Goal: Task Accomplishment & Management: Use online tool/utility

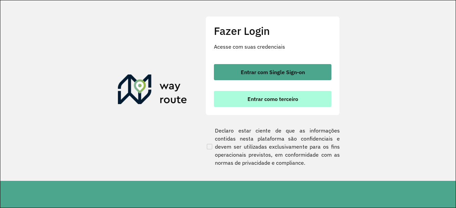
click at [292, 97] on span "Entrar como terceiro" at bounding box center [272, 98] width 51 height 5
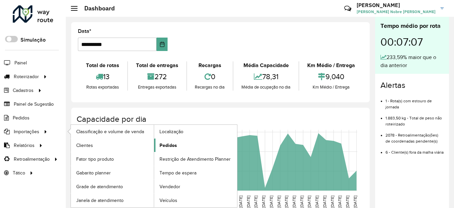
click at [170, 146] on span "Pedidos" at bounding box center [167, 145] width 17 height 7
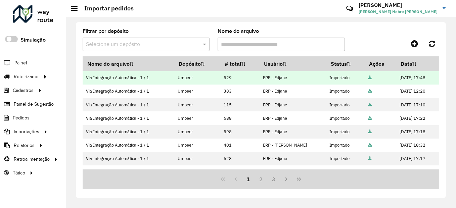
click at [368, 78] on icon at bounding box center [370, 78] width 4 height 4
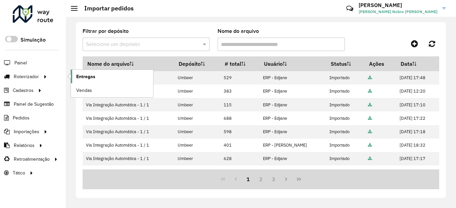
click at [91, 76] on span "Entregas" at bounding box center [85, 76] width 19 height 7
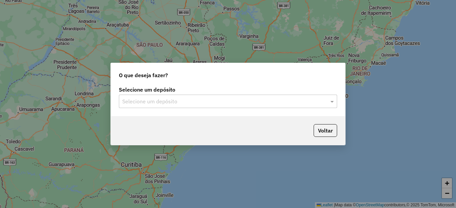
click at [170, 105] on input "text" at bounding box center [221, 102] width 198 height 8
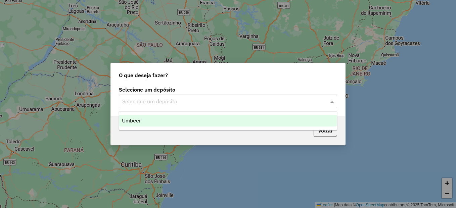
click at [161, 102] on input "text" at bounding box center [221, 102] width 198 height 8
click at [230, 99] on input "text" at bounding box center [221, 102] width 198 height 8
click at [185, 119] on div "Umbeer" at bounding box center [228, 120] width 218 height 11
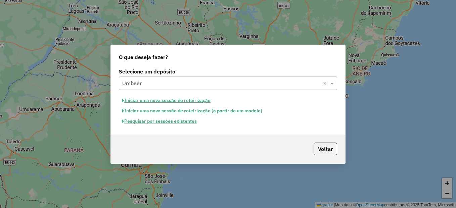
click at [179, 98] on button "Iniciar uma nova sessão de roteirização" at bounding box center [166, 100] width 95 height 10
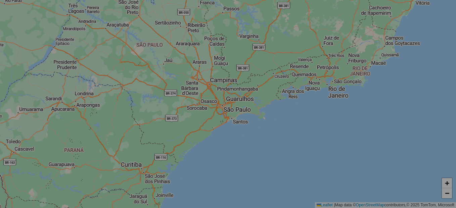
select select "*"
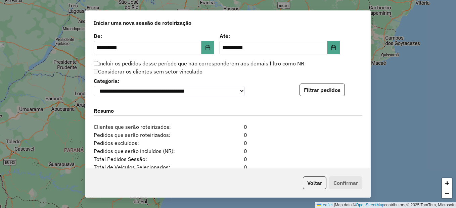
scroll to position [671, 0]
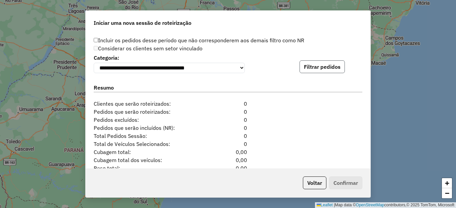
click at [324, 73] on button "Filtrar pedidos" at bounding box center [321, 66] width 45 height 13
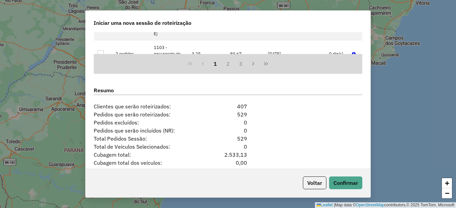
scroll to position [854, 0]
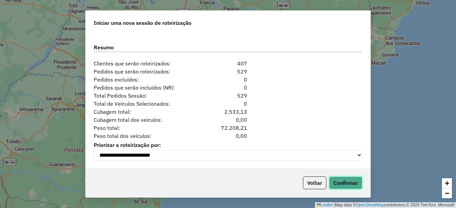
click at [353, 182] on button "Confirmar" at bounding box center [345, 183] width 33 height 13
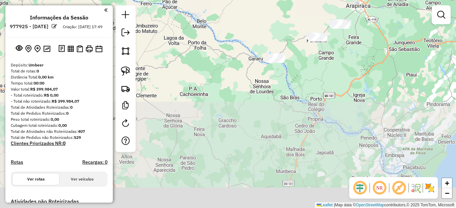
drag, startPoint x: 316, startPoint y: 27, endPoint x: 289, endPoint y: -8, distance: 44.3
click at [289, 0] on html "**********" at bounding box center [228, 104] width 456 height 208
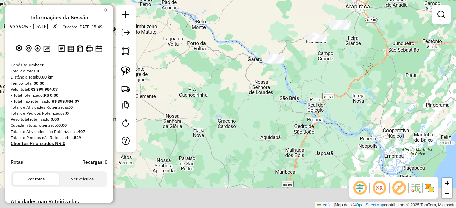
drag, startPoint x: 321, startPoint y: 54, endPoint x: 277, endPoint y: 116, distance: 76.5
click at [277, 115] on div "Janela de atendimento Grade de atendimento Capacidade Transportadoras Veículos …" at bounding box center [228, 104] width 456 height 208
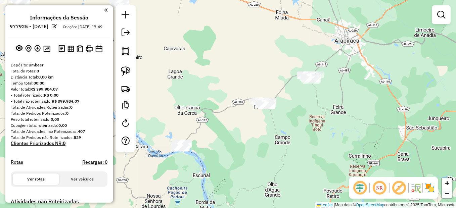
drag, startPoint x: 283, startPoint y: 113, endPoint x: 249, endPoint y: 142, distance: 44.1
click at [249, 142] on div "Janela de atendimento Grade de atendimento Capacidade Transportadoras Veículos …" at bounding box center [228, 104] width 456 height 208
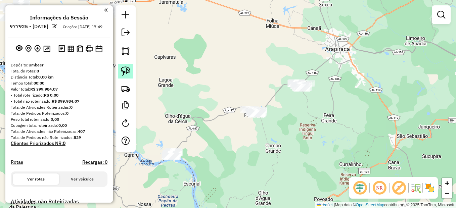
click at [122, 68] on img at bounding box center [125, 70] width 9 height 9
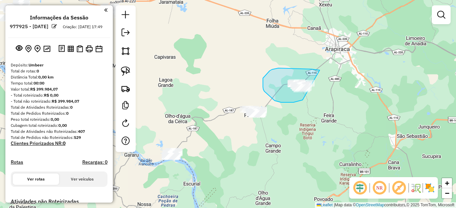
drag, startPoint x: 320, startPoint y: 70, endPoint x: 327, endPoint y: 93, distance: 23.6
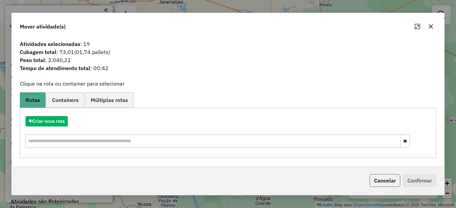
click at [376, 177] on button "Cancelar" at bounding box center [385, 180] width 31 height 13
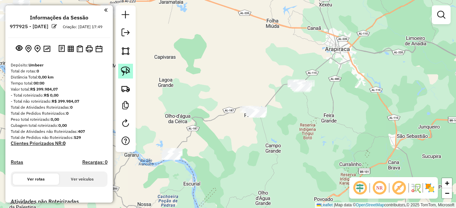
click at [131, 71] on link at bounding box center [125, 71] width 15 height 15
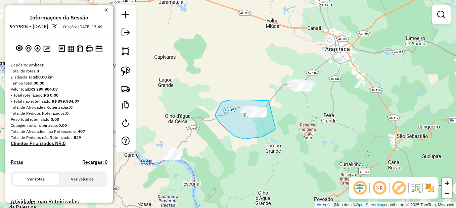
drag, startPoint x: 269, startPoint y: 101, endPoint x: 278, endPoint y: 123, distance: 24.1
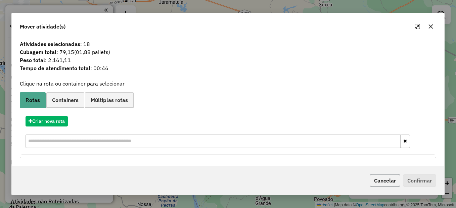
click at [380, 175] on button "Cancelar" at bounding box center [385, 180] width 31 height 13
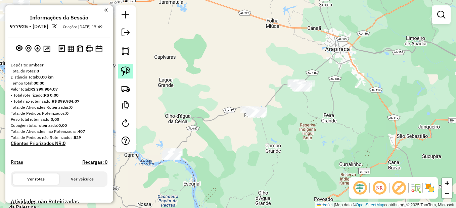
click at [128, 72] on img at bounding box center [125, 70] width 9 height 9
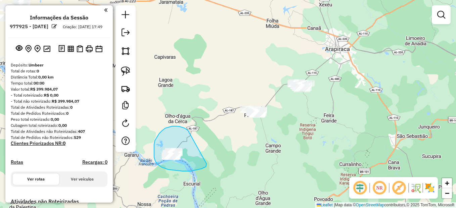
drag, startPoint x: 165, startPoint y: 128, endPoint x: 206, endPoint y: 164, distance: 54.5
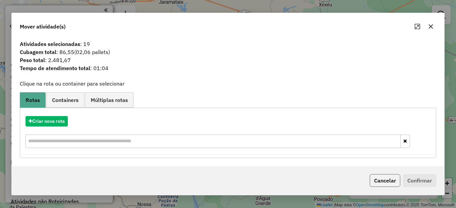
click at [378, 182] on button "Cancelar" at bounding box center [385, 180] width 31 height 13
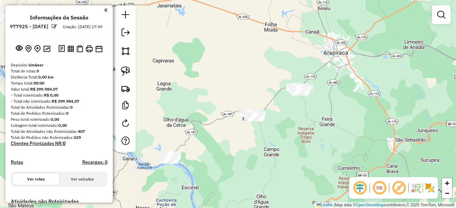
drag, startPoint x: 244, startPoint y: 132, endPoint x: 238, endPoint y: 160, distance: 28.8
click at [238, 160] on div "Janela de atendimento Grade de atendimento Capacidade Transportadoras Veículos …" at bounding box center [228, 104] width 456 height 208
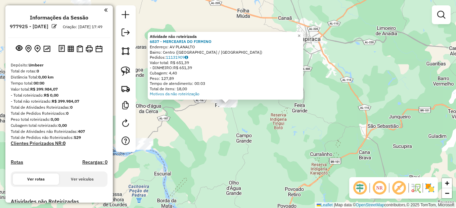
click at [214, 133] on div "Atividade não roteirizada 6837 - MERCEARIA DO FIRMINO Endereço: AV PLANALTO Bai…" at bounding box center [228, 104] width 456 height 208
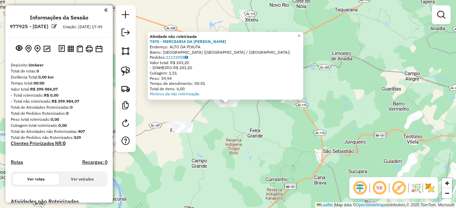
click at [167, 161] on div "Atividade não roteirizada 7470 - MERCEARIA DA [PERSON_NAME]: ALTO DA PIXUTA Bai…" at bounding box center [228, 104] width 456 height 208
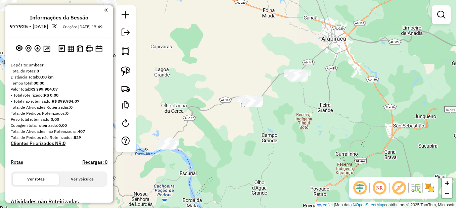
drag, startPoint x: 166, startPoint y: 161, endPoint x: 236, endPoint y: 135, distance: 75.8
click at [236, 135] on div "Janela de atendimento Grade de atendimento Capacidade Transportadoras Veículos …" at bounding box center [228, 104] width 456 height 208
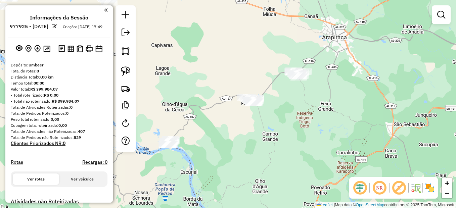
drag, startPoint x: 122, startPoint y: 70, endPoint x: 211, endPoint y: 69, distance: 89.3
click at [122, 70] on img at bounding box center [125, 70] width 9 height 9
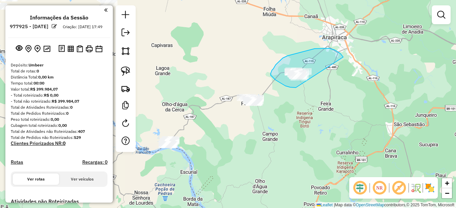
drag, startPoint x: 315, startPoint y: 49, endPoint x: 317, endPoint y: 88, distance: 39.3
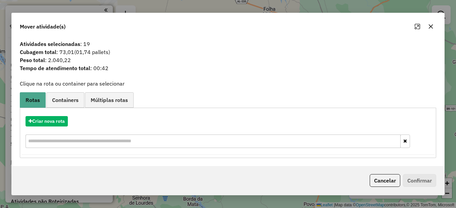
drag, startPoint x: 375, startPoint y: 183, endPoint x: 192, endPoint y: 152, distance: 185.3
click at [210, 157] on div "Mover atividade(s) Atividades selecionadas : 19 Cubagem total : 73,01 (01,74 pa…" at bounding box center [227, 104] width 433 height 183
click at [63, 123] on button "Criar nova rota" at bounding box center [47, 121] width 42 height 10
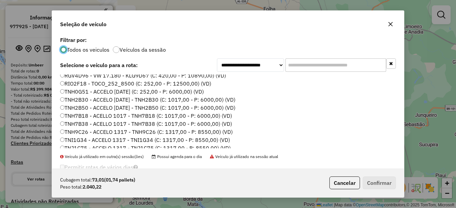
scroll to position [134, 0]
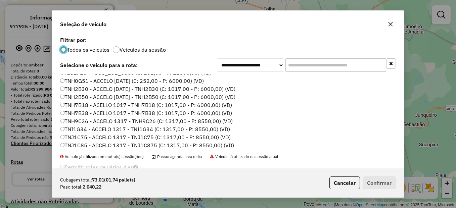
click at [89, 113] on label "TNH7B38 - ACELLO 1017 - TNH7B38 (C: 1017,00 - P: 6000,00) (VD)" at bounding box center [146, 113] width 172 height 8
click at [377, 182] on button "Confirmar" at bounding box center [379, 183] width 33 height 13
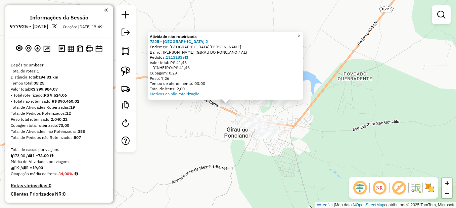
click at [214, 128] on div "Atividade não roteirizada 7225 - [GEOGRAPHIC_DATA] 2 Endereço: [GEOGRAPHIC_DATA…" at bounding box center [228, 104] width 456 height 208
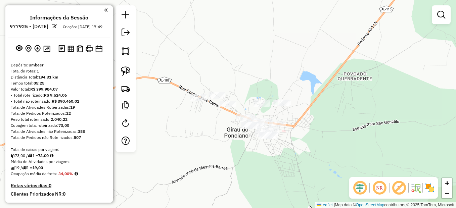
drag, startPoint x: 297, startPoint y: 122, endPoint x: 291, endPoint y: 135, distance: 14.3
click at [291, 135] on div "Janela de atendimento Grade de atendimento Capacidade Transportadoras Veículos …" at bounding box center [228, 104] width 456 height 208
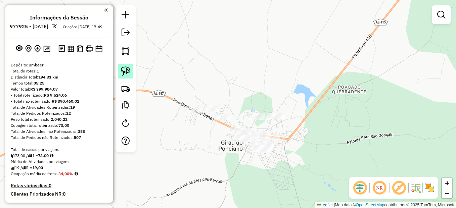
click at [126, 72] on img at bounding box center [125, 70] width 9 height 9
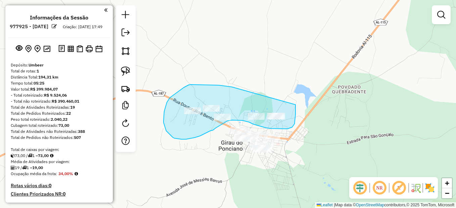
drag, startPoint x: 209, startPoint y: 85, endPoint x: 295, endPoint y: 105, distance: 88.2
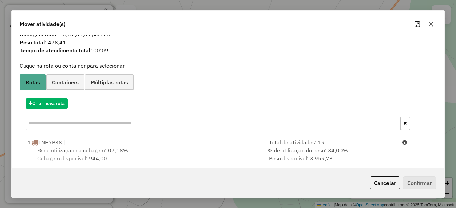
scroll to position [22, 0]
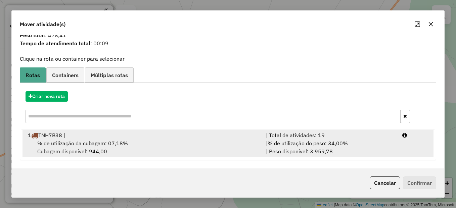
click at [89, 151] on div "% de utilização da cubagem: 07,18% Cubagem disponível: 944,00" at bounding box center [143, 147] width 238 height 16
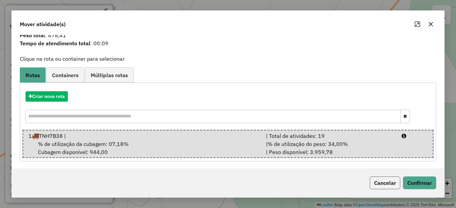
click at [389, 184] on button "Cancelar" at bounding box center [385, 183] width 31 height 13
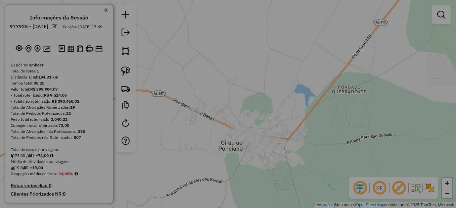
scroll to position [0, 0]
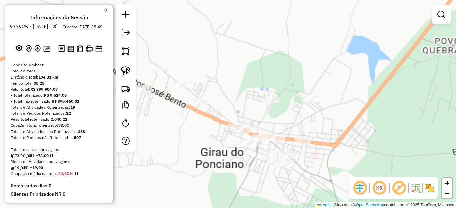
drag, startPoint x: 250, startPoint y: 133, endPoint x: 277, endPoint y: 122, distance: 29.1
click at [277, 122] on div "Janela de atendimento Grade de atendimento Capacidade Transportadoras Veículos …" at bounding box center [228, 104] width 456 height 208
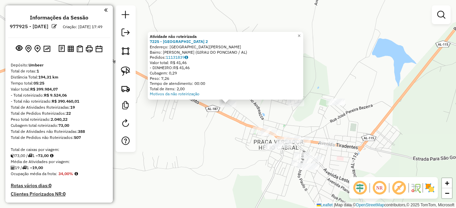
click at [207, 125] on div "Atividade não roteirizada 7225 - [GEOGRAPHIC_DATA] 2 Endereço: [GEOGRAPHIC_DATA…" at bounding box center [228, 104] width 456 height 208
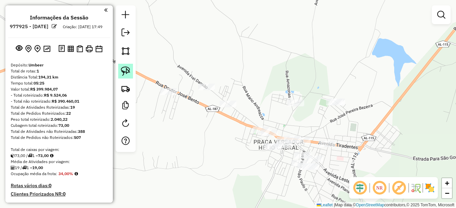
click at [126, 75] on img at bounding box center [125, 70] width 9 height 9
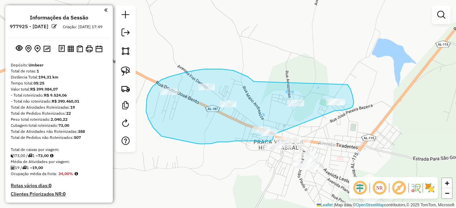
drag, startPoint x: 226, startPoint y: 69, endPoint x: 345, endPoint y: 80, distance: 119.7
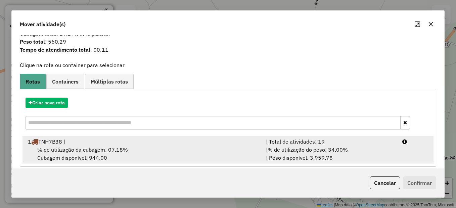
scroll to position [22, 0]
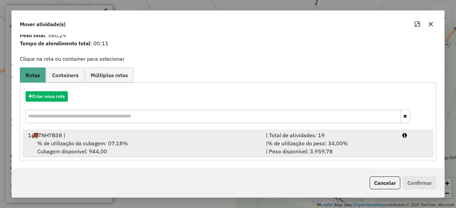
click at [90, 144] on span "% de utilização da cubagem: 07,18%" at bounding box center [82, 143] width 91 height 7
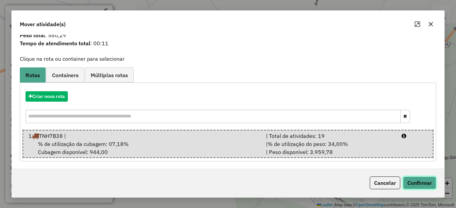
click at [420, 182] on button "Confirmar" at bounding box center [419, 183] width 33 height 13
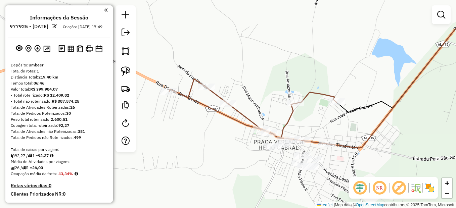
scroll to position [0, 0]
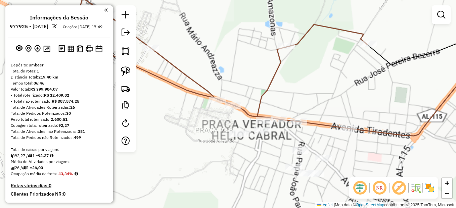
drag, startPoint x: 287, startPoint y: 123, endPoint x: 303, endPoint y: 111, distance: 19.4
click at [303, 111] on div "Janela de atendimento Grade de atendimento Capacidade Transportadoras Veículos …" at bounding box center [228, 104] width 456 height 208
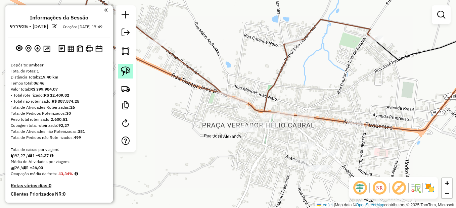
click at [127, 71] on img at bounding box center [125, 70] width 9 height 9
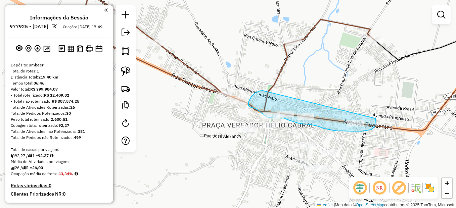
drag, startPoint x: 263, startPoint y: 91, endPoint x: 373, endPoint y: 115, distance: 113.2
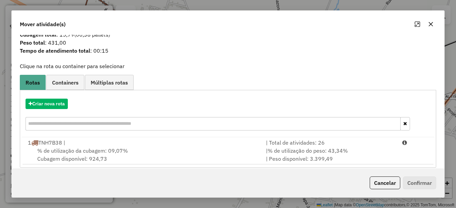
scroll to position [22, 0]
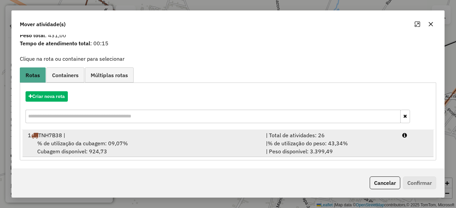
click at [124, 152] on div "% de utilização da cubagem: 09,07% Cubagem disponível: 924,73" at bounding box center [143, 147] width 238 height 16
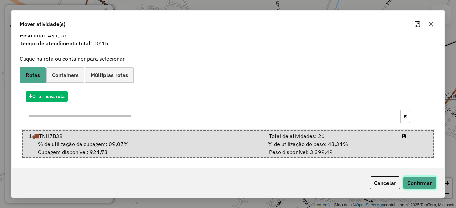
click at [422, 186] on button "Confirmar" at bounding box center [419, 183] width 33 height 13
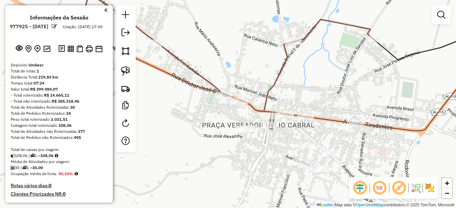
scroll to position [0, 0]
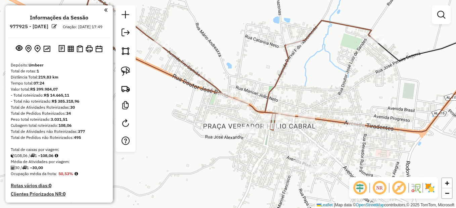
drag, startPoint x: 321, startPoint y: 100, endPoint x: 322, endPoint y: 104, distance: 4.7
click at [322, 104] on div "Janela de atendimento Grade de atendimento Capacidade Transportadoras Veículos …" at bounding box center [228, 104] width 456 height 208
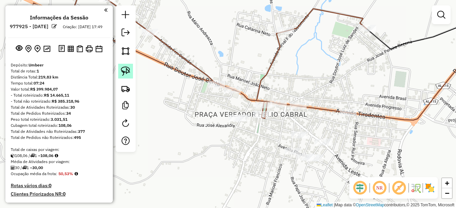
click at [119, 67] on link at bounding box center [125, 71] width 15 height 15
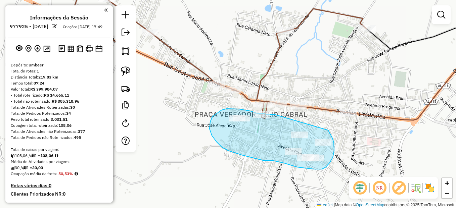
drag, startPoint x: 274, startPoint y: 114, endPoint x: 328, endPoint y: 130, distance: 56.0
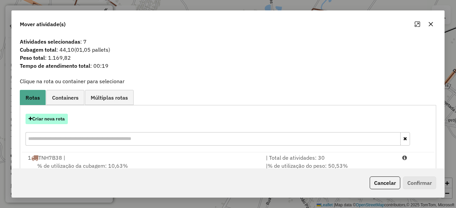
click at [48, 116] on button "Criar nova rota" at bounding box center [47, 119] width 42 height 10
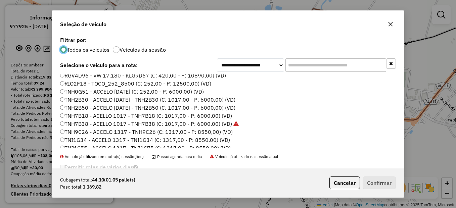
scroll to position [134, 0]
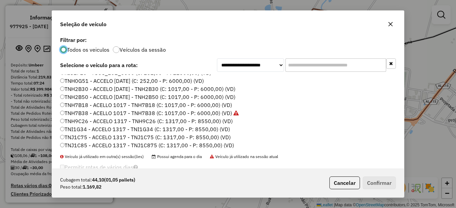
click at [91, 97] on label "TNH2B50 - ACCELO [DATE] - TNH2B50 (C: 1017,00 - P: 6000,00) (VD)" at bounding box center [147, 97] width 175 height 8
click at [368, 180] on button "Confirmar" at bounding box center [379, 183] width 33 height 13
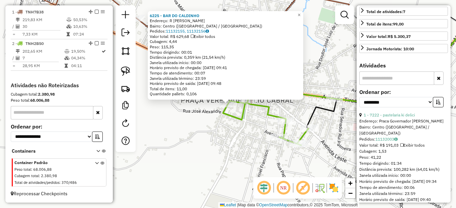
scroll to position [168, 0]
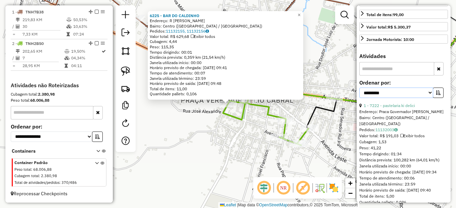
click at [426, 90] on select "**********" at bounding box center [396, 93] width 74 height 10
select select "*********"
click at [359, 88] on select "**********" at bounding box center [396, 93] width 74 height 10
click at [437, 96] on button "button" at bounding box center [438, 93] width 11 height 10
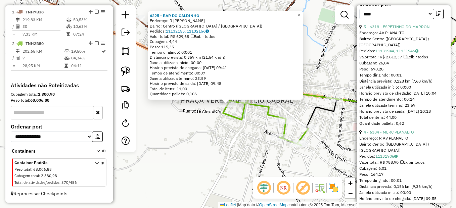
scroll to position [235, 0]
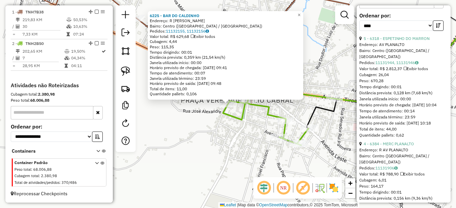
click at [330, 79] on div "6225 - BAR DO CALDINHO Endereço: R CAPITaO [PERSON_NAME]: Centro ([GEOGRAPHIC_D…" at bounding box center [228, 104] width 456 height 208
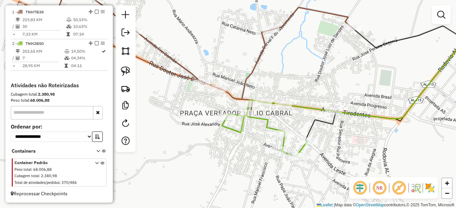
drag, startPoint x: 188, startPoint y: 96, endPoint x: 187, endPoint y: 109, distance: 12.8
click at [187, 109] on div "Janela de atendimento Grade de atendimento Capacidade Transportadoras Veículos …" at bounding box center [228, 104] width 456 height 208
click at [124, 70] on img at bounding box center [125, 70] width 9 height 9
drag, startPoint x: 226, startPoint y: 108, endPoint x: 235, endPoint y: 110, distance: 9.1
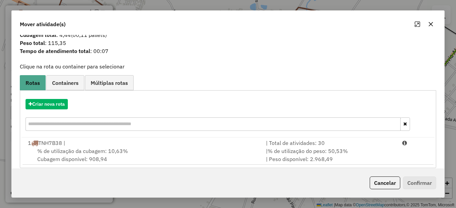
scroll to position [22, 0]
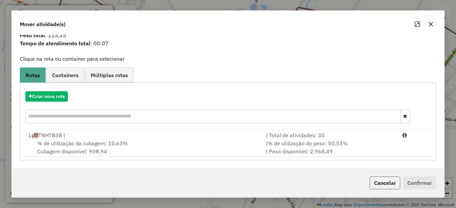
click at [380, 178] on button "Cancelar" at bounding box center [385, 183] width 31 height 13
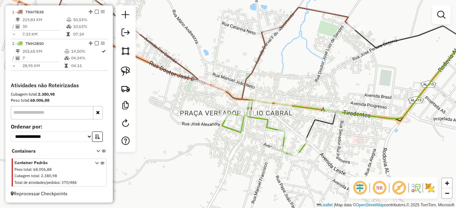
scroll to position [0, 0]
select select "*********"
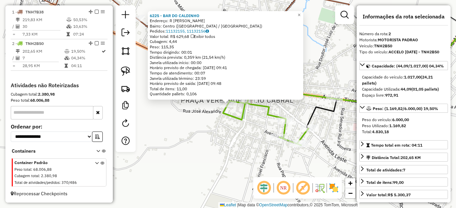
click at [219, 119] on div "6225 - BAR DO CALDINHO Endereço: R CAPITaO [PERSON_NAME]: Centro ([GEOGRAPHIC_D…" at bounding box center [228, 104] width 456 height 208
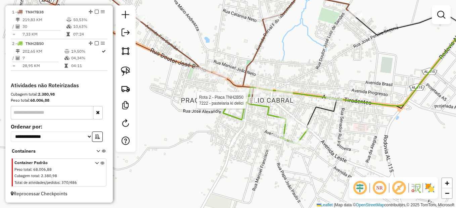
click at [248, 96] on icon at bounding box center [375, 44] width 254 height 126
select select "*********"
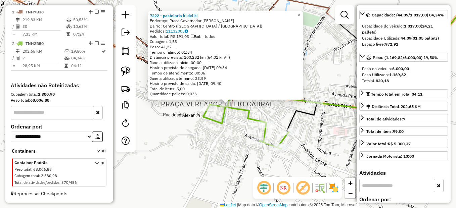
scroll to position [101, 0]
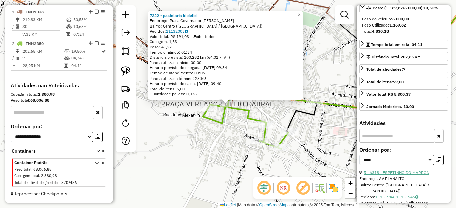
click at [401, 171] on link "5 - 6318 - ESPETINHO DO MARRON" at bounding box center [397, 172] width 66 height 5
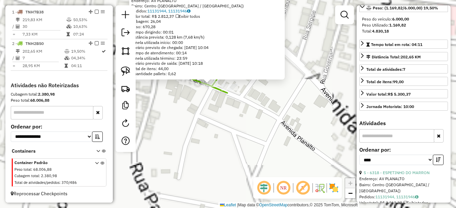
drag, startPoint x: 204, startPoint y: 92, endPoint x: 206, endPoint y: 116, distance: 25.0
click at [206, 116] on div "Rota 2 - Placa TNH2B50 6318 - [GEOGRAPHIC_DATA] 6318 - ESPETINHO DO MARRON Ende…" at bounding box center [228, 104] width 456 height 208
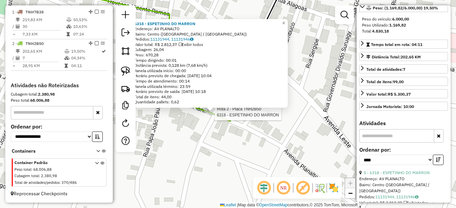
click at [208, 131] on div "Rota 2 - Placa TNH2B50 6318 - [GEOGRAPHIC_DATA] 6318 - ESPETINHO DO MARRON Ende…" at bounding box center [228, 104] width 456 height 208
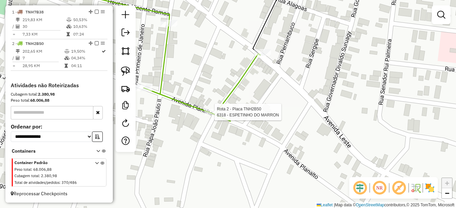
select select "*********"
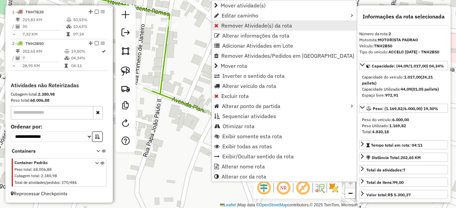
click at [244, 28] on span "Remover Atividade(s) da rota" at bounding box center [256, 25] width 71 height 5
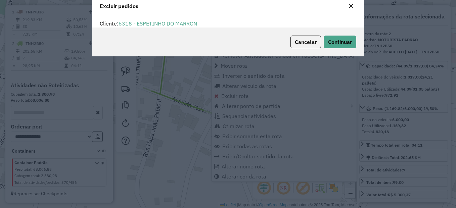
scroll to position [4, 2]
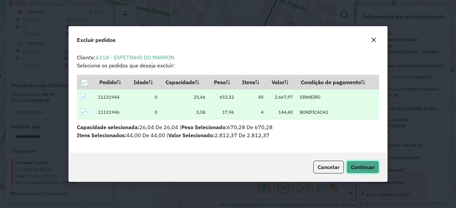
click at [361, 172] on button "Continuar" at bounding box center [362, 167] width 33 height 13
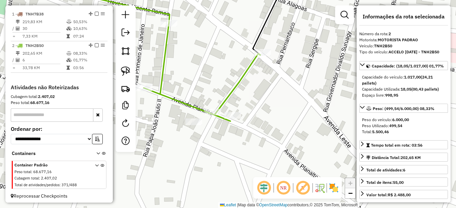
scroll to position [258, 0]
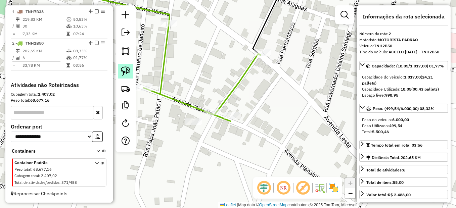
click at [122, 72] on img at bounding box center [125, 70] width 9 height 9
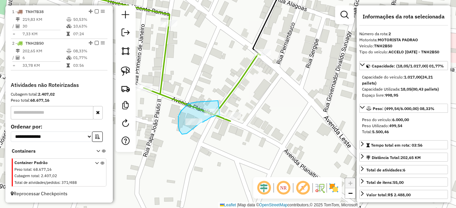
drag, startPoint x: 218, startPoint y: 101, endPoint x: 222, endPoint y: 115, distance: 15.1
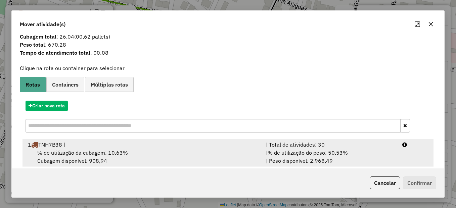
scroll to position [50, 0]
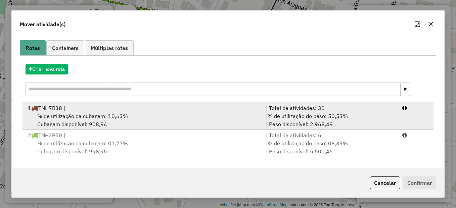
click at [123, 111] on div "1 TNH7B38 |" at bounding box center [143, 108] width 238 height 8
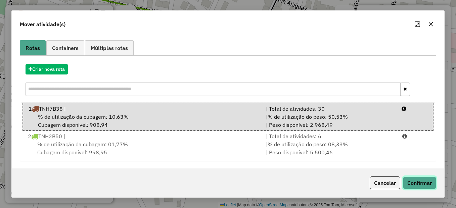
click at [415, 184] on button "Confirmar" at bounding box center [419, 183] width 33 height 13
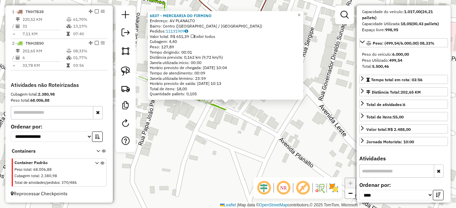
scroll to position [0, 0]
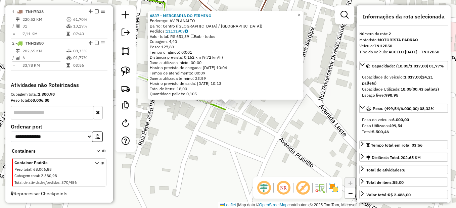
click at [175, 135] on div "6837 - MERCEARIA DO FIRMINO Endereço: AV PLANALTO Bairro: Centro ([GEOGRAPHIC_D…" at bounding box center [228, 104] width 456 height 208
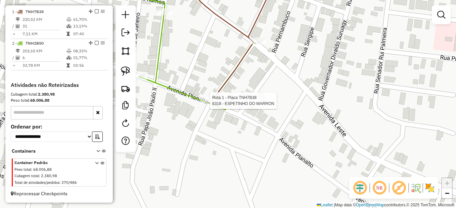
select select "*********"
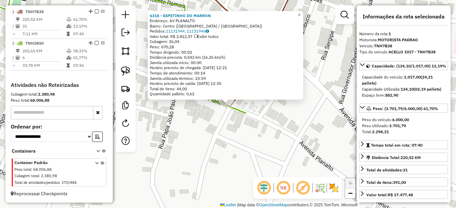
click at [193, 147] on div "6318 - ESPETINHO DO MARRON Endereço: AV PLANALTO Bairro: Centro ([GEOGRAPHIC_DA…" at bounding box center [228, 104] width 456 height 208
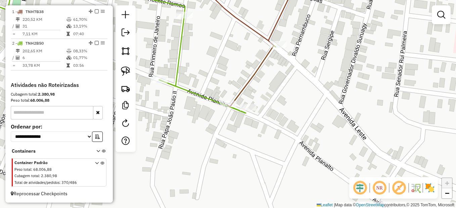
drag, startPoint x: 201, startPoint y: 135, endPoint x: 242, endPoint y: 143, distance: 41.1
click at [242, 143] on div "Janela de atendimento Grade de atendimento Capacidade Transportadoras Veículos …" at bounding box center [228, 104] width 456 height 208
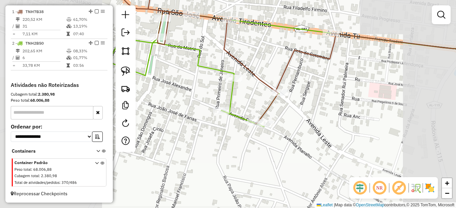
drag, startPoint x: 204, startPoint y: 151, endPoint x: 225, endPoint y: 152, distance: 21.2
click at [220, 154] on div "Janela de atendimento Grade de atendimento Capacidade Transportadoras Veículos …" at bounding box center [228, 104] width 456 height 208
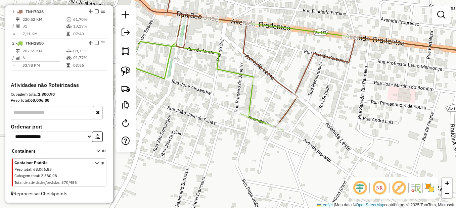
drag, startPoint x: 215, startPoint y: 162, endPoint x: 256, endPoint y: 132, distance: 51.6
click at [250, 141] on div "Rota 2 - Placa TNH2B50 6384 - MERC PLANALTO Janela de atendimento Grade de aten…" at bounding box center [228, 104] width 456 height 208
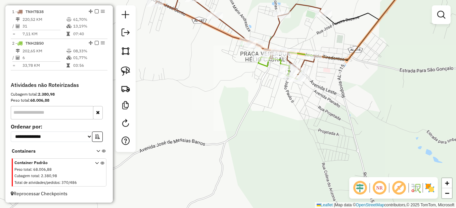
drag, startPoint x: 245, startPoint y: 171, endPoint x: 267, endPoint y: 122, distance: 53.5
click at [266, 127] on div "Janela de atendimento Grade de atendimento Capacidade Transportadoras Veículos …" at bounding box center [228, 104] width 456 height 208
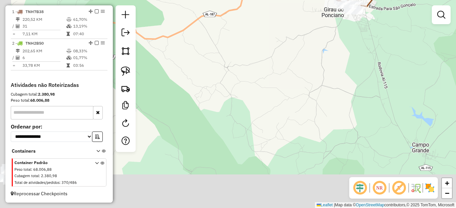
drag, startPoint x: 250, startPoint y: 163, endPoint x: 300, endPoint y: 83, distance: 94.3
click at [328, 64] on div "Janela de atendimento Grade de atendimento Capacidade Transportadoras Veículos …" at bounding box center [228, 104] width 456 height 208
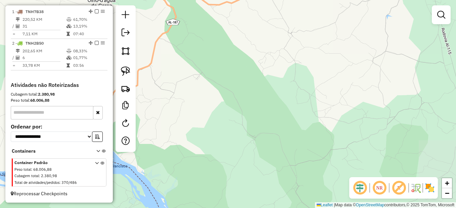
drag, startPoint x: 261, startPoint y: 107, endPoint x: 212, endPoint y: 142, distance: 59.2
click at [328, 92] on div "Janela de atendimento Grade de atendimento Capacidade Transportadoras Veículos …" at bounding box center [228, 104] width 456 height 208
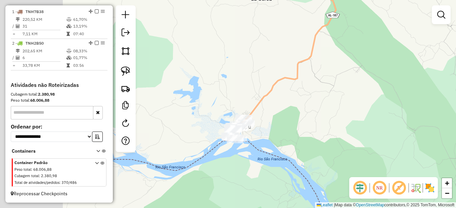
drag, startPoint x: 204, startPoint y: 162, endPoint x: 309, endPoint y: 155, distance: 105.0
click at [308, 155] on div "Janela de atendimento Grade de atendimento Capacidade Transportadoras Veículos …" at bounding box center [228, 104] width 456 height 208
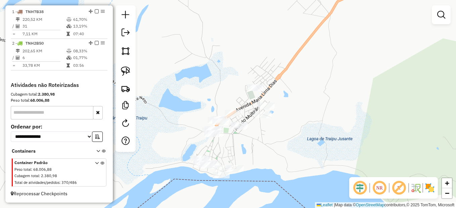
click at [233, 116] on div at bounding box center [233, 113] width 17 height 7
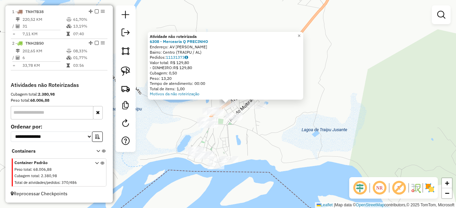
click at [234, 132] on div "Atividade não roteirizada 6308 - Mercearia Q PRECINHO Endereço: AV [PERSON_NAME…" at bounding box center [228, 104] width 456 height 208
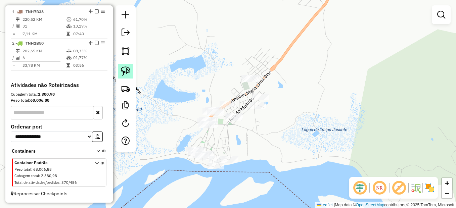
click at [132, 68] on link at bounding box center [125, 71] width 15 height 15
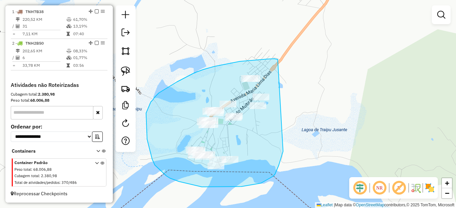
drag, startPoint x: 240, startPoint y: 61, endPoint x: 288, endPoint y: 133, distance: 86.3
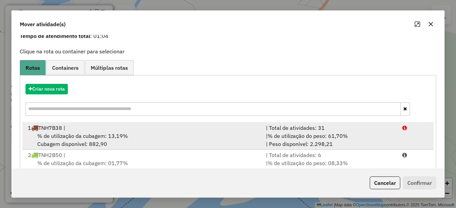
scroll to position [50, 0]
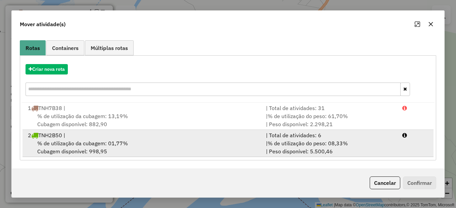
click at [126, 148] on div "% de utilização da cubagem: 01,77% Cubagem disponível: 998,95" at bounding box center [143, 147] width 238 height 16
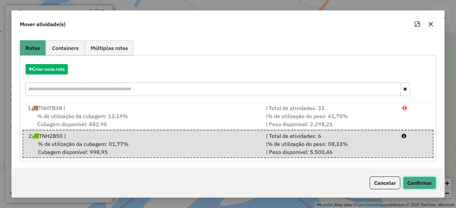
click at [424, 182] on button "Confirmar" at bounding box center [419, 183] width 33 height 13
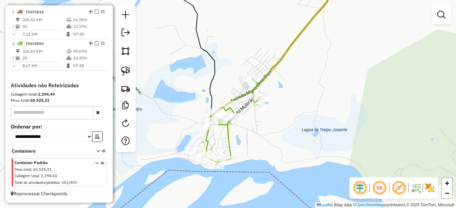
scroll to position [0, 0]
select select "*********"
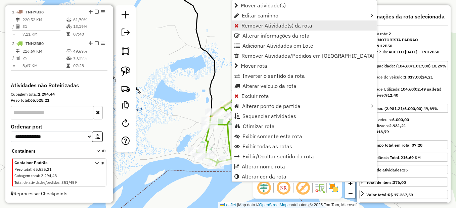
click at [279, 27] on span "Remover Atividade(s) da rota" at bounding box center [276, 25] width 71 height 5
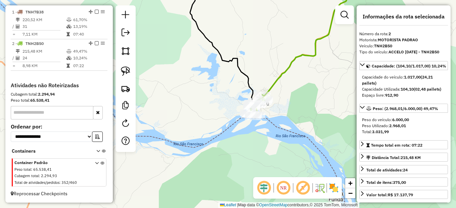
drag, startPoint x: 297, startPoint y: 120, endPoint x: 279, endPoint y: 131, distance: 21.0
click at [282, 133] on div "Janela de atendimento Grade de atendimento Capacidade Transportadoras Veículos …" at bounding box center [228, 104] width 456 height 208
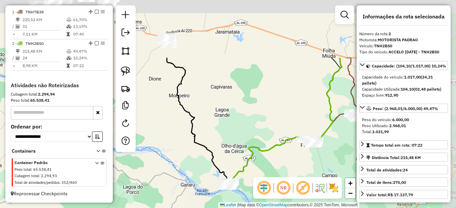
drag, startPoint x: 314, startPoint y: 77, endPoint x: 260, endPoint y: 154, distance: 94.1
click at [257, 156] on div "Janela de atendimento Grade de atendimento Capacidade Transportadoras Veículos …" at bounding box center [228, 104] width 456 height 208
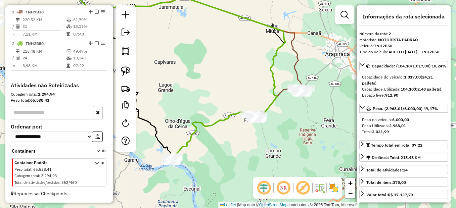
drag, startPoint x: 317, startPoint y: 100, endPoint x: 252, endPoint y: 98, distance: 64.8
click at [243, 67] on div "Janela de atendimento Grade de atendimento Capacidade Transportadoras Veículos …" at bounding box center [228, 104] width 456 height 208
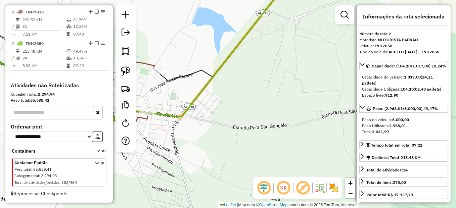
drag, startPoint x: 198, startPoint y: 107, endPoint x: 264, endPoint y: 111, distance: 66.0
click at [329, 129] on div "Janela de atendimento Grade de atendimento Capacidade Transportadoras Veículos …" at bounding box center [228, 104] width 456 height 208
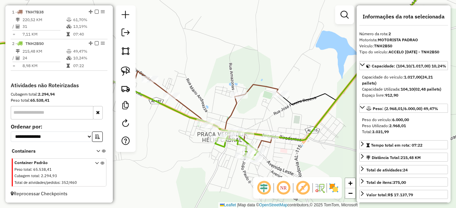
drag, startPoint x: 208, startPoint y: 93, endPoint x: 238, endPoint y: 97, distance: 29.8
click at [247, 98] on div "Janela de atendimento Grade de atendimento Capacidade Transportadoras Veículos …" at bounding box center [228, 104] width 456 height 208
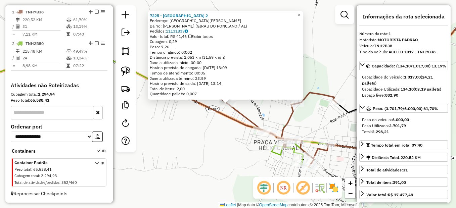
click at [210, 112] on icon at bounding box center [332, 73] width 326 height 188
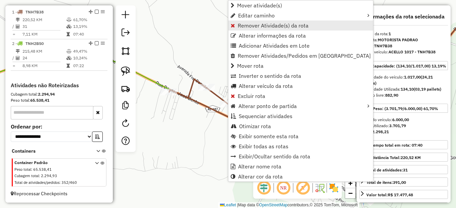
click at [262, 28] on span "Remover Atividade(s) da rota" at bounding box center [273, 25] width 71 height 5
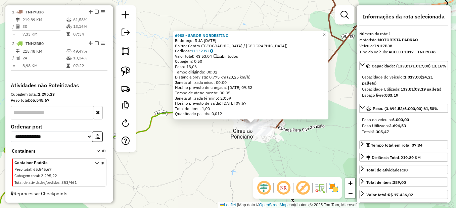
click at [247, 146] on div "Rota 2 - Placa TNH2B50 6837 - MERCEARIA DO FIRMINO 6988 - SABOR NORDESTINO Ende…" at bounding box center [228, 104] width 456 height 208
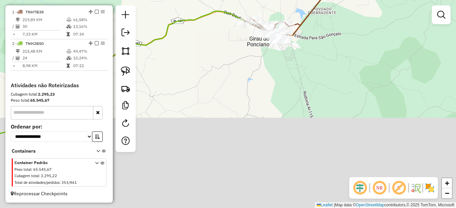
drag, startPoint x: 241, startPoint y: 164, endPoint x: 265, endPoint y: 56, distance: 111.2
click at [265, 56] on div "Janela de atendimento Grade de atendimento Capacidade Transportadoras Veículos …" at bounding box center [228, 104] width 456 height 208
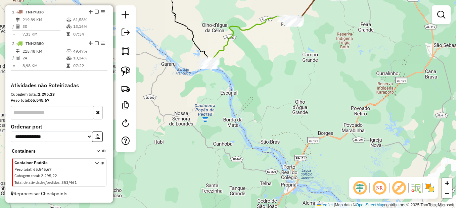
drag, startPoint x: 249, startPoint y: 137, endPoint x: 290, endPoint y: 78, distance: 71.6
click at [290, 78] on div "Janela de atendimento Grade de atendimento Capacidade Transportadoras Veículos …" at bounding box center [228, 104] width 456 height 208
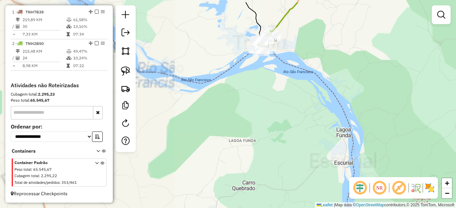
drag, startPoint x: 232, startPoint y: 74, endPoint x: 247, endPoint y: 99, distance: 28.8
click at [229, 113] on div "Janela de atendimento Grade de atendimento Capacidade Transportadoras Veículos …" at bounding box center [228, 104] width 456 height 208
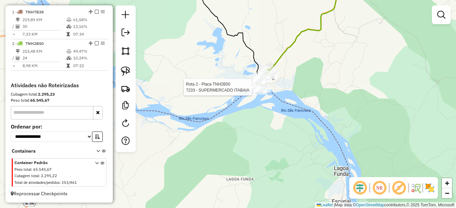
select select "*********"
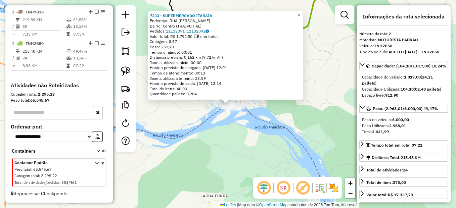
click at [275, 125] on div "7233 - SUPERMERCADO [GEOGRAPHIC_DATA] Endereço: RUA [PERSON_NAME] Bairro: Centr…" at bounding box center [228, 104] width 456 height 208
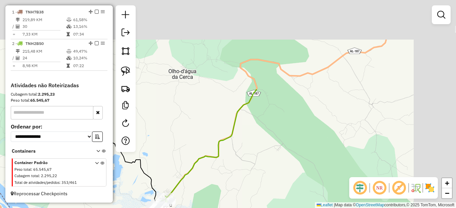
drag, startPoint x: 298, startPoint y: 93, endPoint x: 221, endPoint y: 202, distance: 133.5
click at [221, 202] on div "Janela de atendimento Grade de atendimento Capacidade Transportadoras Veículos …" at bounding box center [228, 104] width 456 height 208
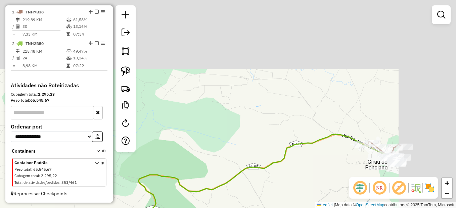
drag, startPoint x: 206, startPoint y: 183, endPoint x: 192, endPoint y: 195, distance: 18.9
click at [178, 208] on html "Aguarde... Pop-up bloqueado! Seu navegador bloqueou automáticamente a abertura …" at bounding box center [228, 104] width 456 height 208
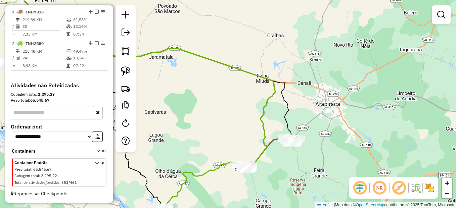
drag, startPoint x: 324, startPoint y: 152, endPoint x: 300, endPoint y: 163, distance: 26.1
click at [300, 163] on div "Janela de atendimento Grade de atendimento Capacidade Transportadoras Veículos …" at bounding box center [228, 104] width 456 height 208
select select "*********"
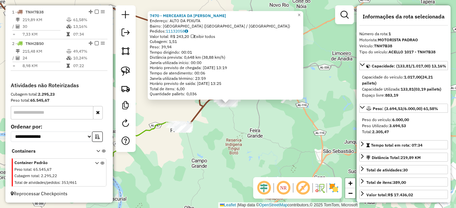
click at [263, 162] on div "7470 - MERCEARIA DA [PERSON_NAME]: ALTO DA PIXUTA Bairro: [GEOGRAPHIC_DATA] ([G…" at bounding box center [228, 104] width 456 height 208
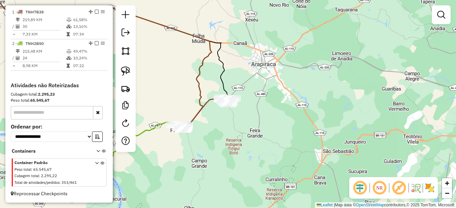
click at [228, 159] on div "Janela de atendimento Grade de atendimento Capacidade Transportadoras Veículos …" at bounding box center [228, 104] width 456 height 208
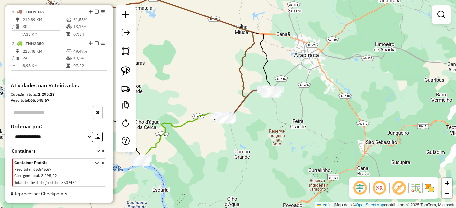
drag, startPoint x: 214, startPoint y: 166, endPoint x: 257, endPoint y: 148, distance: 47.4
click at [258, 155] on div "Janela de atendimento Grade de atendimento Capacidade Transportadoras Veículos …" at bounding box center [228, 104] width 456 height 208
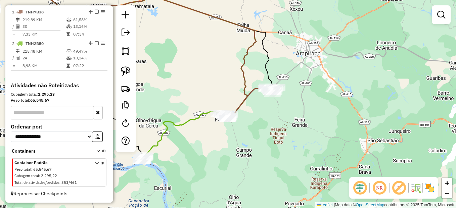
drag, startPoint x: 183, startPoint y: 158, endPoint x: 251, endPoint y: 112, distance: 82.8
click at [251, 112] on div "Rota 1 - Placa TNH7B38 6334 - [PERSON_NAME] Janela de atendimento Grade de aten…" at bounding box center [228, 104] width 456 height 208
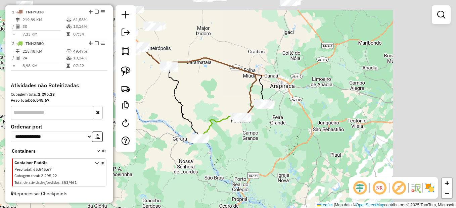
drag, startPoint x: 299, startPoint y: 150, endPoint x: 280, endPoint y: 192, distance: 46.1
click at [280, 192] on div "Janela de atendimento Grade de atendimento Capacidade Transportadoras Veículos …" at bounding box center [228, 104] width 456 height 208
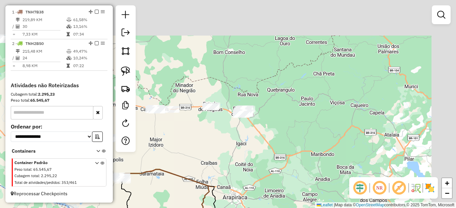
drag, startPoint x: 284, startPoint y: 114, endPoint x: 257, endPoint y: 182, distance: 72.4
click at [257, 182] on div "Janela de atendimento Grade de atendimento Capacidade Transportadoras Veículos …" at bounding box center [228, 104] width 456 height 208
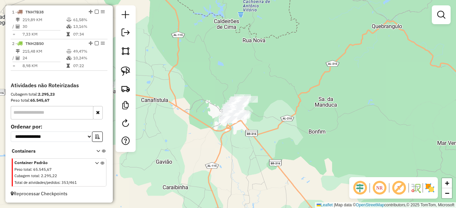
drag, startPoint x: 257, startPoint y: 121, endPoint x: 268, endPoint y: 137, distance: 18.8
click at [268, 137] on div "Janela de atendimento Grade de atendimento Capacidade Transportadoras Veículos …" at bounding box center [228, 104] width 456 height 208
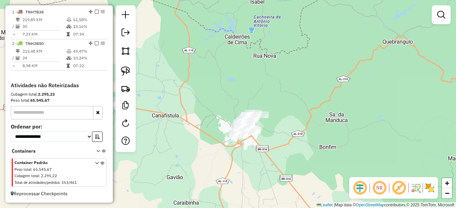
click at [124, 73] on img at bounding box center [125, 70] width 9 height 9
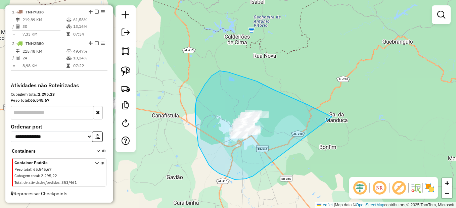
drag, startPoint x: 277, startPoint y: 91, endPoint x: 275, endPoint y: 156, distance: 64.5
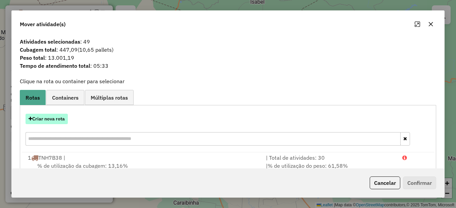
click at [49, 117] on button "Criar nova rota" at bounding box center [47, 119] width 42 height 10
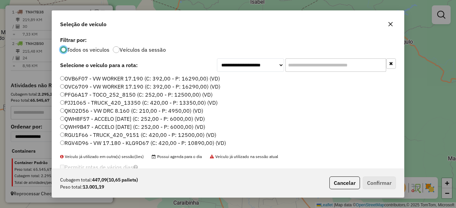
scroll to position [67, 0]
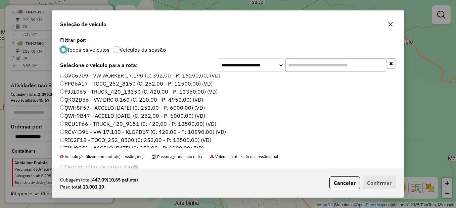
drag, startPoint x: 77, startPoint y: 107, endPoint x: 98, endPoint y: 111, distance: 21.4
click at [78, 108] on label "QWH8F57 - ACCELO [DATE] (C: 252,00 - P: 6000,00) (VD)" at bounding box center [132, 108] width 145 height 8
click at [377, 186] on button "Confirmar" at bounding box center [379, 183] width 33 height 13
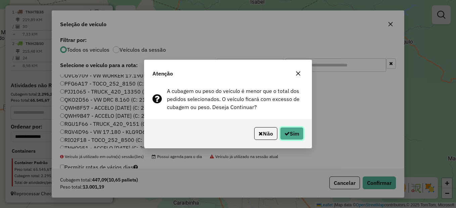
click at [284, 133] on icon "button" at bounding box center [286, 133] width 5 height 5
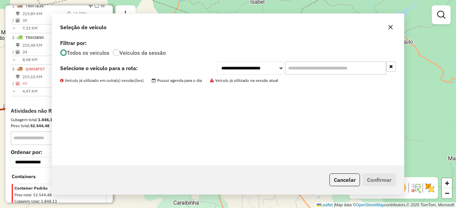
scroll to position [250, 0]
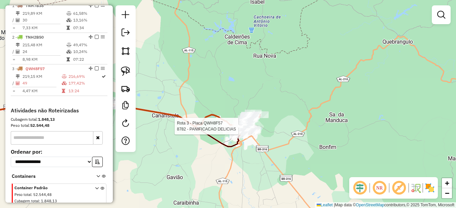
select select "*********"
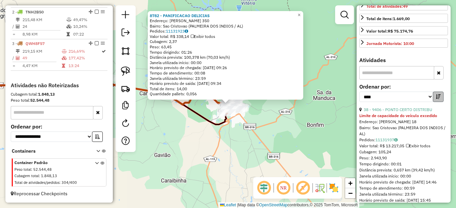
scroll to position [168, 0]
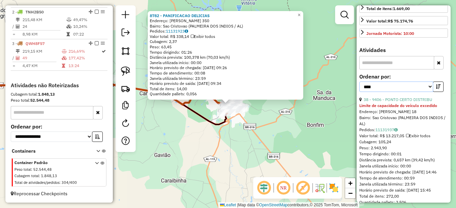
click at [425, 92] on select "**********" at bounding box center [396, 87] width 74 height 10
click at [359, 92] on select "**********" at bounding box center [396, 87] width 74 height 10
click at [433, 92] on button "button" at bounding box center [438, 87] width 11 height 10
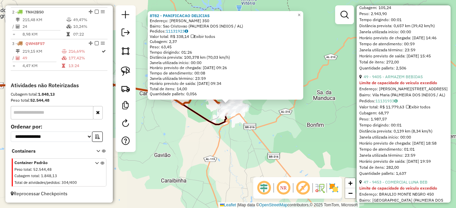
scroll to position [201, 0]
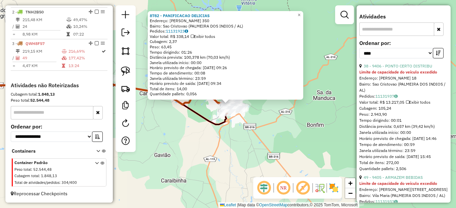
click at [384, 36] on input "text" at bounding box center [396, 28] width 75 height 13
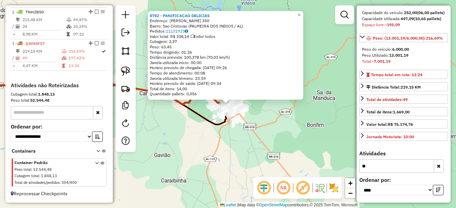
scroll to position [83, 0]
type input "***"
click at [437, 164] on icon "button" at bounding box center [439, 166] width 4 height 5
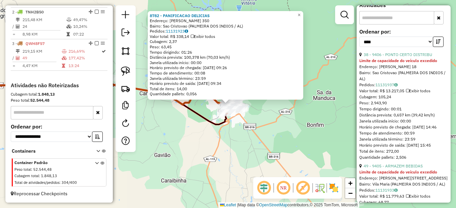
scroll to position [183, 0]
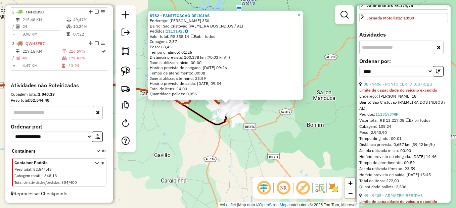
click at [275, 137] on div "8782 - PANIFICACAO DELICIAS Endereço: [PERSON_NAME] 350 Bairro: [GEOGRAPHIC_DAT…" at bounding box center [228, 104] width 456 height 208
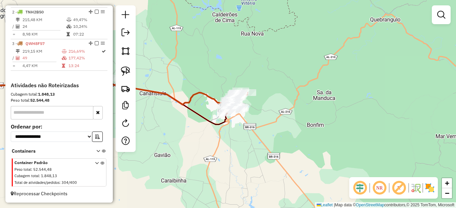
drag, startPoint x: 253, startPoint y: 136, endPoint x: 267, endPoint y: 164, distance: 31.2
click at [267, 164] on div "Janela de atendimento Grade de atendimento Capacidade Transportadoras Veículos …" at bounding box center [228, 104] width 456 height 208
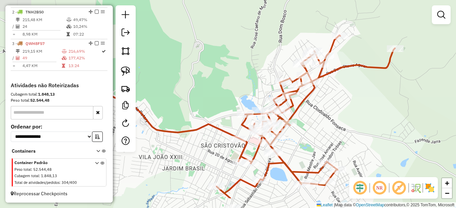
drag, startPoint x: 260, startPoint y: 149, endPoint x: 317, endPoint y: 116, distance: 65.9
click at [317, 116] on div "Janela de atendimento Grade de atendimento Capacidade Transportadoras Veículos …" at bounding box center [228, 104] width 456 height 208
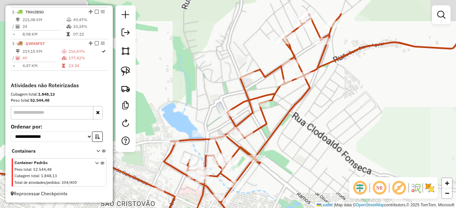
drag, startPoint x: 317, startPoint y: 116, endPoint x: 317, endPoint y: 151, distance: 34.2
click at [317, 151] on div "Janela de atendimento Grade de atendimento Capacidade Transportadoras Veículos …" at bounding box center [228, 104] width 456 height 208
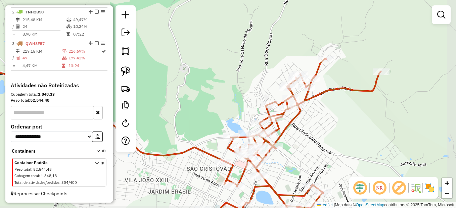
drag, startPoint x: 326, startPoint y: 137, endPoint x: 313, endPoint y: 134, distance: 12.9
click at [313, 134] on div "Janela de atendimento Grade de atendimento Capacidade Transportadoras Veículos …" at bounding box center [228, 104] width 456 height 208
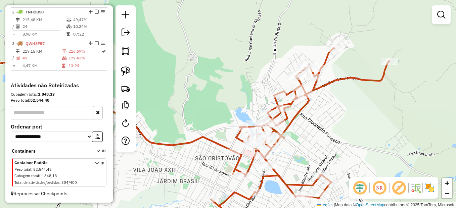
drag, startPoint x: 299, startPoint y: 130, endPoint x: 316, endPoint y: 103, distance: 32.4
click at [316, 102] on div "Janela de atendimento Grade de atendimento Capacidade Transportadoras Veículos …" at bounding box center [228, 104] width 456 height 208
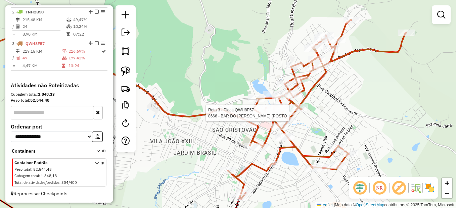
select select "*********"
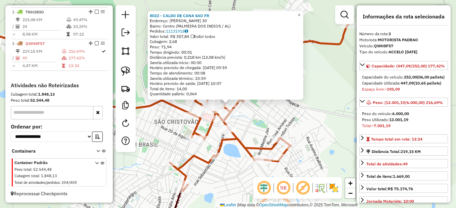
click at [269, 125] on div "8022 - CALDO DE CANA SAO FR Endereço: [PERSON_NAME] 30 Bairro: Centro (PALMEIRA…" at bounding box center [228, 104] width 456 height 208
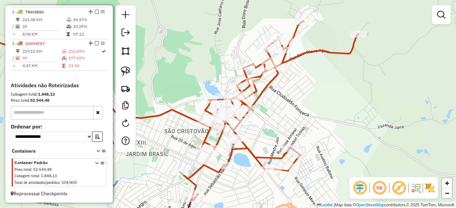
drag, startPoint x: 277, startPoint y: 117, endPoint x: 279, endPoint y: 126, distance: 8.8
click at [279, 126] on div "Janela de atendimento Grade de atendimento Capacidade Transportadoras Veículos …" at bounding box center [228, 104] width 456 height 208
click at [118, 68] on link at bounding box center [125, 71] width 15 height 15
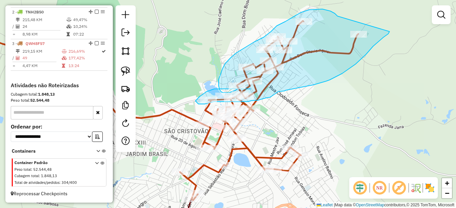
drag, startPoint x: 332, startPoint y: 12, endPoint x: 390, endPoint y: 28, distance: 59.9
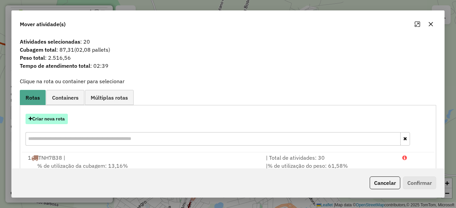
click at [53, 120] on button "Criar nova rota" at bounding box center [47, 119] width 42 height 10
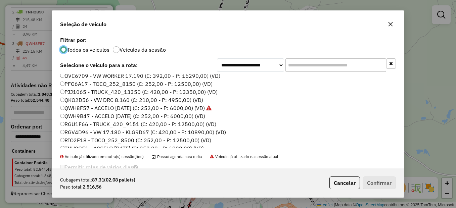
scroll to position [67, 0]
click at [76, 107] on label "QWH8F57 - ACCELO [DATE] (C: 252,00 - P: 6000,00) (VD)" at bounding box center [135, 108] width 151 height 8
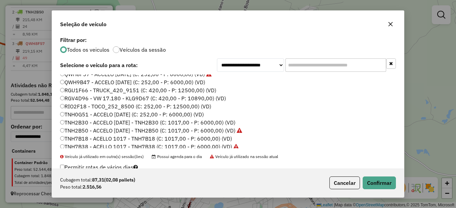
scroll to position [134, 0]
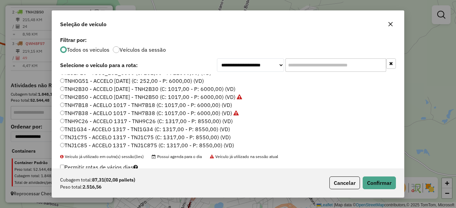
click at [68, 105] on label "TNH7B18 - ACELLO 1017 - TNH7B18 (C: 1017,00 - P: 6000,00) (VD)" at bounding box center [146, 105] width 172 height 8
click at [384, 182] on button "Confirmar" at bounding box center [379, 183] width 33 height 13
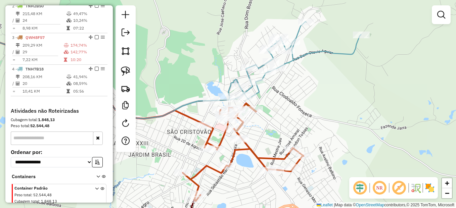
click at [280, 137] on div "Janela de atendimento Grade de atendimento Capacidade Transportadoras Veículos …" at bounding box center [228, 104] width 456 height 208
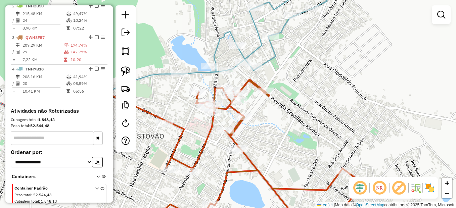
drag, startPoint x: 263, startPoint y: 131, endPoint x: 275, endPoint y: 130, distance: 12.1
click at [275, 130] on div "Janela de atendimento Grade de atendimento Capacidade Transportadoras Veículos …" at bounding box center [228, 104] width 456 height 208
click at [125, 70] on img at bounding box center [125, 70] width 9 height 9
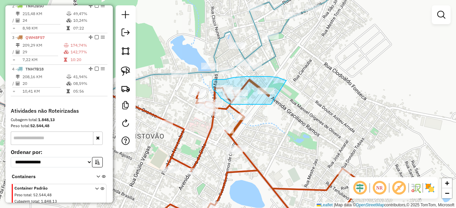
drag, startPoint x: 284, startPoint y: 80, endPoint x: 278, endPoint y: 104, distance: 25.2
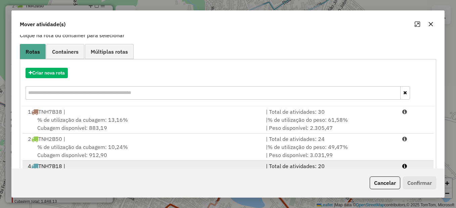
scroll to position [77, 0]
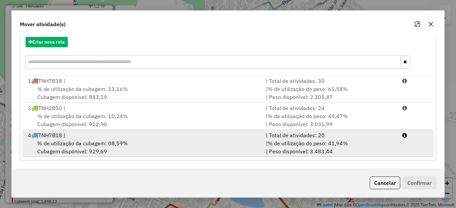
click at [138, 143] on div "% de utilização da cubagem: 08,59% Cubagem disponível: 929,69" at bounding box center [143, 147] width 238 height 16
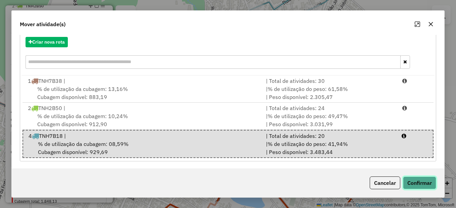
click at [421, 181] on button "Confirmar" at bounding box center [419, 183] width 33 height 13
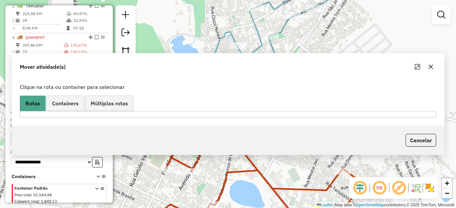
scroll to position [0, 0]
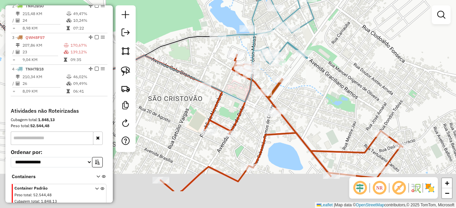
drag, startPoint x: 282, startPoint y: 150, endPoint x: 308, endPoint y: 109, distance: 48.4
click at [308, 109] on div "Janela de atendimento Grade de atendimento Capacidade Transportadoras Veículos …" at bounding box center [228, 104] width 456 height 208
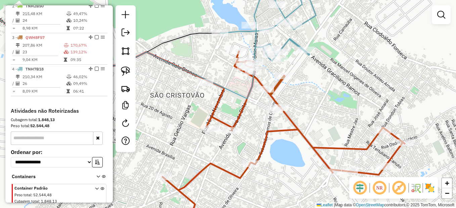
drag, startPoint x: 250, startPoint y: 133, endPoint x: 239, endPoint y: 131, distance: 10.5
click at [250, 133] on div "Janela de atendimento Grade de atendimento Capacidade Transportadoras Veículos …" at bounding box center [228, 104] width 456 height 208
select select "*********"
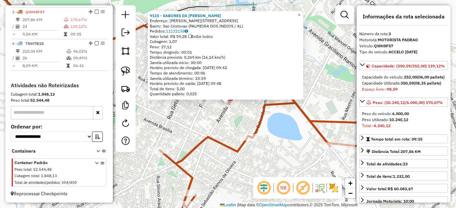
scroll to position [313, 0]
click at [271, 122] on div "9115 - SABORES DA [PERSON_NAME]: Vieira de Brito 386 Bairro: [GEOGRAPHIC_DATA] …" at bounding box center [228, 104] width 456 height 208
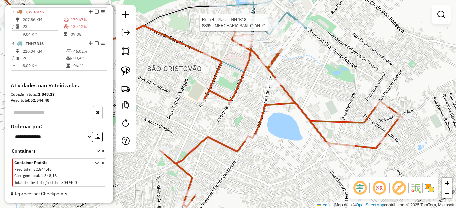
select select "*********"
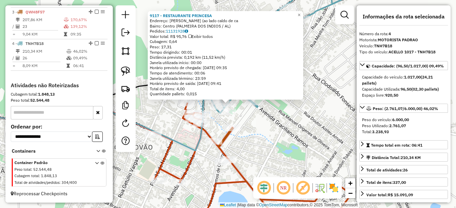
click at [275, 126] on div "9117 - RESTAURANTE PRINCESA Endereço: [PERSON_NAME] (ao lado caldo de ca Bairro…" at bounding box center [228, 104] width 456 height 208
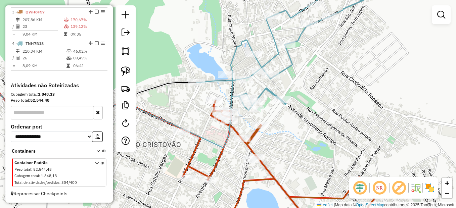
drag, startPoint x: 256, startPoint y: 127, endPoint x: 281, endPoint y: 122, distance: 25.3
click at [285, 123] on div "Janela de atendimento Grade de atendimento Capacidade Transportadoras Veículos …" at bounding box center [228, 104] width 456 height 208
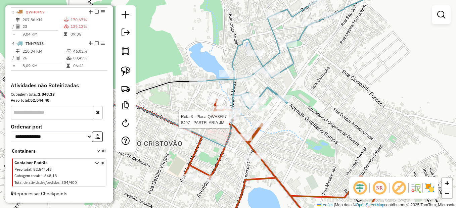
select select "*********"
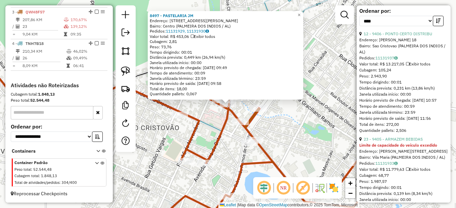
scroll to position [235, 0]
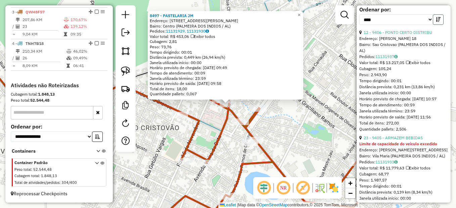
click at [433, 25] on button "button" at bounding box center [438, 19] width 11 height 10
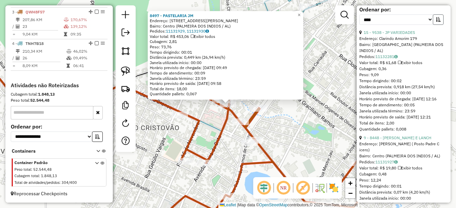
click at [433, 25] on button "button" at bounding box center [438, 19] width 11 height 10
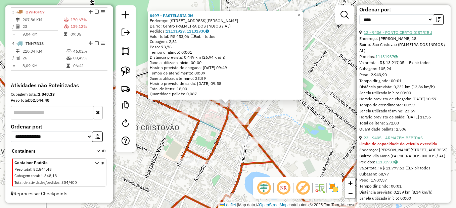
click at [406, 35] on link "12 - 9406 - PONTO CERTO DISTRIBU" at bounding box center [398, 32] width 68 height 5
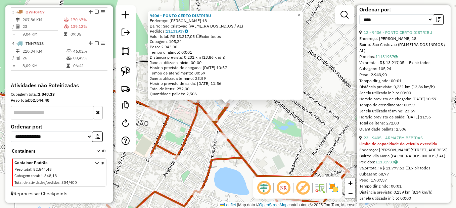
drag, startPoint x: 228, startPoint y: 102, endPoint x: 210, endPoint y: 106, distance: 17.6
click at [210, 106] on div "9406 - PONTO CERTO DISTRIBU Endereço: [PERSON_NAME] 18 Bairro: [GEOGRAPHIC_DATA…" at bounding box center [228, 104] width 456 height 208
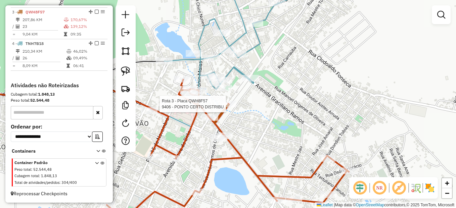
select select "*********"
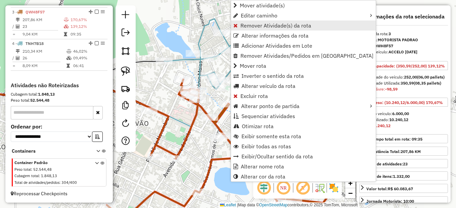
click at [288, 24] on span "Remover Atividade(s) da rota" at bounding box center [275, 25] width 71 height 5
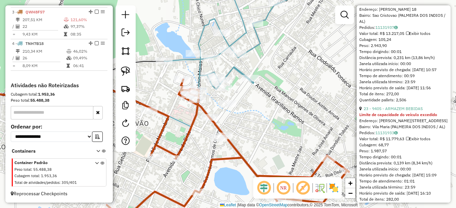
scroll to position [302, 0]
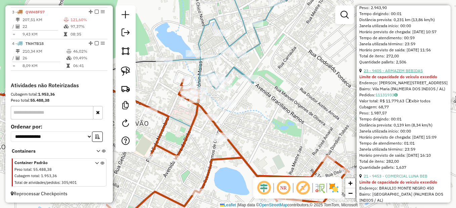
click at [404, 73] on link "23 - 9405 - ARMAZEM BEBIDAS" at bounding box center [393, 70] width 59 height 5
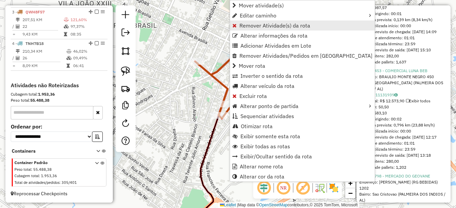
click at [281, 26] on span "Remover Atividade(s) da rota" at bounding box center [274, 25] width 71 height 5
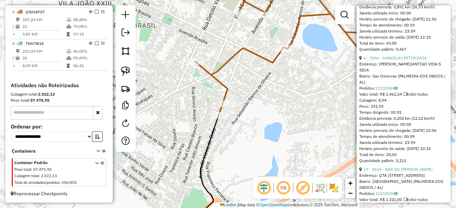
scroll to position [638, 0]
click at [407, 60] on link "6 - 9246 - KANCELAS PETISCARIA" at bounding box center [395, 57] width 63 height 5
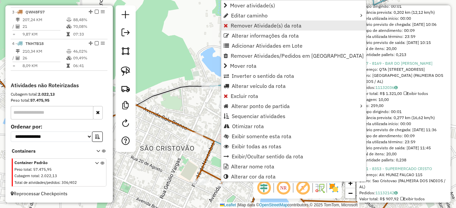
click at [263, 23] on span "Remover Atividade(s) da rota" at bounding box center [266, 25] width 71 height 5
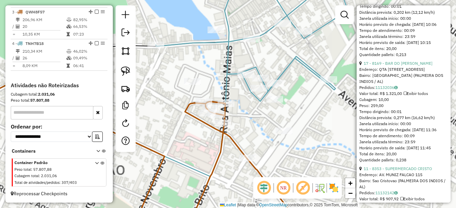
click at [292, 137] on div "Janela de atendimento Grade de atendimento Capacidade Transportadoras Veículos …" at bounding box center [228, 104] width 456 height 208
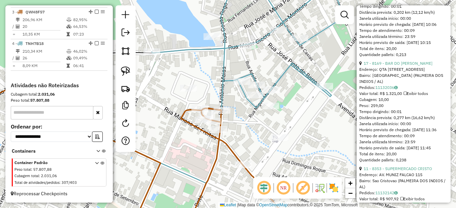
drag, startPoint x: 194, startPoint y: 63, endPoint x: 189, endPoint y: 67, distance: 6.6
click at [197, 66] on div "Janela de atendimento Grade de atendimento Capacidade Transportadoras Veículos …" at bounding box center [228, 104] width 456 height 208
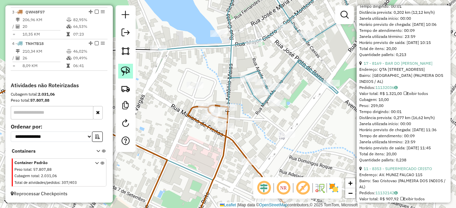
click at [128, 69] on img at bounding box center [125, 70] width 9 height 9
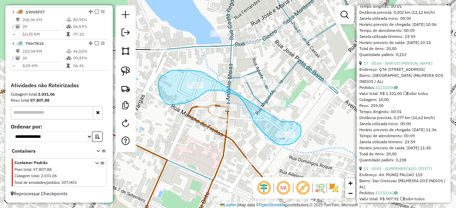
drag, startPoint x: 203, startPoint y: 72, endPoint x: 282, endPoint y: 122, distance: 93.2
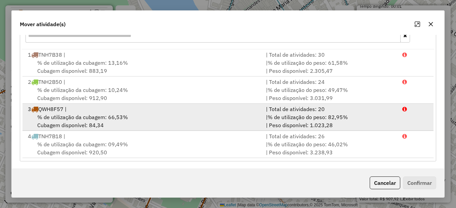
scroll to position [104, 0]
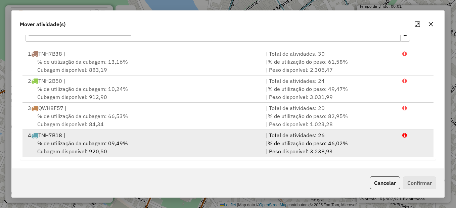
click at [115, 137] on div "4 TNH7B18 |" at bounding box center [143, 135] width 238 height 8
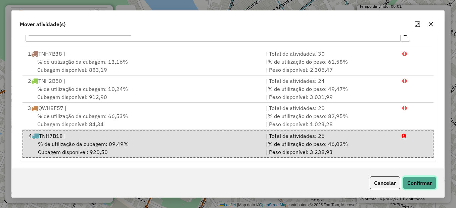
click at [418, 182] on button "Confirmar" at bounding box center [419, 183] width 33 height 13
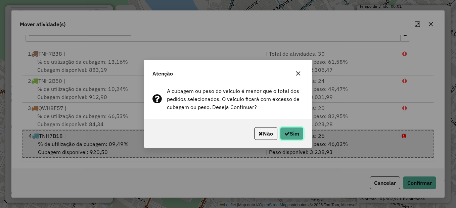
click at [291, 136] on button "Sim" at bounding box center [291, 133] width 23 height 13
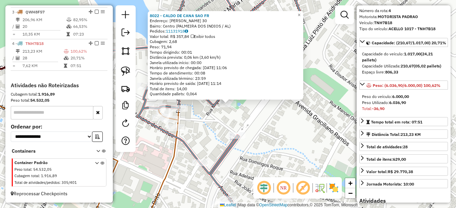
scroll to position [34, 0]
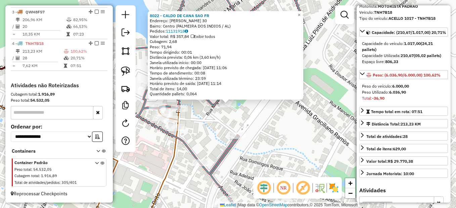
click at [311, 139] on div "8022 - CALDO DE CANA SAO FR Endereço: [PERSON_NAME] 30 Bairro: Centro (PALMEIRA…" at bounding box center [228, 104] width 456 height 208
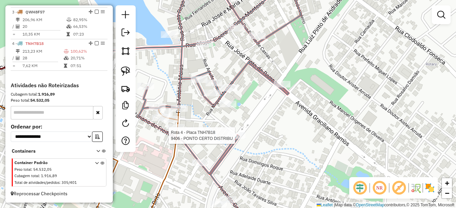
select select "*********"
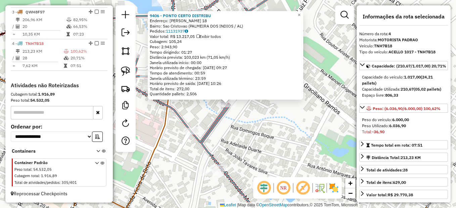
click at [229, 146] on div "9406 - PONTO CERTO DISTRIBU Endereço: [PERSON_NAME] 18 Bairro: [GEOGRAPHIC_DATA…" at bounding box center [228, 104] width 456 height 208
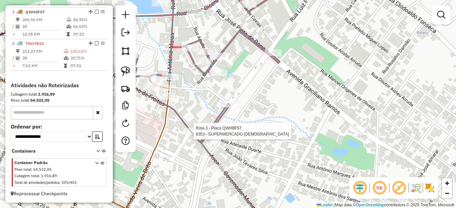
select select "*********"
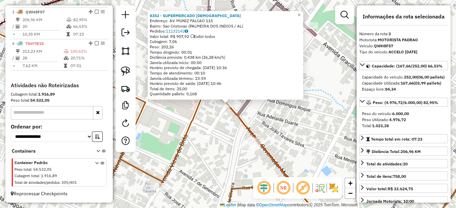
click at [209, 130] on div "8353 - SUPERMERCADO CRISTO Endereço: AV. MUNIZ FALCAO 115 Bairro: Sao Cristovao…" at bounding box center [228, 104] width 456 height 208
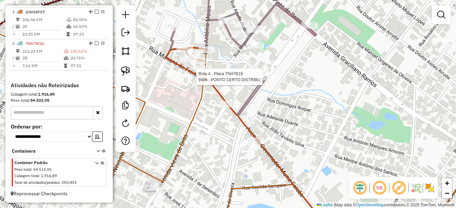
select select "*********"
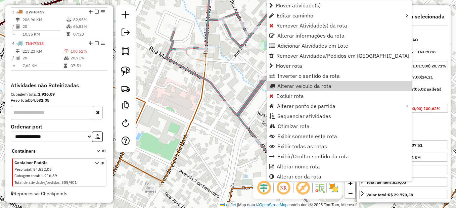
click at [233, 65] on div "Janela de atendimento Grade de atendimento Capacidade Transportadoras Veículos …" at bounding box center [228, 104] width 456 height 208
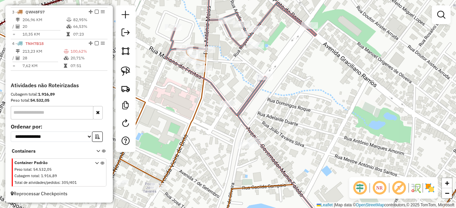
click at [253, 50] on div "Janela de atendimento Grade de atendimento Capacidade Transportadoras Veículos …" at bounding box center [228, 104] width 456 height 208
click at [253, 49] on div at bounding box center [255, 45] width 17 height 7
select select "*********"
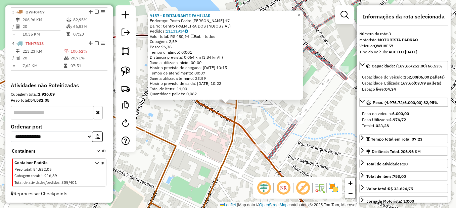
click at [213, 135] on div "9157 - RESTAURANTE FAMILIAR Endereço: Posto Padre [PERSON_NAME] 17 Bairro: Cent…" at bounding box center [228, 104] width 456 height 208
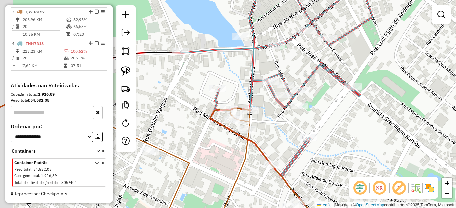
drag, startPoint x: 260, startPoint y: 125, endPoint x: 271, endPoint y: 140, distance: 18.7
click at [271, 140] on div "Janela de atendimento Grade de atendimento Capacidade Transportadoras Veículos …" at bounding box center [228, 104] width 456 height 208
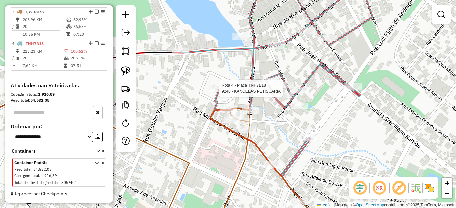
select select "*********"
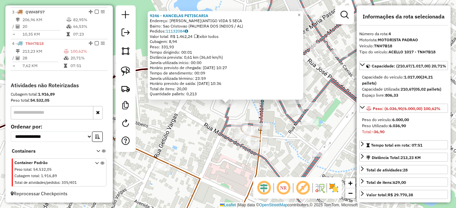
click at [214, 118] on div "9246 - KANCELAS PETISCARIA Endereço: [PERSON_NAME](ANTIGO VIDA S SECA Bairro: S…" at bounding box center [228, 104] width 456 height 208
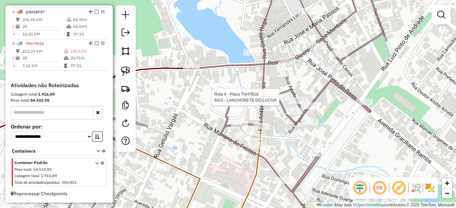
select select "*********"
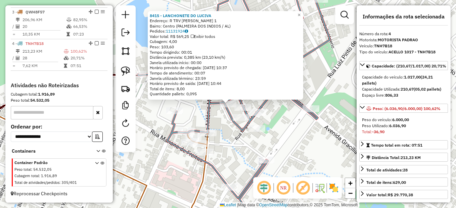
click at [242, 142] on div "Rota 4 - Placa TNH7B18 8022 - CALDO DE CANA SAO FR 8415 - LANCHONETE DO LUCIVA …" at bounding box center [228, 104] width 456 height 208
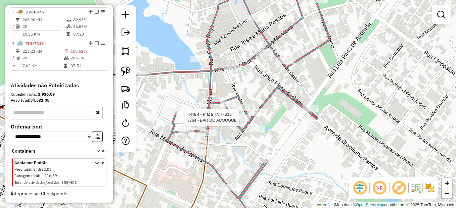
select select "*********"
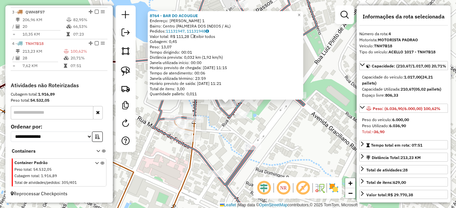
click at [232, 134] on div "8764 - BAR DO ACOUGUE Endereço: [PERSON_NAME] 1 Bairro: Centro (PALMEIRA DOS IN…" at bounding box center [228, 104] width 456 height 208
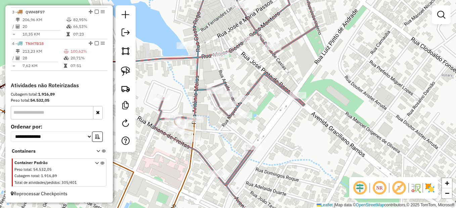
drag, startPoint x: 125, startPoint y: 71, endPoint x: 136, endPoint y: 76, distance: 12.8
click at [125, 71] on img at bounding box center [125, 70] width 9 height 9
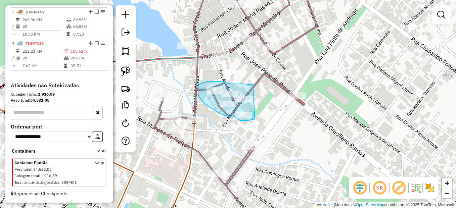
drag, startPoint x: 253, startPoint y: 85, endPoint x: 261, endPoint y: 117, distance: 33.2
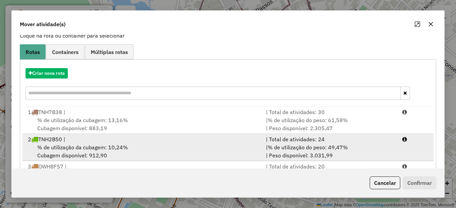
scroll to position [77, 0]
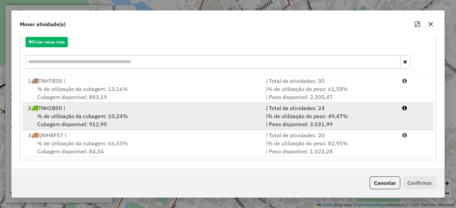
click at [101, 114] on span "% de utilização da cubagem: 10,24%" at bounding box center [82, 116] width 91 height 7
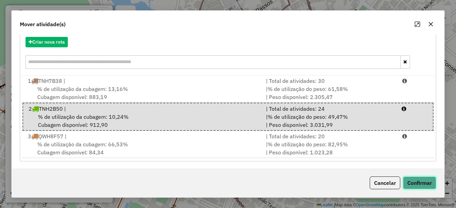
click at [413, 181] on button "Confirmar" at bounding box center [419, 183] width 33 height 13
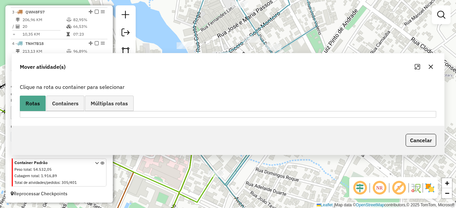
scroll to position [281, 0]
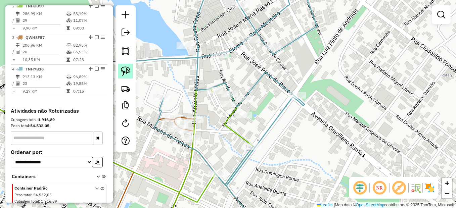
click at [123, 68] on img at bounding box center [125, 70] width 9 height 9
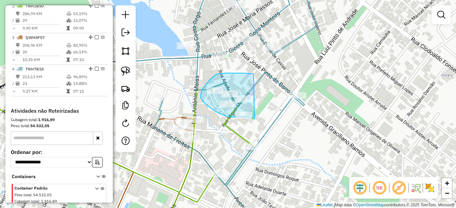
drag, startPoint x: 253, startPoint y: 74, endPoint x: 255, endPoint y: 118, distance: 44.3
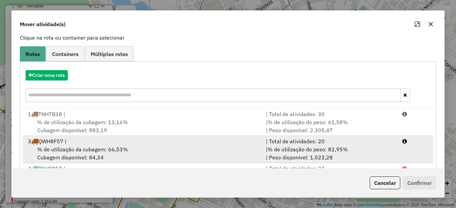
scroll to position [77, 0]
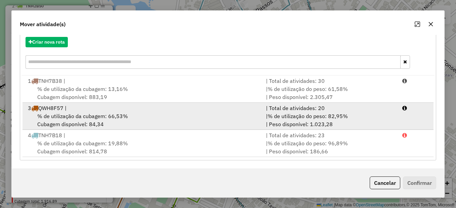
click at [98, 116] on span "% de utilização da cubagem: 66,53%" at bounding box center [82, 116] width 91 height 7
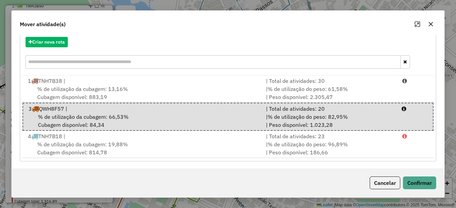
click at [415, 174] on div "Cancelar Confirmar" at bounding box center [228, 183] width 432 height 29
click at [414, 180] on button "Confirmar" at bounding box center [419, 183] width 33 height 13
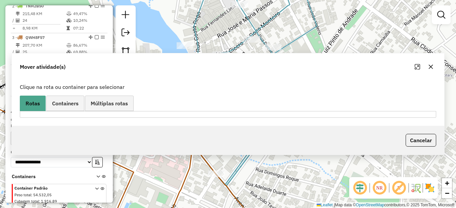
scroll to position [0, 0]
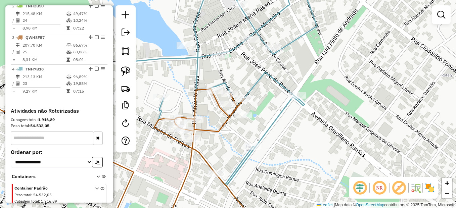
click at [239, 111] on icon at bounding box center [178, 159] width 163 height 140
select select "*********"
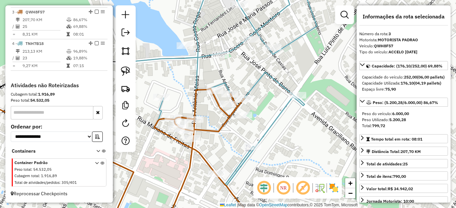
scroll to position [313, 0]
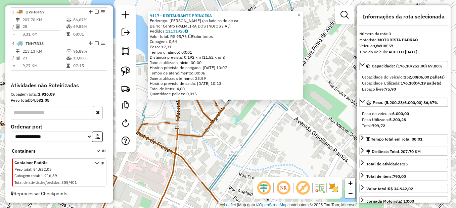
click at [269, 131] on div "Rota 4 - Placa TNH7B18 9406 - PONTO CERTO DISTRIBU 9117 - RESTAURANTE PRINCESA …" at bounding box center [228, 104] width 456 height 208
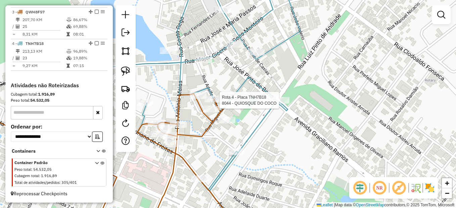
select select "*********"
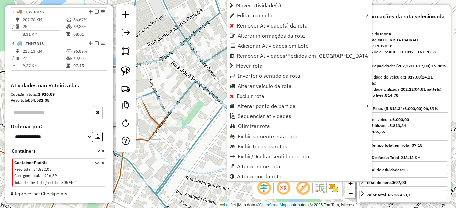
click at [189, 118] on div "Janela de atendimento Grade de atendimento Capacidade Transportadoras Veículos …" at bounding box center [228, 104] width 456 height 208
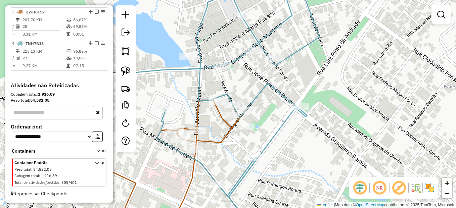
drag, startPoint x: 190, startPoint y: 115, endPoint x: 261, endPoint y: 108, distance: 70.8
click at [263, 116] on div "Janela de atendimento Grade de atendimento Capacidade Transportadoras Veículos …" at bounding box center [228, 104] width 456 height 208
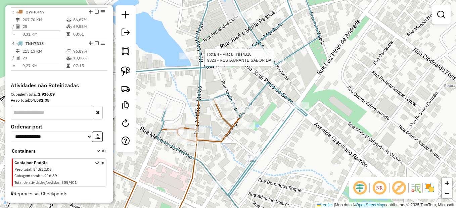
select select "*********"
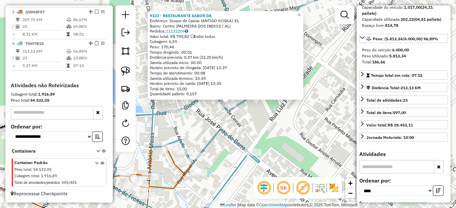
scroll to position [67, 0]
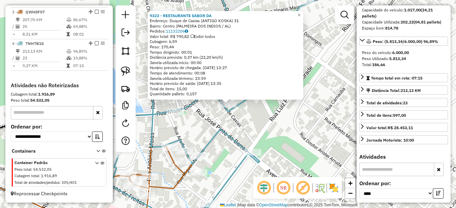
click at [225, 149] on div "9323 - RESTAURANTE SABOR DA Endereço: Duque de Caxias (ANTIGO KOSKA) 31 Bairro:…" at bounding box center [228, 104] width 456 height 208
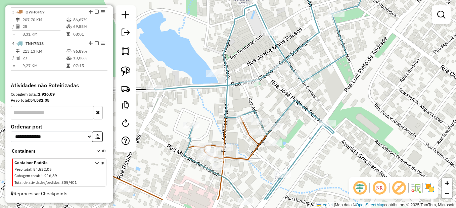
drag, startPoint x: 224, startPoint y: 149, endPoint x: 297, endPoint y: 116, distance: 80.5
click at [303, 116] on div "Janela de atendimento Grade de atendimento Capacidade Transportadoras Veículos …" at bounding box center [228, 104] width 456 height 208
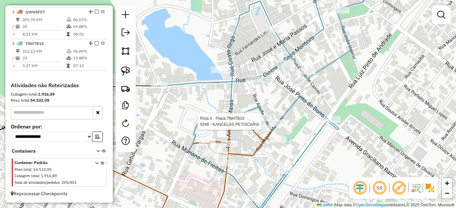
click at [195, 125] on div at bounding box center [195, 121] width 17 height 7
select select "*********"
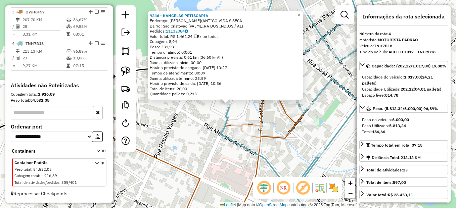
click at [195, 125] on div "9246 - KANCELAS PETISCARIA Endereço: [PERSON_NAME](ANTIGO VIDA S SECA Bairro: S…" at bounding box center [228, 104] width 456 height 208
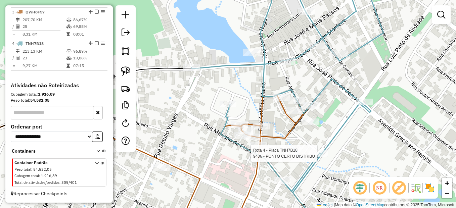
select select "*********"
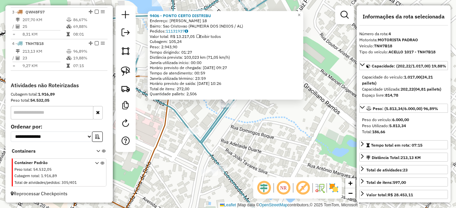
click at [209, 140] on div "9406 - PONTO CERTO DISTRIBU Endereço: [PERSON_NAME] 18 Bairro: [GEOGRAPHIC_DATA…" at bounding box center [228, 104] width 456 height 208
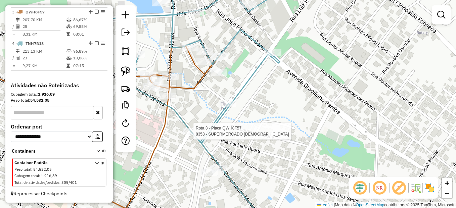
select select "*********"
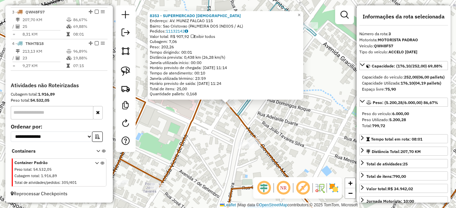
click at [207, 132] on div "8353 - SUPERMERCADO CRISTO Endereço: AV. MUNIZ FALCAO 115 Bairro: Sao Cristovao…" at bounding box center [228, 104] width 456 height 208
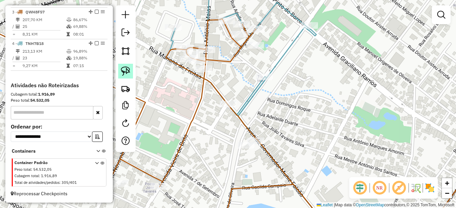
click at [126, 72] on img at bounding box center [125, 70] width 9 height 9
drag, startPoint x: 245, startPoint y: 93, endPoint x: 233, endPoint y: 111, distance: 21.4
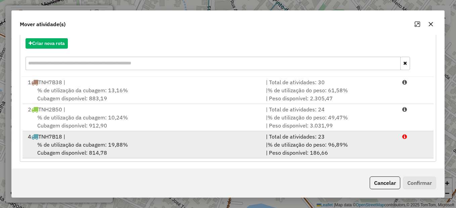
scroll to position [77, 0]
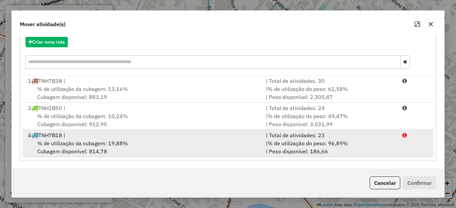
click at [109, 138] on div "4 TNH7B18 |" at bounding box center [143, 135] width 238 height 8
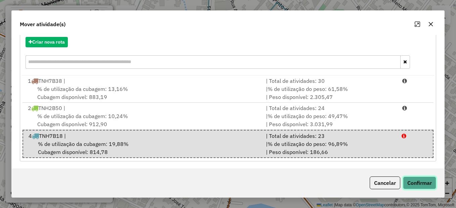
click at [421, 184] on button "Confirmar" at bounding box center [419, 183] width 33 height 13
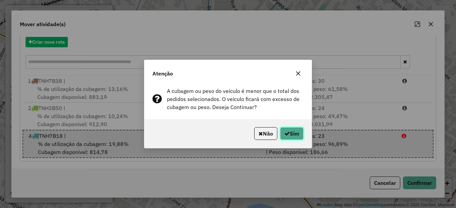
click at [285, 133] on icon "button" at bounding box center [286, 133] width 5 height 5
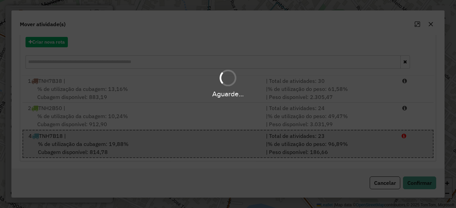
scroll to position [0, 0]
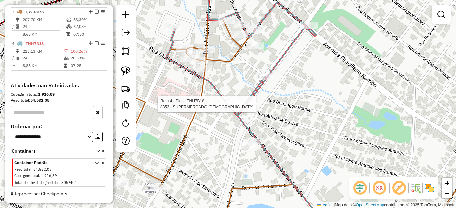
click at [232, 107] on div at bounding box center [228, 104] width 17 height 7
select select "*********"
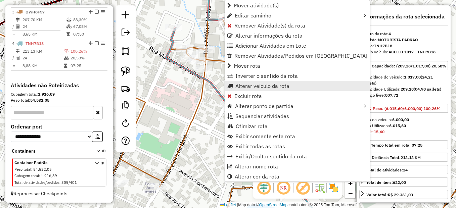
click at [266, 85] on span "Alterar veículo da rota" at bounding box center [262, 85] width 54 height 5
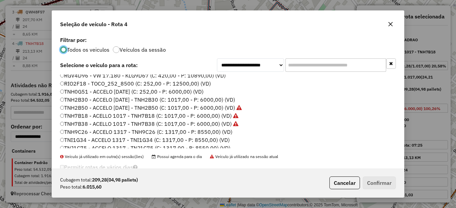
scroll to position [136, 0]
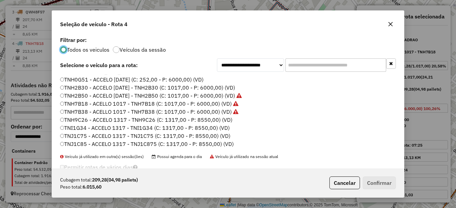
click at [83, 139] on label "TNJ1C75 - ACCELO 1317 - TNJ1C75 (C: 1317,00 - P: 8550,00) (VD)" at bounding box center [145, 136] width 170 height 8
click at [377, 185] on button "Confirmar" at bounding box center [379, 183] width 33 height 13
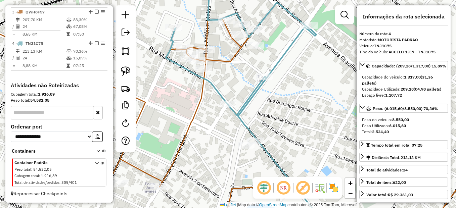
click at [300, 127] on div "Janela de atendimento Grade de atendimento Capacidade Transportadoras Veículos …" at bounding box center [228, 104] width 456 height 208
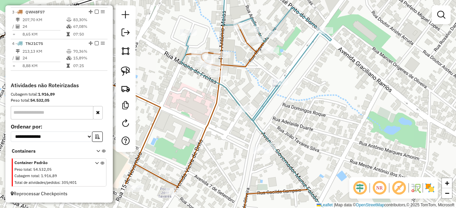
click at [234, 132] on div "Janela de atendimento Grade de atendimento Capacidade Transportadoras Veículos …" at bounding box center [228, 104] width 456 height 208
select select "*********"
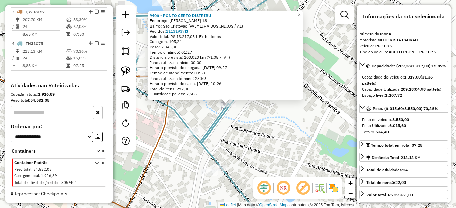
click at [266, 143] on div "9406 - PONTO CERTO DISTRIBU Endereço: [PERSON_NAME] 18 Bairro: [GEOGRAPHIC_DATA…" at bounding box center [228, 104] width 456 height 208
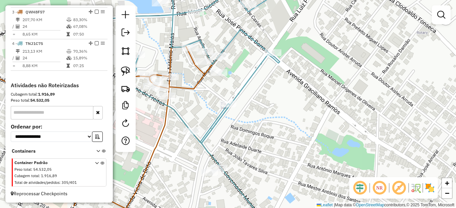
drag, startPoint x: 259, startPoint y: 149, endPoint x: 297, endPoint y: 127, distance: 43.8
click at [295, 128] on div "Janela de atendimento Grade de atendimento Capacidade Transportadoras Veículos …" at bounding box center [228, 104] width 456 height 208
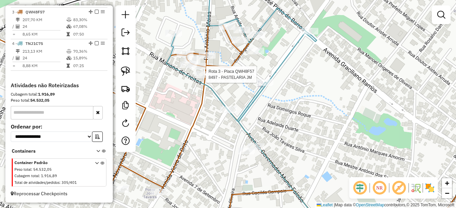
click at [208, 78] on div at bounding box center [204, 74] width 17 height 7
select select "*********"
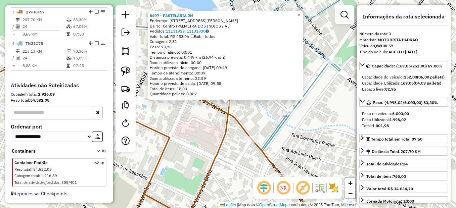
click at [306, 141] on div "8497 - PASTELARIA JM Endereço: [STREET_ADDRESS][PERSON_NAME] Pedidos: 11131929,…" at bounding box center [228, 104] width 456 height 208
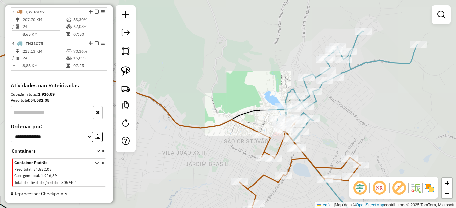
drag, startPoint x: 336, startPoint y: 142, endPoint x: 330, endPoint y: 140, distance: 5.7
click at [331, 140] on div "Janela de atendimento Grade de atendimento Capacidade Transportadoras Veículos …" at bounding box center [228, 104] width 456 height 208
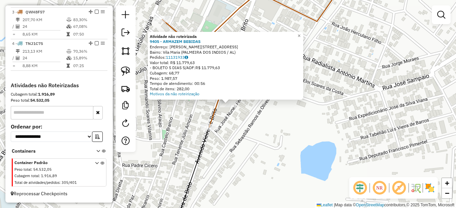
click at [263, 138] on div "Atividade não roteirizada 9405 - ARMAZEM BEBIDAS Endereço: [STREET_ADDRESS] Bai…" at bounding box center [228, 104] width 456 height 208
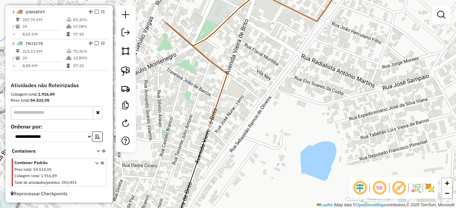
drag, startPoint x: 260, startPoint y: 122, endPoint x: 255, endPoint y: 169, distance: 46.6
click at [255, 169] on div "Janela de atendimento Grade de atendimento Capacidade Transportadoras Veículos …" at bounding box center [228, 104] width 456 height 208
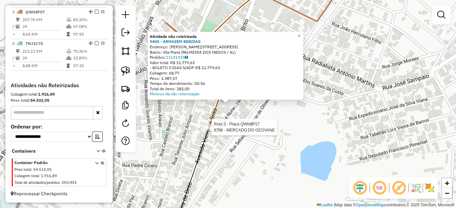
select select "*********"
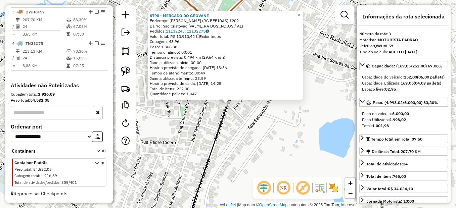
click at [236, 137] on div "8798 - MERCADO DO GEOVANE Endereço: [PERSON_NAME] (RG BEBIDAS) 1202 Bairro: [GE…" at bounding box center [228, 104] width 456 height 208
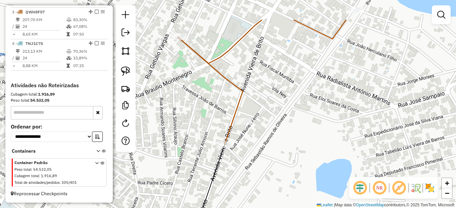
drag, startPoint x: 279, startPoint y: 151, endPoint x: 276, endPoint y: 179, distance: 28.1
click at [276, 179] on div "Janela de atendimento Grade de atendimento Capacidade Transportadoras Veículos …" at bounding box center [228, 104] width 456 height 208
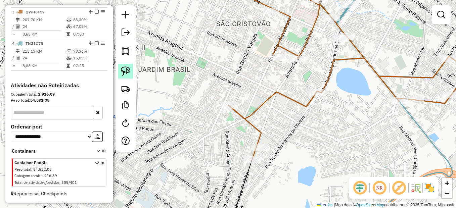
click at [132, 72] on link at bounding box center [125, 71] width 15 height 15
drag, startPoint x: 274, startPoint y: 157, endPoint x: 245, endPoint y: 177, distance: 35.8
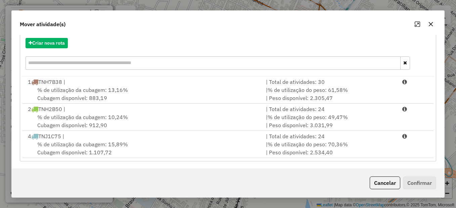
scroll to position [77, 0]
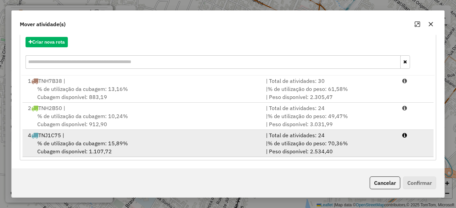
click at [92, 150] on div "% de utilização da cubagem: 15,89% Cubagem disponível: 1.107,72" at bounding box center [143, 147] width 238 height 16
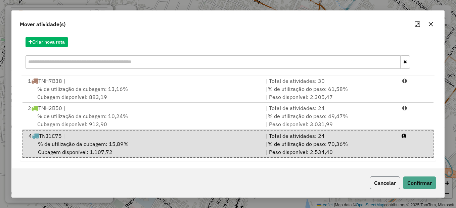
click at [382, 180] on button "Cancelar" at bounding box center [385, 183] width 31 height 13
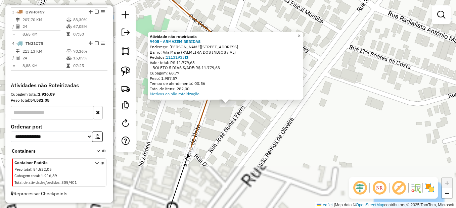
click at [245, 140] on div "Atividade não roteirizada 9405 - ARMAZEM BEBIDAS Endereço: [STREET_ADDRESS] Bai…" at bounding box center [228, 104] width 456 height 208
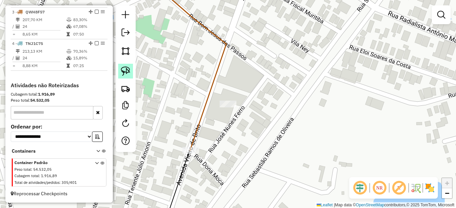
click at [125, 71] on img at bounding box center [125, 70] width 9 height 9
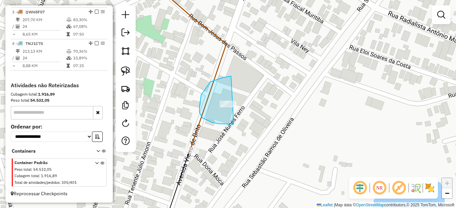
drag, startPoint x: 206, startPoint y: 87, endPoint x: 265, endPoint y: 103, distance: 60.8
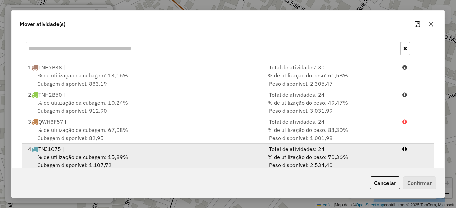
scroll to position [104, 0]
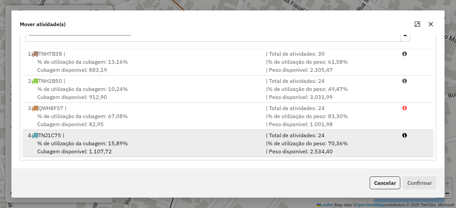
click at [106, 145] on span "% de utilização da cubagem: 15,89%" at bounding box center [82, 143] width 91 height 7
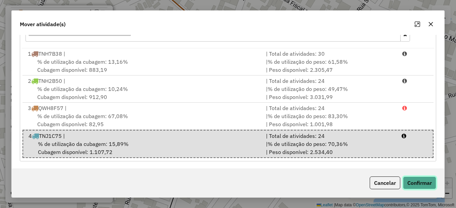
click at [405, 185] on button "Confirmar" at bounding box center [419, 183] width 33 height 13
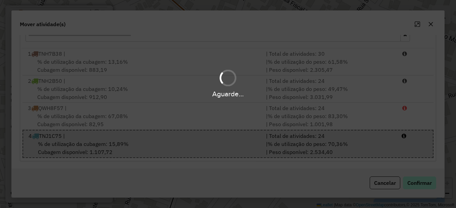
scroll to position [0, 0]
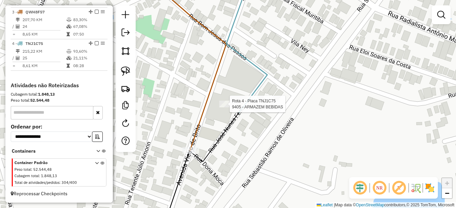
select select "*********"
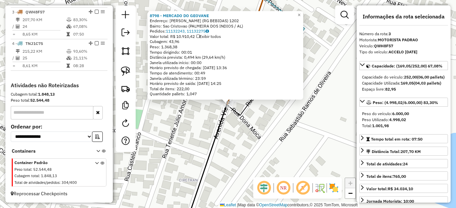
click at [182, 167] on div "8798 - MERCADO DO GEOVANE Endereço: [PERSON_NAME] (RG BEBIDAS) 1202 Bairro: [GE…" at bounding box center [228, 104] width 456 height 208
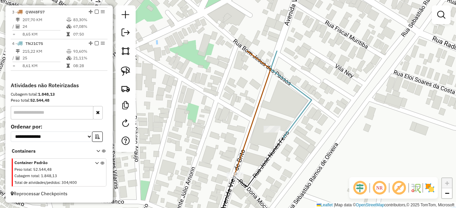
click at [305, 183] on div "Janela de atendimento Grade de atendimento Capacidade Transportadoras Veículos …" at bounding box center [228, 104] width 456 height 208
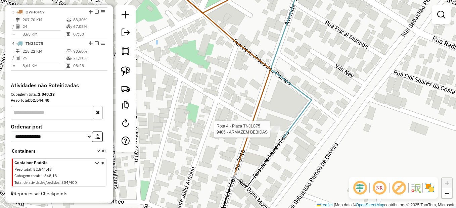
click at [268, 126] on div "Rota 4 - Placa TNJ1C75 9405 - ARMAZEM BEBIDAS Janela de atendimento Grade de at…" at bounding box center [228, 104] width 456 height 208
select select "*********"
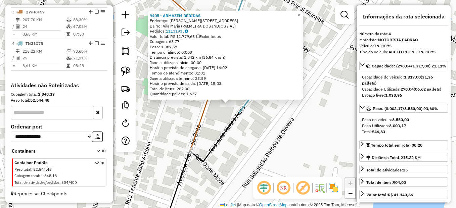
click at [258, 146] on div "9405 - ARMAZEM BEBIDAS Endereço: Vieira de Brito 1033 Bairro: [GEOGRAPHIC_DATA]…" at bounding box center [228, 104] width 456 height 208
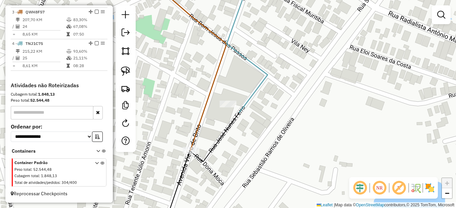
click at [268, 181] on div "Janela de atendimento Grade de atendimento Capacidade Transportadoras Veículos …" at bounding box center [228, 104] width 456 height 208
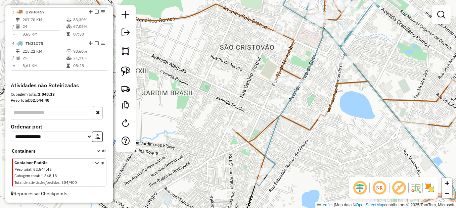
drag, startPoint x: 266, startPoint y: 147, endPoint x: 222, endPoint y: 153, distance: 45.0
click at [232, 153] on icon at bounding box center [353, 91] width 242 height 184
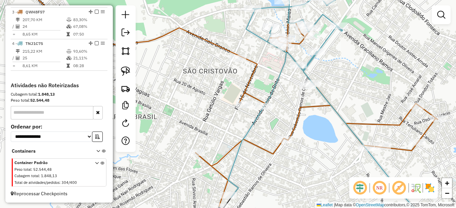
drag, startPoint x: 310, startPoint y: 111, endPoint x: 298, endPoint y: 161, distance: 52.0
click at [298, 161] on icon at bounding box center [316, 114] width 242 height 184
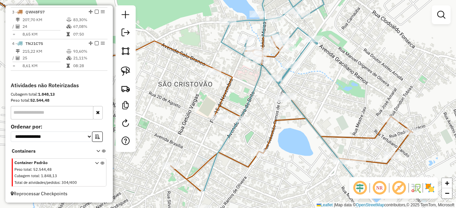
click at [261, 136] on div "Janela de atendimento Grade de atendimento Capacidade Transportadoras Veículos …" at bounding box center [228, 104] width 456 height 208
select select "*********"
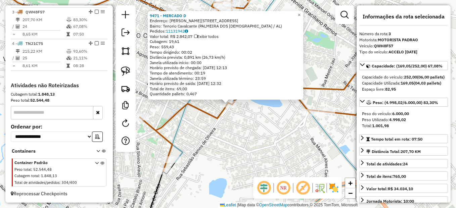
click at [252, 139] on div "9471 - MERCADO D Endereço: [PERSON_NAME] 1 Bairro: Tenorio Cavalcante (PALMEIRA…" at bounding box center [228, 104] width 456 height 208
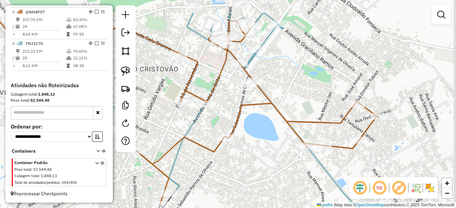
drag, startPoint x: 229, startPoint y: 81, endPoint x: 229, endPoint y: 142, distance: 60.8
click at [229, 142] on div "Janela de atendimento Grade de atendimento Capacidade Transportadoras Veículos …" at bounding box center [228, 104] width 456 height 208
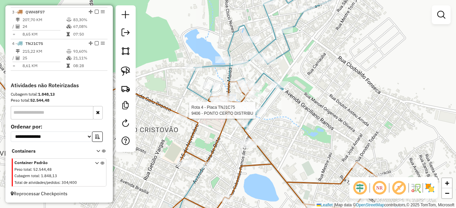
select select "*********"
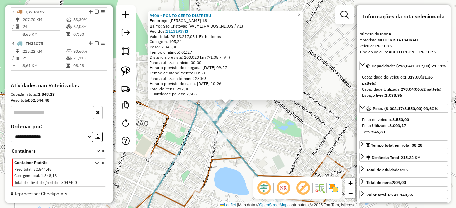
click at [251, 129] on div "9406 - PONTO CERTO DISTRIBU Endereço: [PERSON_NAME] 18 Bairro: [GEOGRAPHIC_DATA…" at bounding box center [228, 104] width 456 height 208
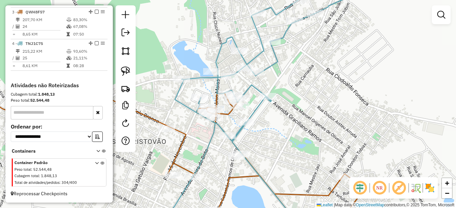
drag, startPoint x: 249, startPoint y: 128, endPoint x: 256, endPoint y: 140, distance: 14.3
click at [256, 140] on div "Janela de atendimento Grade de atendimento Capacidade Transportadoras Veículos …" at bounding box center [228, 104] width 456 height 208
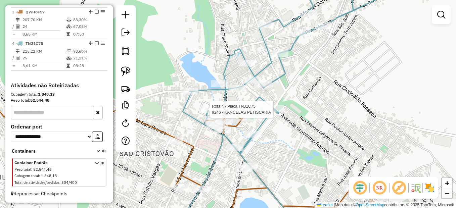
select select "*********"
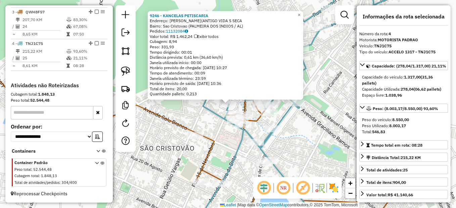
click at [206, 121] on div "9246 - KANCELAS PETISCARIA Endereço: [PERSON_NAME](ANTIGO VIDA S SECA Bairro: S…" at bounding box center [228, 104] width 456 height 208
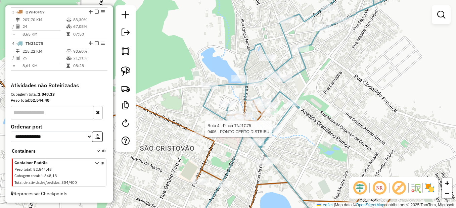
select select "*********"
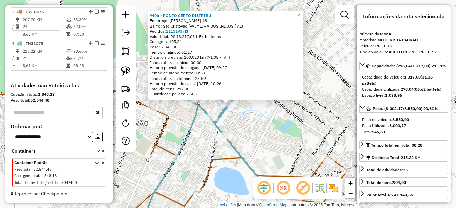
click at [265, 135] on div "9406 - PONTO CERTO DISTRIBU Endereço: [PERSON_NAME] 18 Bairro: [GEOGRAPHIC_DATA…" at bounding box center [228, 104] width 456 height 208
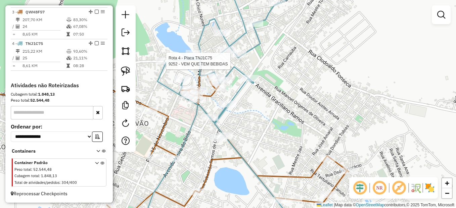
select select "*********"
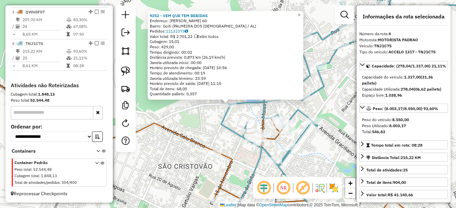
click at [207, 135] on div "9252 - VEM QUE TEM BEBIDAS Endereço: [PERSON_NAME] da Mota 60 Bairro: Goiti (PA…" at bounding box center [228, 104] width 456 height 208
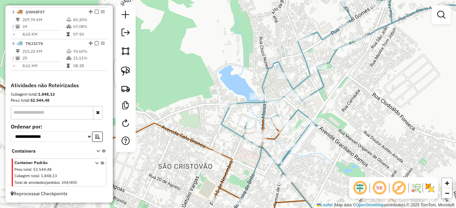
click at [269, 157] on icon at bounding box center [361, 104] width 280 height 250
select select "*********"
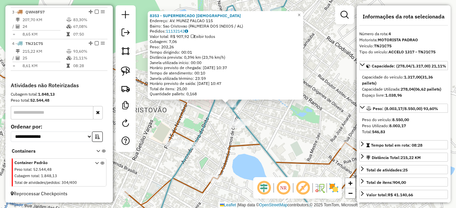
click at [265, 120] on div "8353 - SUPERMERCADO CRISTO Endereço: AV. MUNIZ FALCAO 115 Bairro: Sao Cristovao…" at bounding box center [228, 104] width 456 height 208
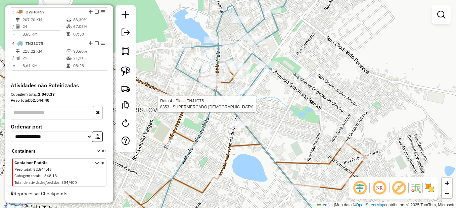
select select "*********"
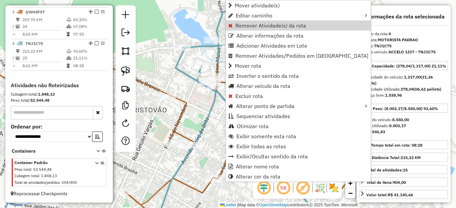
click at [272, 24] on span "Remover Atividade(s) da rota" at bounding box center [270, 25] width 71 height 5
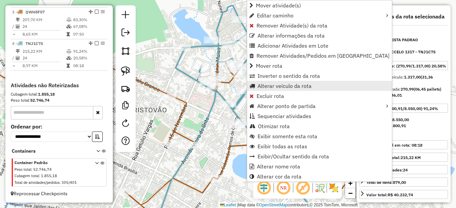
click at [275, 83] on span "Alterar veículo da rota" at bounding box center [284, 85] width 54 height 5
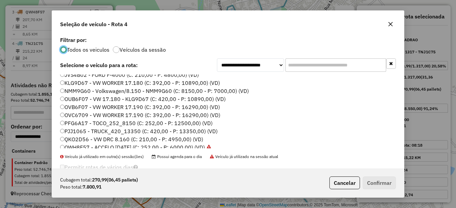
scroll to position [67, 0]
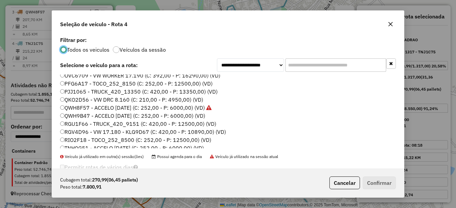
click at [86, 133] on label "RGV4D96 - VW 17.180 - KLG9D67 (C: 420,00 - P: 10890,00) (VD)" at bounding box center [143, 132] width 166 height 8
click at [380, 185] on button "Confirmar" at bounding box center [379, 183] width 33 height 13
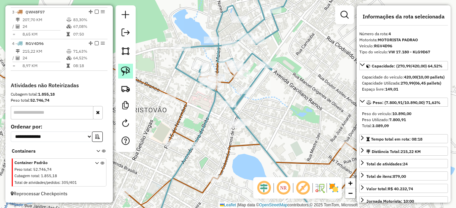
click at [125, 70] on img at bounding box center [125, 70] width 9 height 9
drag, startPoint x: 233, startPoint y: 93, endPoint x: 220, endPoint y: 98, distance: 13.8
click at [220, 97] on div at bounding box center [226, 93] width 17 height 7
click at [133, 70] on link at bounding box center [125, 71] width 15 height 15
drag, startPoint x: 240, startPoint y: 101, endPoint x: 234, endPoint y: 111, distance: 12.1
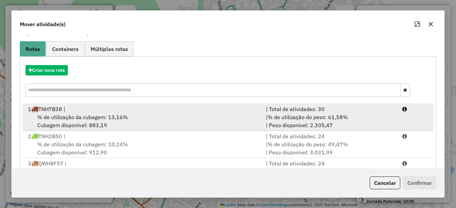
scroll to position [104, 0]
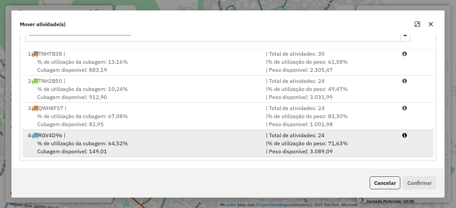
click at [112, 143] on span "% de utilização da cubagem: 64,52%" at bounding box center [82, 143] width 91 height 7
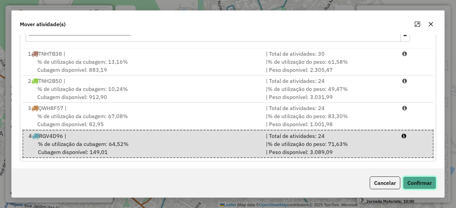
click at [418, 186] on button "Confirmar" at bounding box center [419, 183] width 33 height 13
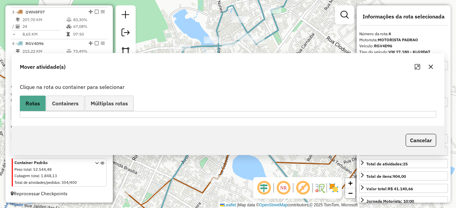
scroll to position [0, 0]
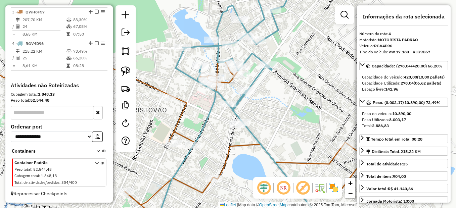
click at [185, 145] on div "Janela de atendimento Grade de atendimento Capacidade Transportadoras Veículos …" at bounding box center [228, 104] width 456 height 208
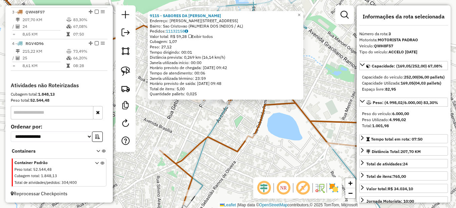
click at [225, 133] on div "9115 - SABORES DA [PERSON_NAME]: Vieira de Brito 386 Bairro: [GEOGRAPHIC_DATA] …" at bounding box center [228, 104] width 456 height 208
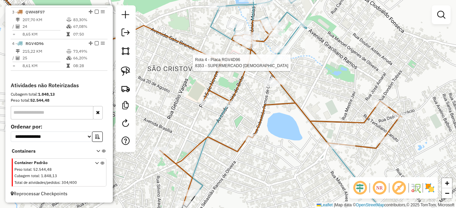
select select "*********"
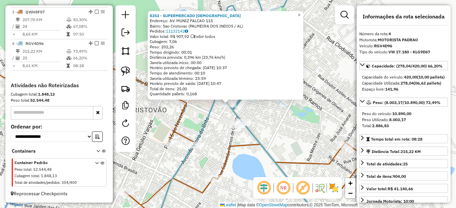
drag, startPoint x: 254, startPoint y: 113, endPoint x: 258, endPoint y: 116, distance: 5.0
click at [258, 116] on div "Rota 3 - Placa QWH8F57 8760 - ECO POSTO PASSARELA 8353 - SUPERMERCADO CRISTO En…" at bounding box center [228, 104] width 456 height 208
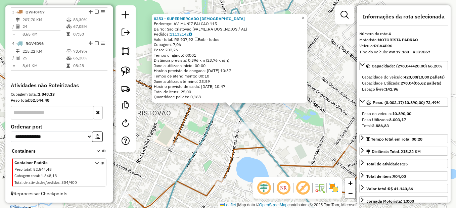
click at [258, 116] on div "8353 - SUPERMERCADO CRISTO Endereço: AV. MUNIZ FALCAO 115 Bairro: Sao Cristovao…" at bounding box center [228, 104] width 456 height 208
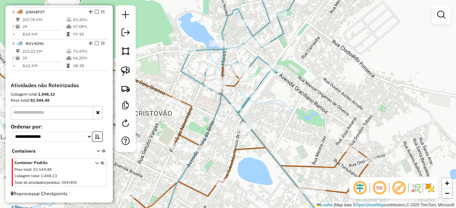
drag, startPoint x: 255, startPoint y: 115, endPoint x: 270, endPoint y: 128, distance: 20.0
click at [270, 128] on div "Janela de atendimento Grade de atendimento Capacidade Transportadoras Veículos …" at bounding box center [228, 104] width 456 height 208
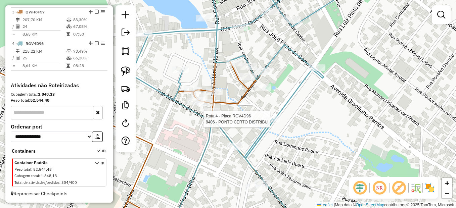
select select "*********"
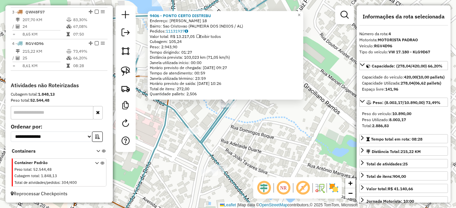
click at [249, 144] on div "9406 - PONTO CERTO DISTRIBU Endereço: [PERSON_NAME] 18 Bairro: [GEOGRAPHIC_DATA…" at bounding box center [228, 104] width 456 height 208
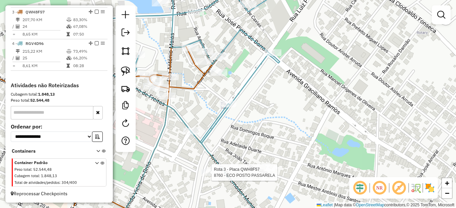
select select "*********"
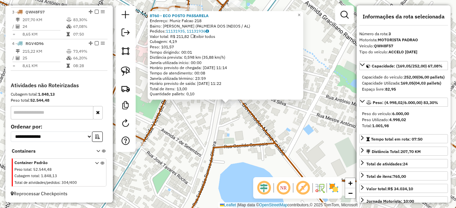
click at [221, 136] on div "8760 - ECO POSTO PASSARELA Endereço: Muniz Falcao 218 Bairro: [PERSON_NAME] (PA…" at bounding box center [228, 104] width 456 height 208
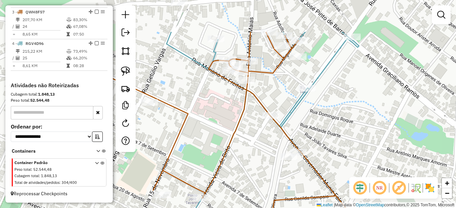
drag, startPoint x: 193, startPoint y: 96, endPoint x: 253, endPoint y: 149, distance: 80.4
click at [253, 149] on div "Janela de atendimento Grade de atendimento Capacidade Transportadoras Veículos …" at bounding box center [228, 104] width 456 height 208
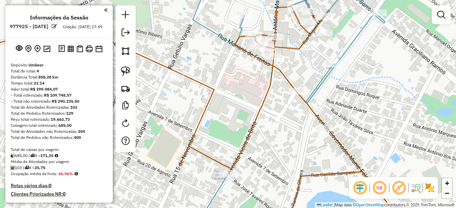
scroll to position [313, 0]
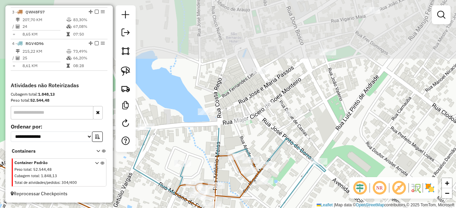
drag, startPoint x: 298, startPoint y: 70, endPoint x: 240, endPoint y: 217, distance: 158.1
click at [240, 208] on html "Aguarde... Pop-up bloqueado! Seu navegador bloqueou automáticamente a abertura …" at bounding box center [228, 104] width 456 height 208
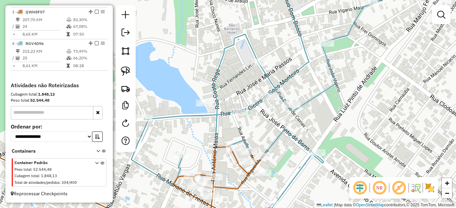
drag, startPoint x: 288, startPoint y: 145, endPoint x: 272, endPoint y: 119, distance: 30.4
click at [272, 119] on div "Janela de atendimento Grade de atendimento Capacidade Transportadoras Veículos …" at bounding box center [228, 104] width 456 height 208
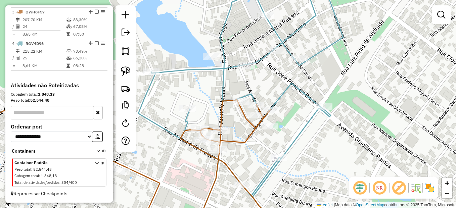
drag, startPoint x: 224, startPoint y: 117, endPoint x: 233, endPoint y: 111, distance: 10.5
click at [233, 111] on icon at bounding box center [197, 154] width 147 height 109
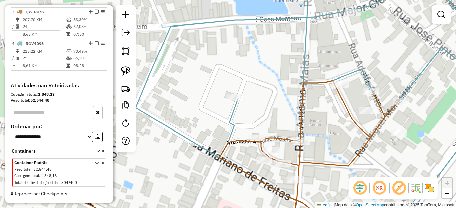
drag, startPoint x: 182, startPoint y: 136, endPoint x: 229, endPoint y: 145, distance: 47.7
click at [233, 155] on div "Janela de atendimento Grade de atendimento Capacidade Transportadoras Veículos …" at bounding box center [228, 104] width 456 height 208
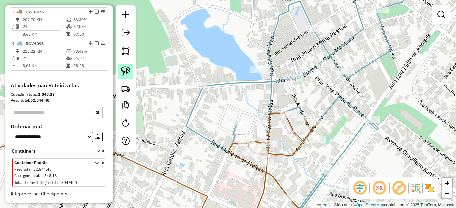
click at [128, 68] on img at bounding box center [125, 70] width 9 height 9
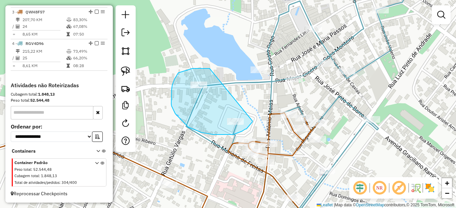
drag, startPoint x: 201, startPoint y: 68, endPoint x: 253, endPoint y: 120, distance: 73.1
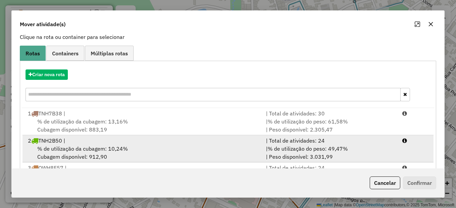
scroll to position [77, 0]
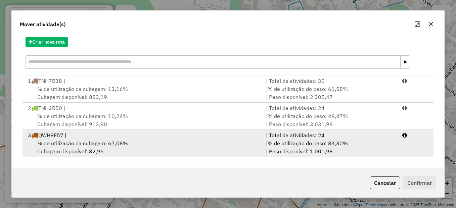
click at [129, 142] on div "% de utilização da cubagem: 67,08% Cubagem disponível: 82,95" at bounding box center [143, 147] width 238 height 16
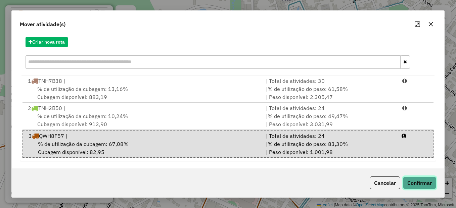
click at [414, 177] on button "Confirmar" at bounding box center [419, 183] width 33 height 13
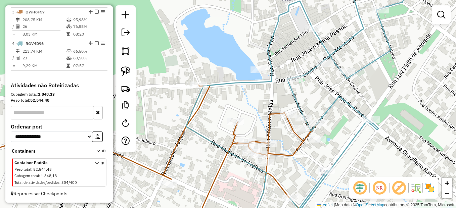
scroll to position [0, 0]
select select "*********"
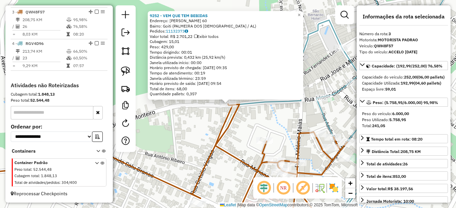
click at [237, 146] on div "9252 - VEM QUE TEM BEBIDAS Endereço: Pedro Soares da Mota 60 Bairro: Goiti (PAL…" at bounding box center [228, 104] width 456 height 208
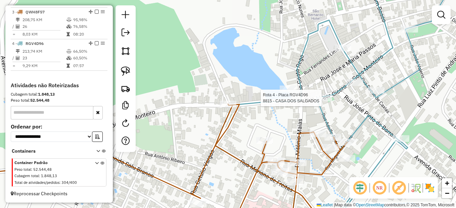
select select "*********"
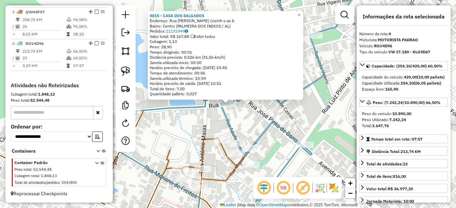
click at [265, 126] on icon at bounding box center [260, 104] width 280 height 250
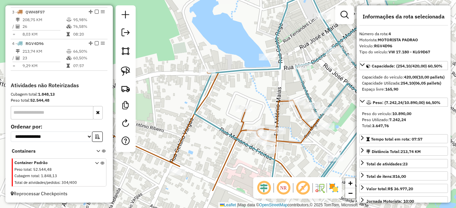
click at [279, 91] on div "Janela de atendimento Grade de atendimento Capacidade Transportadoras Veículos …" at bounding box center [228, 104] width 456 height 208
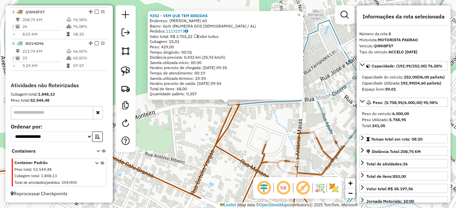
click at [216, 115] on div "9252 - VEM QUE TEM BEBIDAS Endereço: Pedro Soares da Mota 60 Bairro: Goiti (PAL…" at bounding box center [228, 104] width 456 height 208
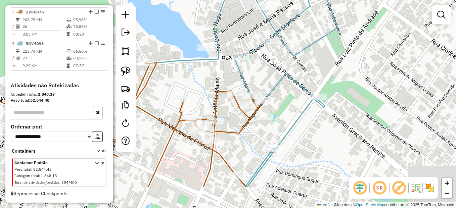
drag, startPoint x: 236, startPoint y: 138, endPoint x: 153, endPoint y: 96, distance: 92.5
click at [153, 96] on div "Janela de atendimento Grade de atendimento Capacidade Transportadoras Veículos …" at bounding box center [228, 104] width 456 height 208
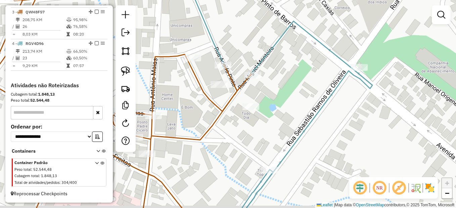
drag, startPoint x: 272, startPoint y: 154, endPoint x: 262, endPoint y: 127, distance: 28.5
click at [262, 127] on div "Janela de atendimento Grade de atendimento Capacidade Transportadoras Veículos …" at bounding box center [228, 104] width 456 height 208
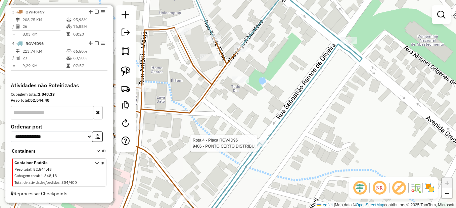
select select "*********"
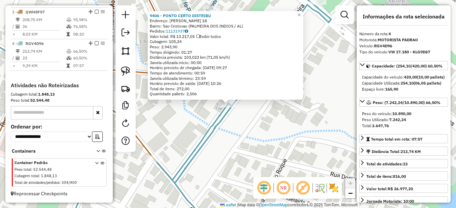
click at [256, 127] on div "9406 - PONTO CERTO DISTRIBU Endereço: [PERSON_NAME] 18 Bairro: [GEOGRAPHIC_DATA…" at bounding box center [228, 104] width 456 height 208
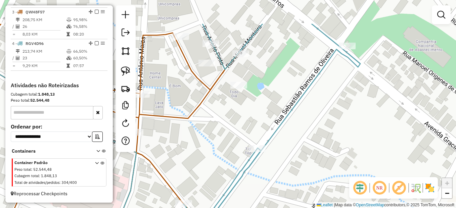
drag, startPoint x: 218, startPoint y: 78, endPoint x: 248, endPoint y: 123, distance: 53.8
click at [248, 123] on div "Janela de atendimento Grade de atendimento Capacidade Transportadoras Veículos …" at bounding box center [228, 104] width 456 height 208
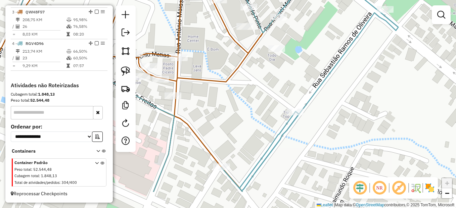
drag, startPoint x: 243, startPoint y: 132, endPoint x: 281, endPoint y: 99, distance: 50.2
click at [282, 97] on div "Janela de atendimento Grade de atendimento Capacidade Transportadoras Veículos …" at bounding box center [228, 104] width 456 height 208
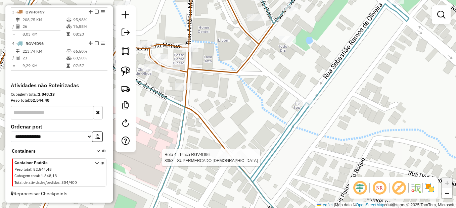
select select "*********"
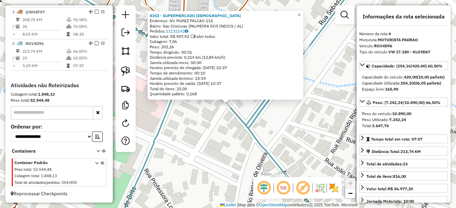
click at [271, 129] on div "8353 - SUPERMERCADO CRISTO Endereço: AV. MUNIZ FALCAO 115 Bairro: Sao Cristovao…" at bounding box center [228, 104] width 456 height 208
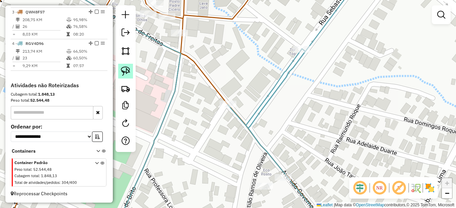
click at [124, 74] on img at bounding box center [125, 70] width 9 height 9
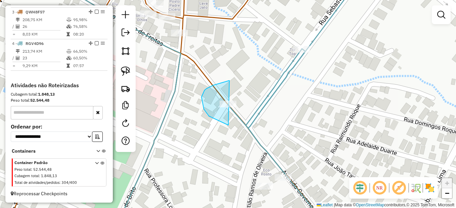
drag, startPoint x: 213, startPoint y: 85, endPoint x: 254, endPoint y: 103, distance: 45.1
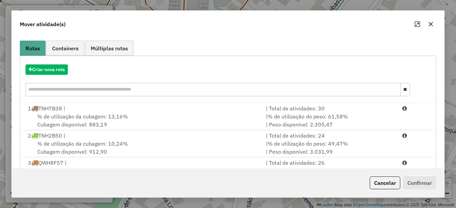
scroll to position [77, 0]
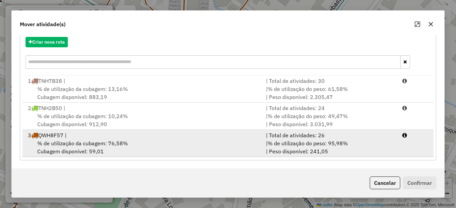
click at [72, 132] on div "3 QWH8F57 |" at bounding box center [143, 135] width 238 height 8
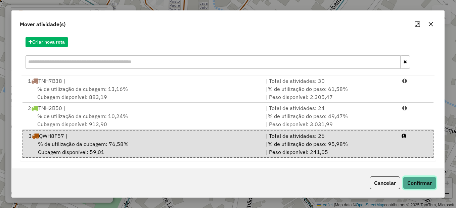
click at [419, 188] on button "Confirmar" at bounding box center [419, 183] width 33 height 13
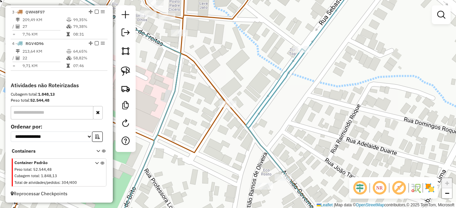
scroll to position [0, 0]
select select "*********"
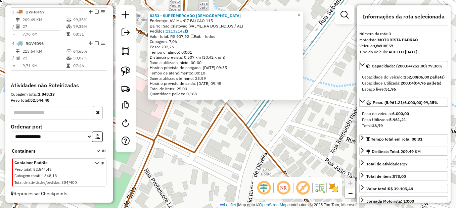
click at [244, 136] on div "8353 - SUPERMERCADO CRISTO Endereço: AV. MUNIZ FALCAO 115 Bairro: Sao Cristovao…" at bounding box center [228, 104] width 456 height 208
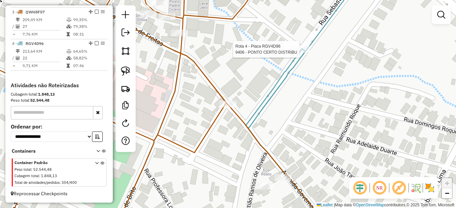
select select "*********"
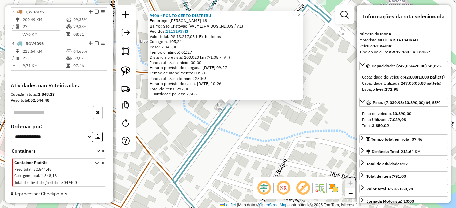
click at [209, 125] on icon at bounding box center [142, 104] width 377 height 250
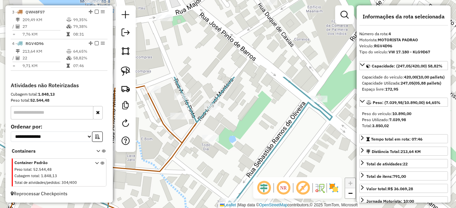
drag, startPoint x: 221, startPoint y: 70, endPoint x: 222, endPoint y: 172, distance: 101.7
click at [222, 172] on div "Janela de atendimento Grade de atendimento Capacidade Transportadoras Veículos …" at bounding box center [228, 104] width 456 height 208
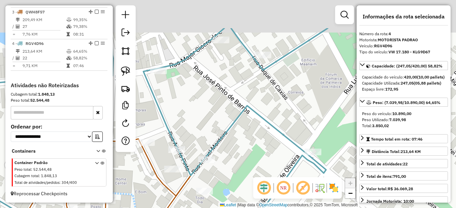
drag, startPoint x: 272, startPoint y: 143, endPoint x: 270, endPoint y: 180, distance: 36.7
click at [270, 180] on hb-router-mapa "Informações da Sessão 977925 - 12/08/2025 Criação: 11/08/2025 17:49 Depósito: U…" at bounding box center [228, 104] width 456 height 208
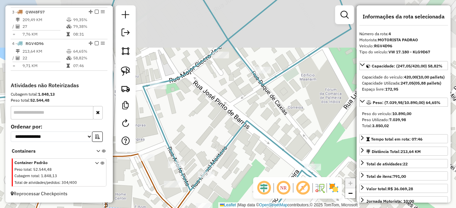
click at [282, 121] on div "Janela de atendimento Grade de atendimento Capacidade Transportadoras Veículos …" at bounding box center [228, 104] width 456 height 208
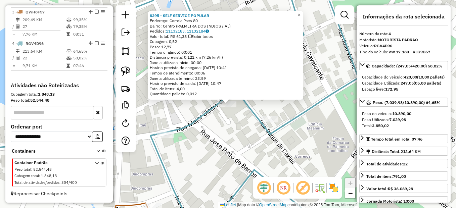
click at [234, 139] on div "8395 - SELF SERVICE POPULAR Endereço: Correia Paes 80 Bairro: Centro (PALMEIRA …" at bounding box center [228, 104] width 456 height 208
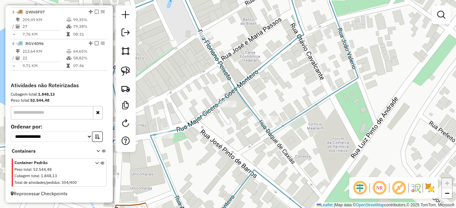
click at [279, 125] on div "8395 - SELF SERVICE POPULAR Endereço: Correia Paes 80 Bairro: Centro (PALMEIRA …" at bounding box center [228, 104] width 456 height 208
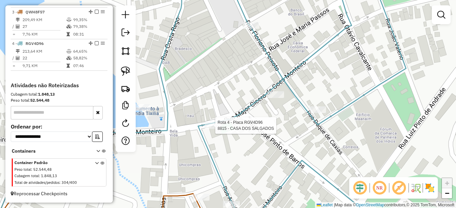
select select "*********"
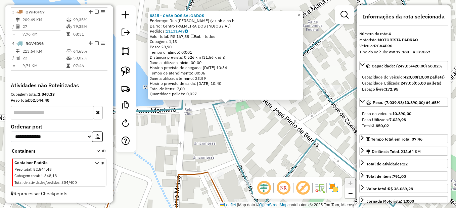
click at [239, 132] on div "8815 - CASA DOS SALGADOS Endereço: Rua Juliao Paulo Silva (vizinh o ao b Bairro…" at bounding box center [228, 104] width 456 height 208
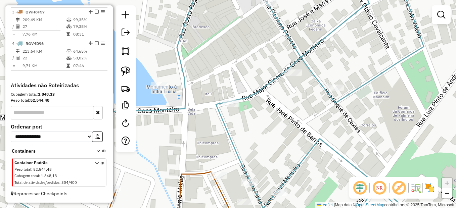
click at [251, 131] on div "Janela de atendimento Grade de atendimento Capacidade Transportadoras Veículos …" at bounding box center [228, 104] width 456 height 208
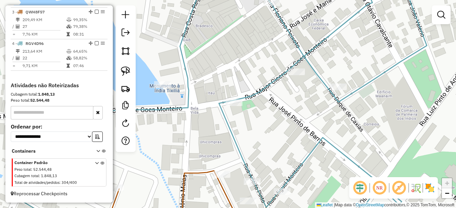
click at [248, 177] on icon at bounding box center [222, 104] width 410 height 250
select select "*********"
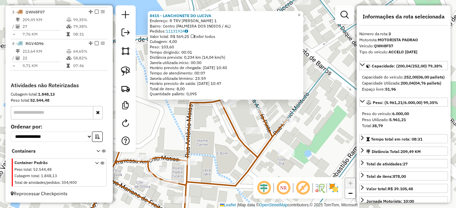
click at [309, 134] on div "Rota 3 - Placa QWH8F57 8022 - CALDO DE CANA SAO FR 8415 - LANCHONETE DO LUCIVA …" at bounding box center [228, 104] width 456 height 208
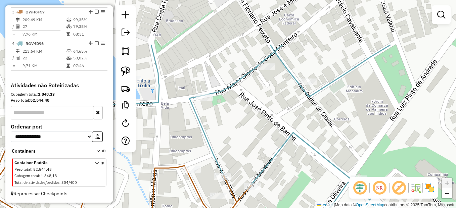
drag, startPoint x: 305, startPoint y: 110, endPoint x: 288, endPoint y: 150, distance: 43.6
click at [288, 150] on div "Janela de atendimento Grade de atendimento Capacidade Transportadoras Veículos …" at bounding box center [228, 104] width 456 height 208
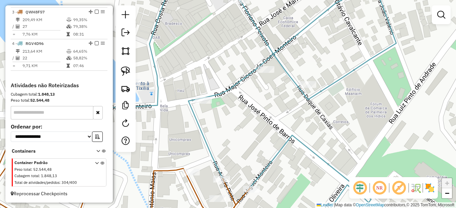
click at [263, 75] on div "Janela de atendimento Grade de atendimento Capacidade Transportadoras Veículos …" at bounding box center [228, 104] width 456 height 208
select select "*********"
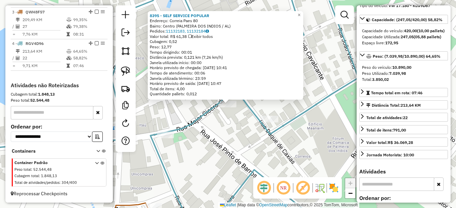
scroll to position [101, 0]
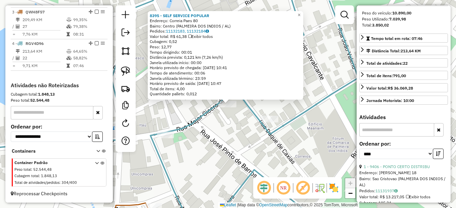
click at [284, 155] on div "8395 - SELF SERVICE POPULAR Endereço: Correia Paes 80 Bairro: Centro (PALMEIRA …" at bounding box center [228, 104] width 456 height 208
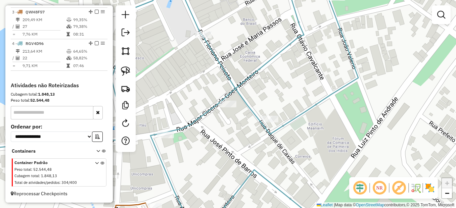
click at [268, 109] on div "Janela de atendimento Grade de atendimento Capacidade Transportadoras Veículos …" at bounding box center [228, 104] width 456 height 208
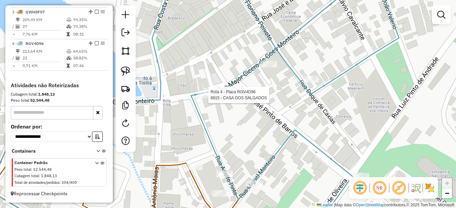
select select "*********"
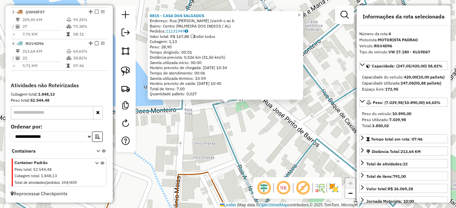
click at [246, 128] on div "Rota 4 - Placa RGV4D96 8815 - CASA DOS SALGADOS 8815 - CASA DOS SALGADOS Endere…" at bounding box center [228, 104] width 456 height 208
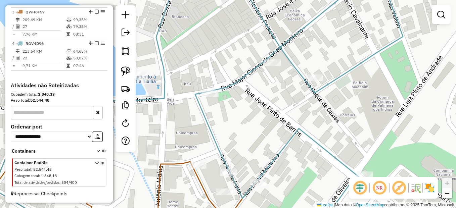
drag, startPoint x: 282, startPoint y: 133, endPoint x: 278, endPoint y: 111, distance: 22.5
click at [261, 120] on div "Janela de atendimento Grade de atendimento Capacidade Transportadoras Veículos …" at bounding box center [228, 104] width 456 height 208
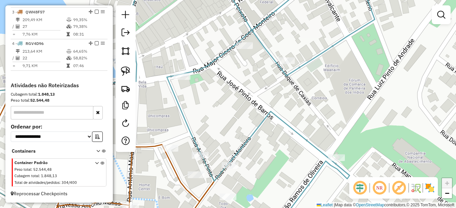
click at [284, 56] on div "Rota 4 - Placa RGV4D96 9323 - RESTAURANTE SABOR DA Janela de atendimento Grade …" at bounding box center [228, 104] width 456 height 208
select select "*********"
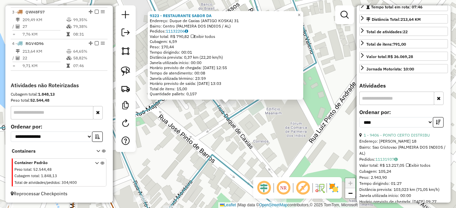
scroll to position [168, 0]
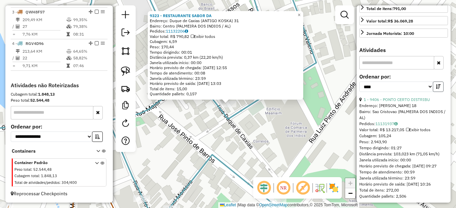
click at [436, 89] on icon "button" at bounding box center [438, 86] width 5 height 5
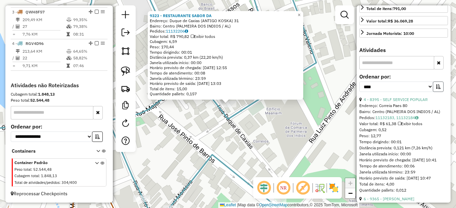
click at [436, 89] on icon "button" at bounding box center [438, 86] width 5 height 5
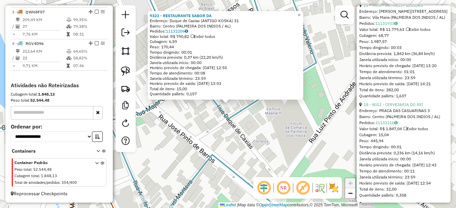
scroll to position [336, 0]
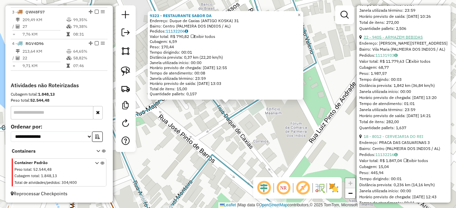
click at [386, 40] on link "22 - 9405 - ARMAZEM BEBIDAS" at bounding box center [393, 37] width 59 height 5
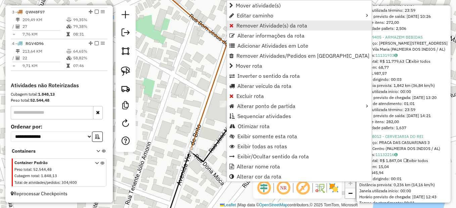
click at [255, 25] on span "Remover Atividade(s) da rota" at bounding box center [271, 25] width 71 height 5
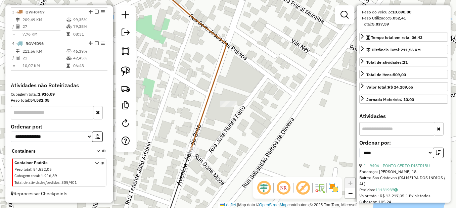
scroll to position [67, 0]
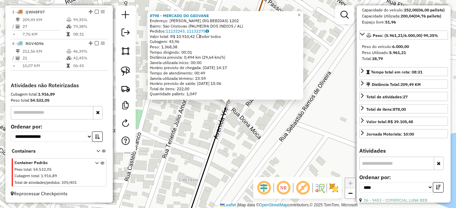
click at [252, 136] on div "8798 - MERCADO DO GEOVANE Endereço: Vieira de Brito (RG BEBIDAS) 1202 Bairro: S…" at bounding box center [228, 104] width 456 height 208
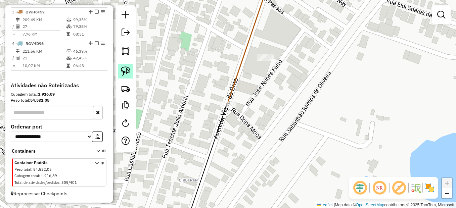
click at [122, 72] on img at bounding box center [125, 70] width 9 height 9
drag, startPoint x: 277, startPoint y: 44, endPoint x: 282, endPoint y: 61, distance: 17.8
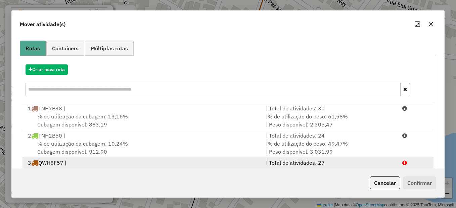
scroll to position [104, 0]
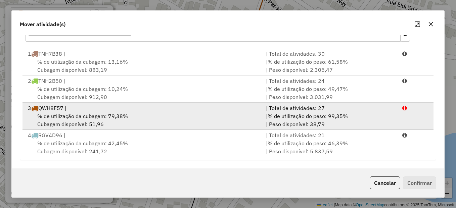
click at [96, 119] on span "% de utilização da cubagem: 79,38%" at bounding box center [82, 116] width 91 height 7
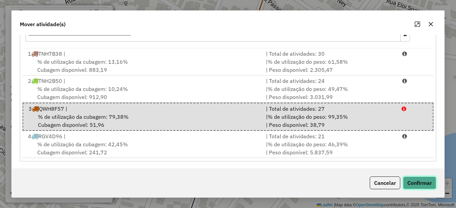
click at [419, 184] on button "Confirmar" at bounding box center [419, 183] width 33 height 13
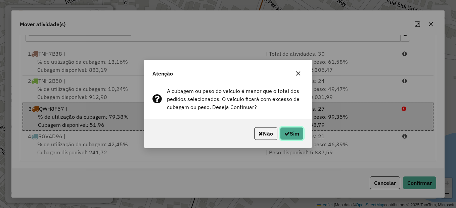
click at [296, 133] on button "Sim" at bounding box center [291, 133] width 23 height 13
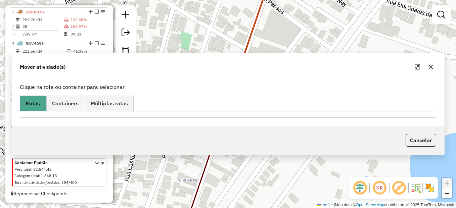
scroll to position [0, 0]
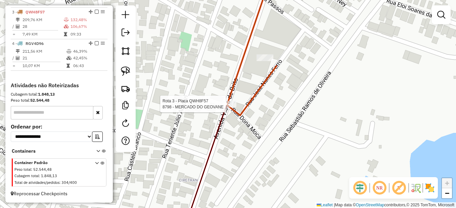
select select "*********"
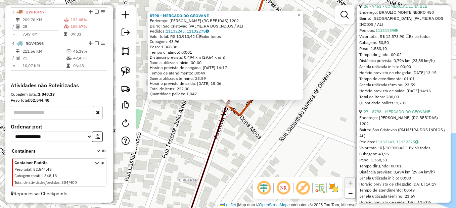
scroll to position [369, 0]
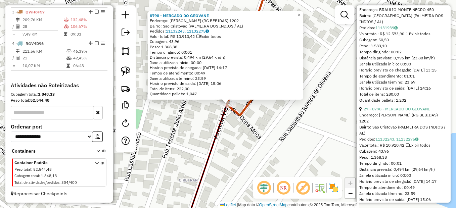
click at [288, 122] on div "8798 - MERCADO DO GEOVANE Endereço: Vieira de Brito (RG BEBIDAS) 1202 Bairro: S…" at bounding box center [228, 104] width 456 height 208
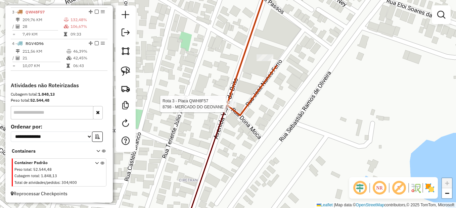
select select "*********"
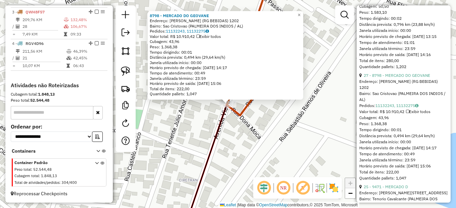
scroll to position [436, 0]
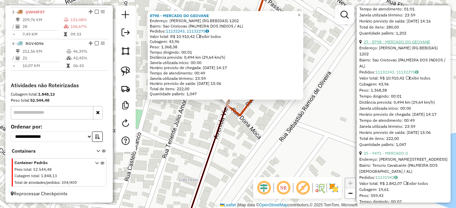
click at [397, 44] on link "27 - 8798 - MERCADO DO GEOVANE" at bounding box center [397, 41] width 66 height 5
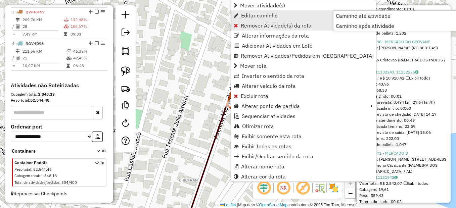
click at [284, 23] on span "Remover Atividade(s) da rota" at bounding box center [276, 25] width 71 height 5
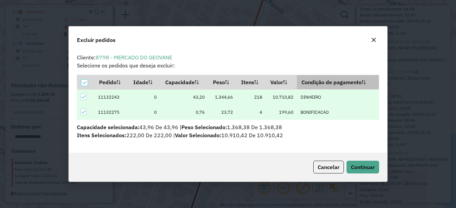
scroll to position [0, 0]
click at [356, 168] on span "Continuar" at bounding box center [363, 167] width 24 height 7
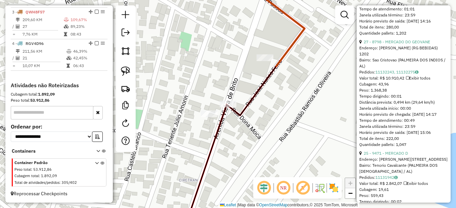
scroll to position [430, 0]
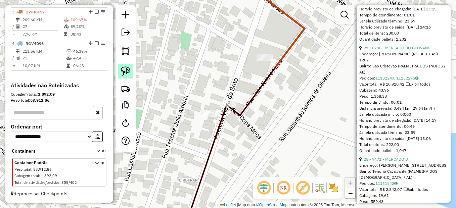
click at [129, 66] on link at bounding box center [125, 71] width 15 height 15
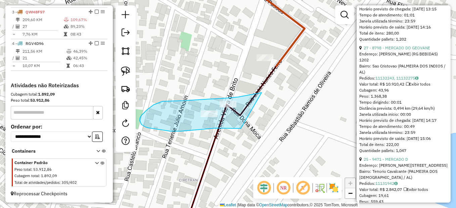
drag, startPoint x: 262, startPoint y: 93, endPoint x: 241, endPoint y: 129, distance: 41.5
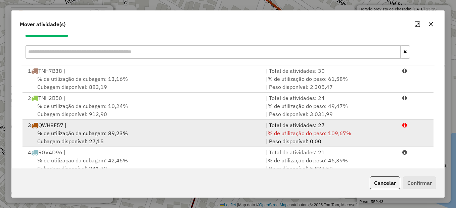
scroll to position [104, 0]
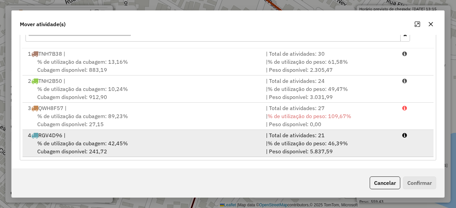
click at [125, 130] on li "4 RGV4D96 | | Total de atividades: 21 % de utilização da cubagem: 42,45% Cubage…" at bounding box center [227, 143] width 411 height 27
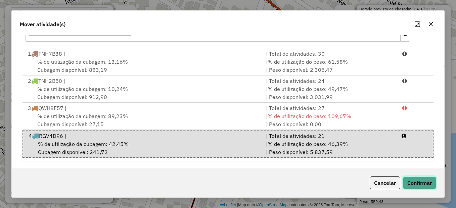
click at [405, 184] on button "Confirmar" at bounding box center [419, 183] width 33 height 13
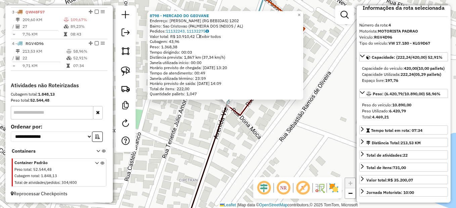
scroll to position [0, 0]
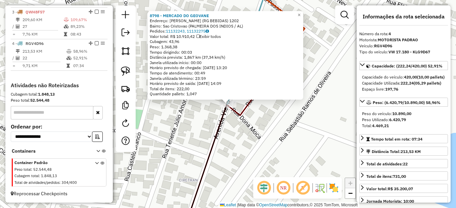
click at [267, 141] on div "8798 - MERCADO DO GEOVANE Endereço: Vieira de Brito (RG BEBIDAS) 1202 Bairro: S…" at bounding box center [228, 104] width 456 height 208
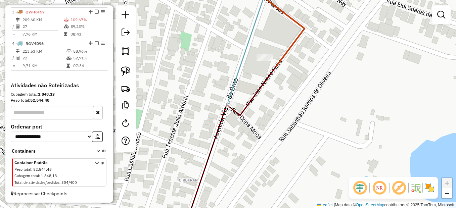
click at [262, 63] on div "Janela de atendimento Grade de atendimento Capacidade Transportadoras Veículos …" at bounding box center [228, 104] width 456 height 208
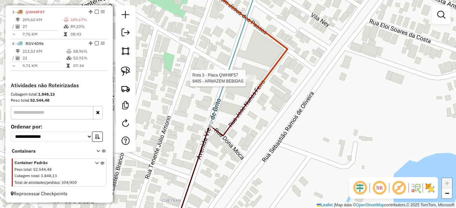
select select "*********"
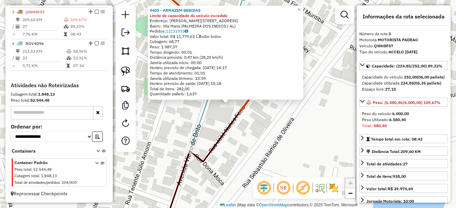
click at [227, 132] on icon at bounding box center [201, 170] width 76 height 116
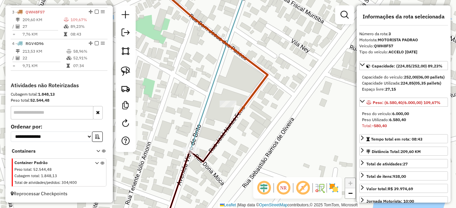
click at [223, 132] on div "Janela de atendimento Grade de atendimento Capacidade Transportadoras Veículos …" at bounding box center [228, 104] width 456 height 208
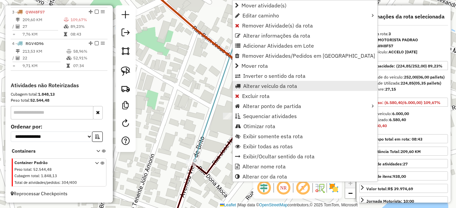
click at [261, 87] on span "Alterar veículo da rota" at bounding box center [270, 85] width 54 height 5
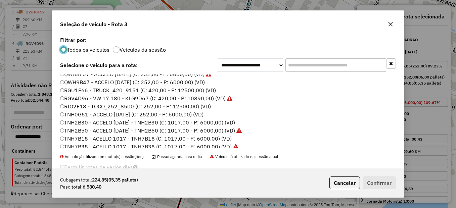
scroll to position [136, 0]
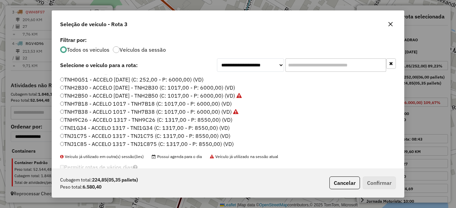
click at [70, 138] on label "TNJ1C75 - ACCELO 1317 - TNJ1C75 (C: 1317,00 - P: 8550,00) (VD)" at bounding box center [145, 136] width 170 height 8
click at [364, 186] on button "Confirmar" at bounding box center [379, 183] width 33 height 13
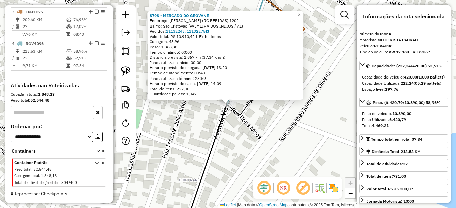
click at [219, 143] on div "8798 - MERCADO DO GEOVANE Endereço: Vieira de Brito (RG BEBIDAS) 1202 Bairro: S…" at bounding box center [228, 104] width 456 height 208
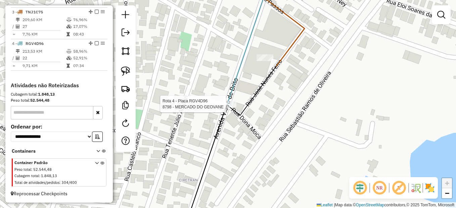
select select "*********"
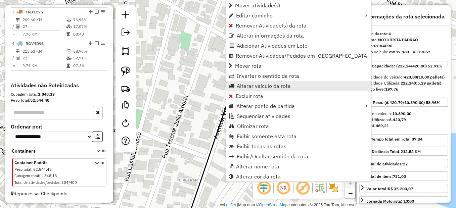
click at [248, 85] on span "Alterar veículo da rota" at bounding box center [264, 85] width 54 height 5
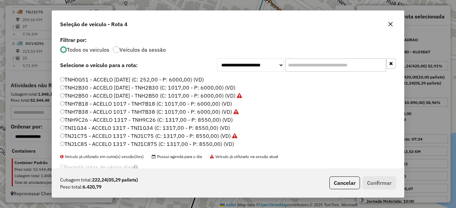
click at [83, 144] on label "TNJ1C85 - ACCELO 1317 - TNJ1C875 (C: 1317,00 - P: 8550,00) (VD)" at bounding box center [147, 144] width 174 height 8
click at [371, 187] on button "Confirmar" at bounding box center [379, 183] width 33 height 13
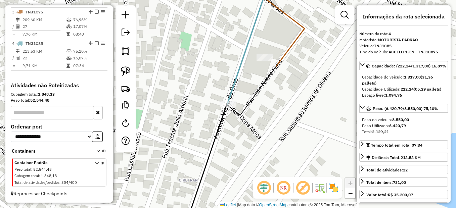
click at [285, 136] on div "Janela de atendimento Grade de atendimento Capacidade Transportadoras Veículos …" at bounding box center [228, 104] width 456 height 208
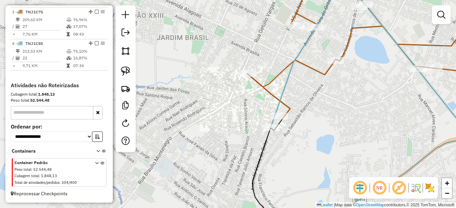
drag, startPoint x: 331, startPoint y: 136, endPoint x: 291, endPoint y: 132, distance: 39.8
click at [298, 131] on div "Janela de atendimento Grade de atendimento Capacidade Transportadoras Veículos …" at bounding box center [228, 104] width 456 height 208
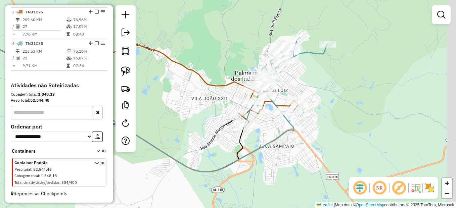
drag, startPoint x: 345, startPoint y: 154, endPoint x: 300, endPoint y: 152, distance: 44.7
click at [301, 151] on div "Janela de atendimento Grade de atendimento Capacidade Transportadoras Veículos …" at bounding box center [228, 104] width 456 height 208
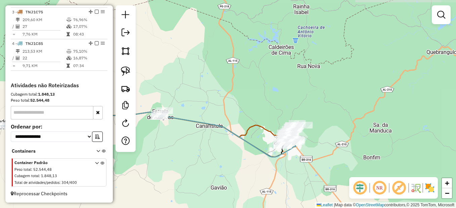
drag, startPoint x: 257, startPoint y: 175, endPoint x: 328, endPoint y: 117, distance: 90.7
click at [328, 117] on div "Janela de atendimento Grade de atendimento Capacidade Transportadoras Veículos …" at bounding box center [228, 104] width 456 height 208
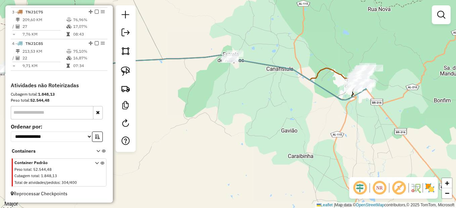
drag, startPoint x: 285, startPoint y: 144, endPoint x: 327, endPoint y: 128, distance: 44.5
click at [327, 128] on div "Janela de atendimento Grade de atendimento Capacidade Transportadoras Veículos …" at bounding box center [228, 104] width 456 height 208
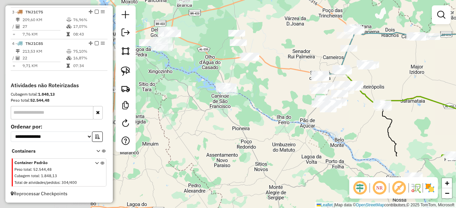
drag, startPoint x: 250, startPoint y: 159, endPoint x: 407, endPoint y: 88, distance: 172.4
click at [407, 88] on div "Janela de atendimento Grade de atendimento Capacidade Transportadoras Veículos …" at bounding box center [228, 104] width 456 height 208
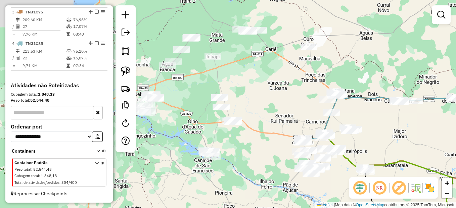
drag, startPoint x: 263, startPoint y: 113, endPoint x: 246, endPoint y: 178, distance: 66.7
click at [246, 178] on div "Janela de atendimento Grade de atendimento Capacidade Transportadoras Veículos …" at bounding box center [228, 104] width 456 height 208
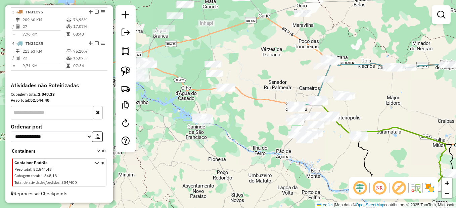
drag, startPoint x: 268, startPoint y: 151, endPoint x: 234, endPoint y: 112, distance: 51.9
click at [234, 112] on div "Janela de atendimento Grade de atendimento Capacidade Transportadoras Veículos …" at bounding box center [228, 104] width 456 height 208
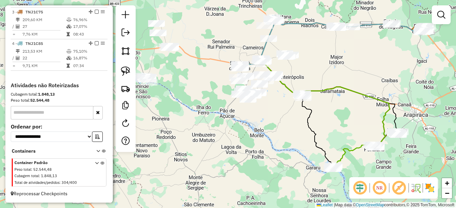
drag, startPoint x: 382, startPoint y: 170, endPoint x: 338, endPoint y: 138, distance: 54.5
click at [338, 138] on div "Janela de atendimento Grade de atendimento Capacidade Transportadoras Veículos …" at bounding box center [228, 104] width 456 height 208
click at [120, 28] on link at bounding box center [125, 33] width 13 height 15
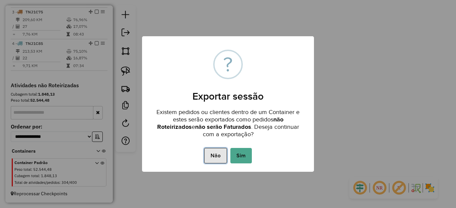
click at [219, 151] on button "Não" at bounding box center [215, 155] width 22 height 15
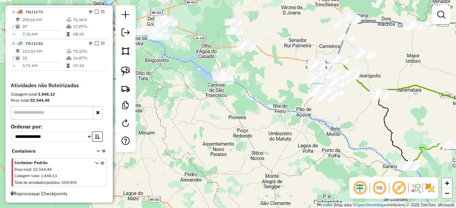
drag, startPoint x: 196, startPoint y: 150, endPoint x: 273, endPoint y: 149, distance: 76.9
click at [273, 149] on div "Janela de atendimento Grade de atendimento Capacidade Transportadoras Veículos …" at bounding box center [228, 104] width 456 height 208
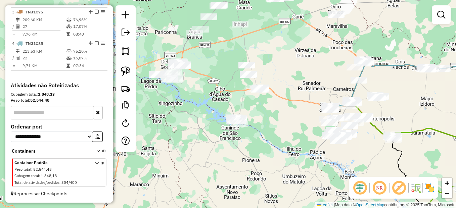
drag, startPoint x: 194, startPoint y: 99, endPoint x: 211, endPoint y: 152, distance: 56.3
click at [211, 152] on div "Janela de atendimento Grade de atendimento Capacidade Transportadoras Veículos …" at bounding box center [228, 104] width 456 height 208
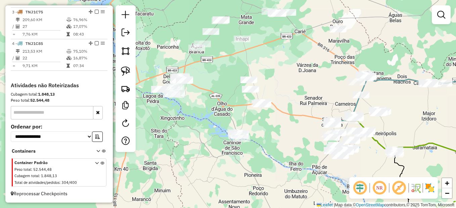
drag, startPoint x: 223, startPoint y: 112, endPoint x: 220, endPoint y: 139, distance: 27.1
click at [220, 139] on div "Janela de atendimento Grade de atendimento Capacidade Transportadoras Veículos …" at bounding box center [228, 104] width 456 height 208
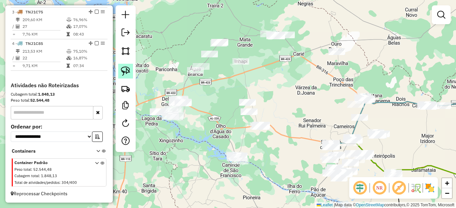
click at [127, 66] on img at bounding box center [125, 70] width 9 height 9
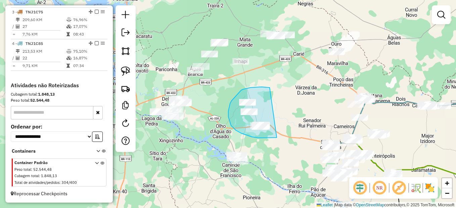
drag, startPoint x: 250, startPoint y: 88, endPoint x: 277, endPoint y: 138, distance: 56.5
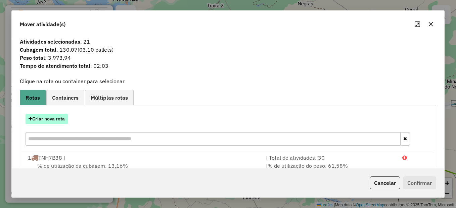
click at [51, 122] on button "Criar nova rota" at bounding box center [47, 119] width 42 height 10
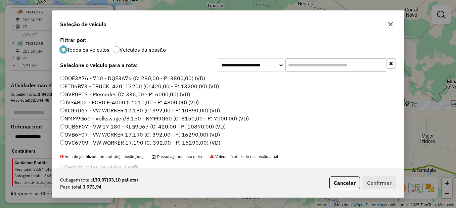
scroll to position [4, 2]
click at [342, 184] on button "Cancelar" at bounding box center [344, 183] width 31 height 13
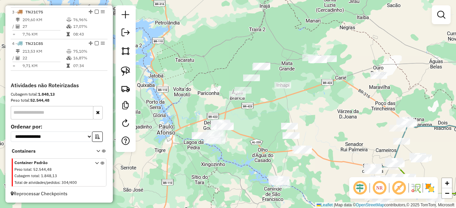
drag, startPoint x: 239, startPoint y: 151, endPoint x: 246, endPoint y: 153, distance: 7.8
click at [247, 154] on div "Janela de atendimento Grade de atendimento Capacidade Transportadoras Veículos …" at bounding box center [228, 104] width 456 height 208
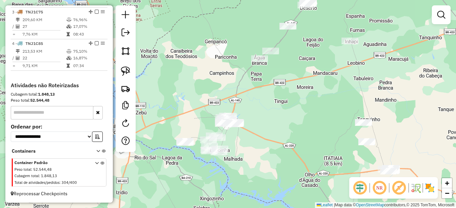
drag, startPoint x: 249, startPoint y: 140, endPoint x: 257, endPoint y: 139, distance: 8.1
click at [257, 139] on div "Janela de atendimento Grade de atendimento Capacidade Transportadoras Veículos …" at bounding box center [228, 104] width 456 height 208
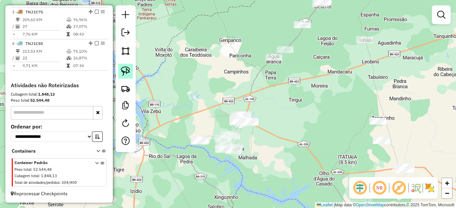
click at [126, 73] on img at bounding box center [125, 70] width 9 height 9
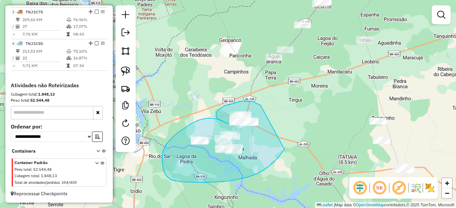
drag, startPoint x: 261, startPoint y: 105, endPoint x: 284, endPoint y: 149, distance: 50.0
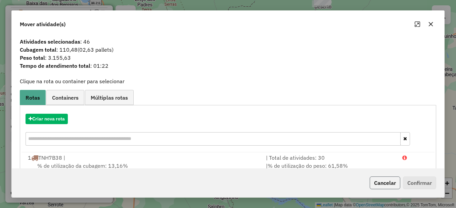
click at [371, 182] on button "Cancelar" at bounding box center [385, 183] width 31 height 13
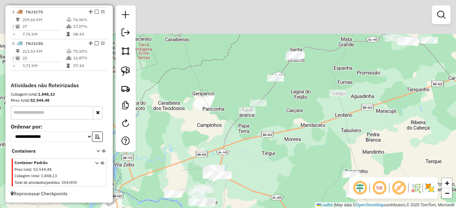
click at [269, 175] on div "Janela de atendimento Grade de atendimento Capacidade Transportadoras Veículos …" at bounding box center [228, 104] width 456 height 208
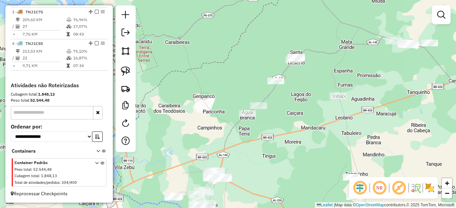
click at [230, 158] on div "Janela de atendimento Grade de atendimento Capacidade Transportadoras Veículos …" at bounding box center [228, 104] width 456 height 208
click at [127, 70] on img at bounding box center [125, 70] width 9 height 9
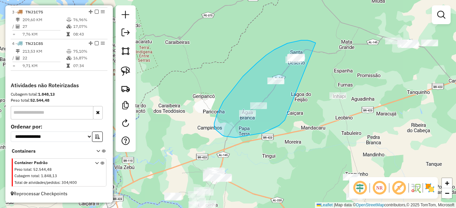
drag, startPoint x: 302, startPoint y: 40, endPoint x: 297, endPoint y: 111, distance: 70.7
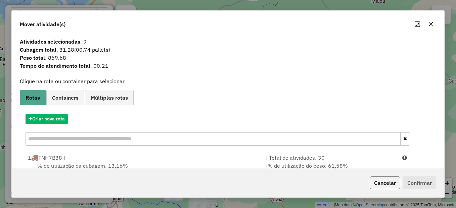
click at [381, 181] on button "Cancelar" at bounding box center [385, 183] width 31 height 13
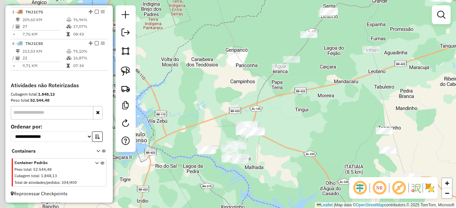
drag, startPoint x: 247, startPoint y: 152, endPoint x: 279, endPoint y: 102, distance: 59.5
click at [279, 102] on div "Janela de atendimento Grade de atendimento Capacidade Transportadoras Veículos …" at bounding box center [228, 104] width 456 height 208
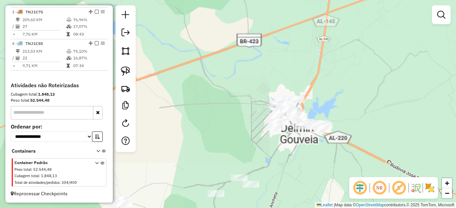
drag, startPoint x: 314, startPoint y: 109, endPoint x: 310, endPoint y: 115, distance: 7.7
click at [310, 115] on div "Janela de atendimento Grade de atendimento Capacidade Transportadoras Veículos …" at bounding box center [228, 104] width 456 height 208
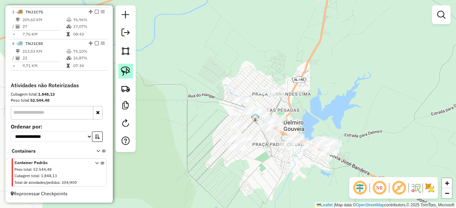
click at [127, 68] on img at bounding box center [125, 70] width 9 height 9
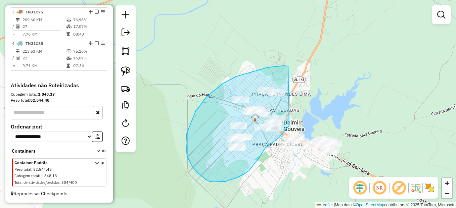
drag, startPoint x: 288, startPoint y: 66, endPoint x: 292, endPoint y: 122, distance: 56.2
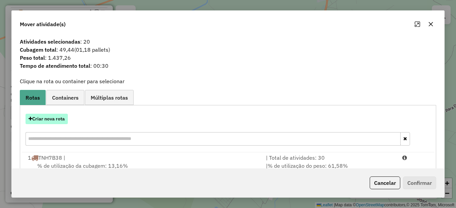
click at [42, 117] on button "Criar nova rota" at bounding box center [47, 119] width 42 height 10
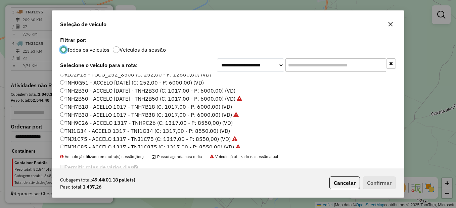
scroll to position [134, 0]
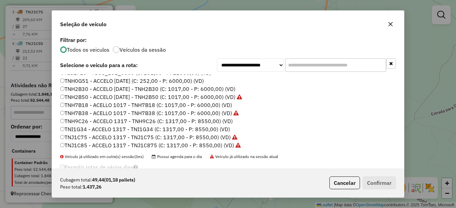
click at [66, 89] on label "TNH2B30 - ACCELO [DATE] - TNH2B30 (C: 1017,00 - P: 6000,00) (VD)" at bounding box center [147, 89] width 175 height 8
click at [380, 186] on button "Confirmar" at bounding box center [379, 183] width 33 height 13
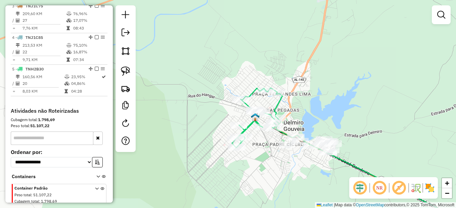
drag, startPoint x: 326, startPoint y: 108, endPoint x: 295, endPoint y: 141, distance: 44.9
click at [295, 141] on div "Rota 5 - Placa TNH2B30 561 - Rei Dos Salgados Janela de atendimento Grade de at…" at bounding box center [228, 104] width 456 height 208
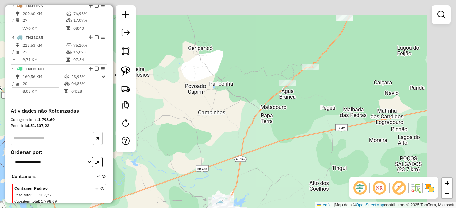
drag, startPoint x: 303, startPoint y: 128, endPoint x: 273, endPoint y: 183, distance: 62.6
click at [273, 183] on div "Janela de atendimento Grade de atendimento Capacidade Transportadoras Veículos …" at bounding box center [228, 104] width 456 height 208
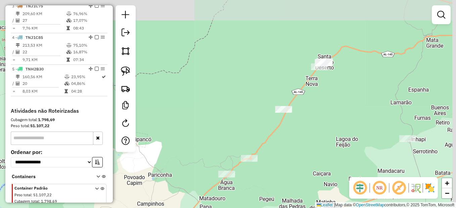
click at [304, 132] on div "Janela de atendimento Grade de atendimento Capacidade Transportadoras Veículos …" at bounding box center [228, 104] width 456 height 208
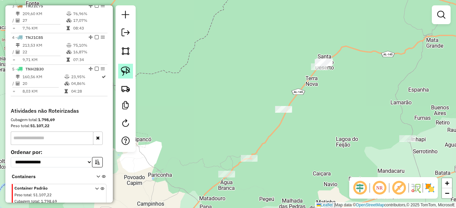
click at [127, 69] on img at bounding box center [125, 70] width 9 height 9
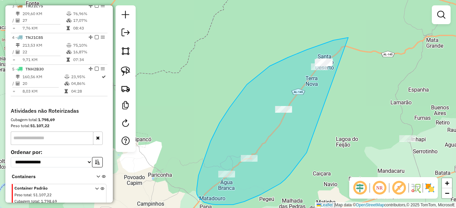
drag, startPoint x: 348, startPoint y: 38, endPoint x: 306, endPoint y: 153, distance: 122.4
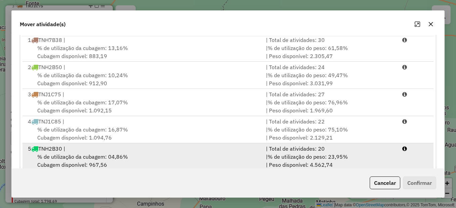
scroll to position [130, 0]
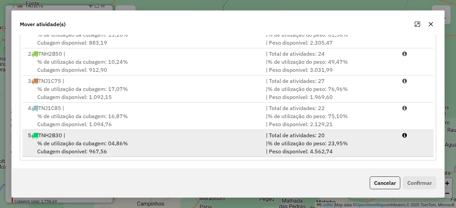
click at [124, 140] on span "% de utilização da cubagem: 04,86%" at bounding box center [82, 143] width 91 height 7
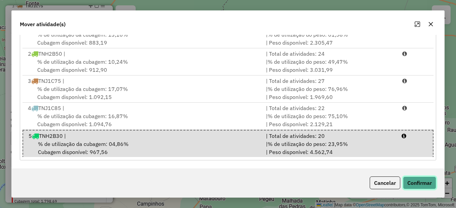
click at [416, 186] on button "Confirmar" at bounding box center [419, 183] width 33 height 13
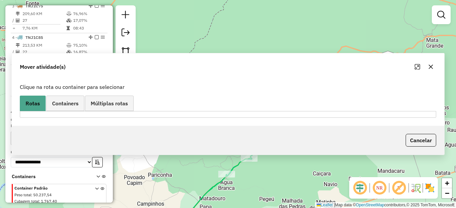
scroll to position [0, 0]
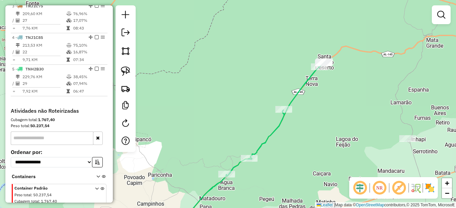
click at [240, 164] on icon at bounding box center [253, 145] width 141 height 167
select select "*********"
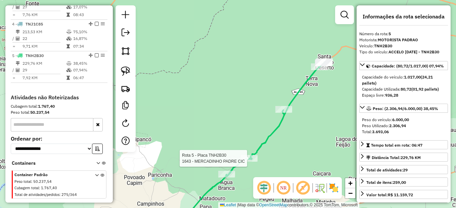
scroll to position [344, 0]
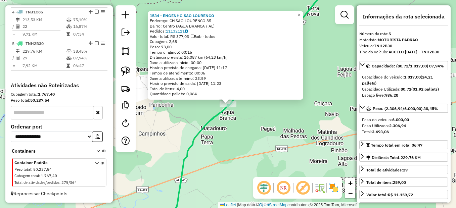
click at [199, 161] on div "1534 - ENGENHO SAO LOURENCO Endereço: CH SAO LOURENCO 35 Bairro: Centro (AGUA B…" at bounding box center [228, 104] width 456 height 208
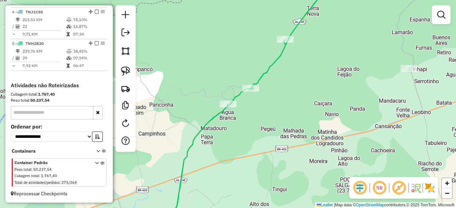
drag, startPoint x: 232, startPoint y: 150, endPoint x: 235, endPoint y: 145, distance: 6.1
click at [234, 148] on div "Janela de atendimento Grade de atendimento Capacidade Transportadoras Veículos …" at bounding box center [228, 104] width 456 height 208
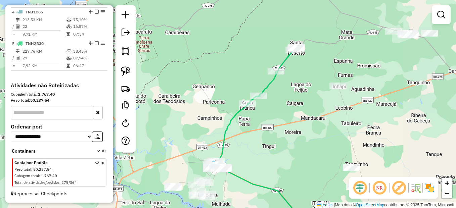
drag, startPoint x: 260, startPoint y: 179, endPoint x: 266, endPoint y: 150, distance: 29.5
click at [266, 150] on div "Janela de atendimento Grade de atendimento Capacidade Transportadoras Veículos …" at bounding box center [228, 104] width 456 height 208
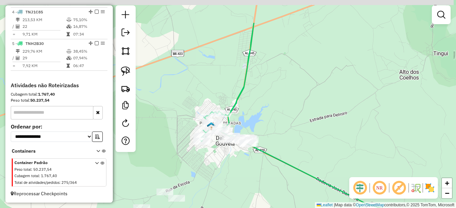
drag, startPoint x: 221, startPoint y: 133, endPoint x: 220, endPoint y: 153, distance: 19.8
click at [220, 153] on div "Janela de atendimento Grade de atendimento Capacidade Transportadoras Veículos …" at bounding box center [228, 104] width 456 height 208
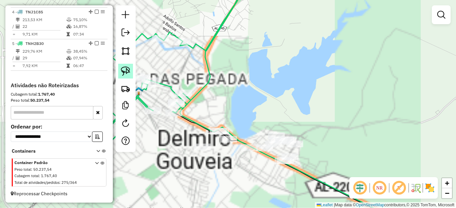
click at [130, 72] on img at bounding box center [125, 70] width 9 height 9
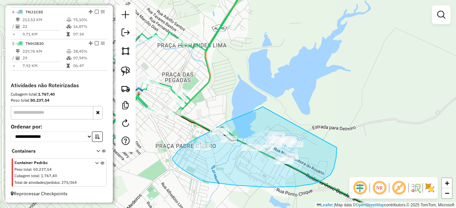
drag, startPoint x: 263, startPoint y: 107, endPoint x: 336, endPoint y: 141, distance: 80.9
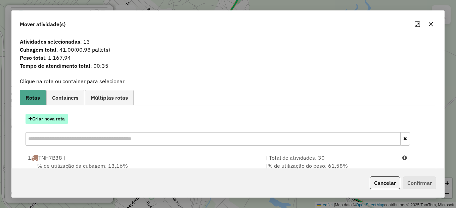
click at [51, 117] on button "Criar nova rota" at bounding box center [47, 119] width 42 height 10
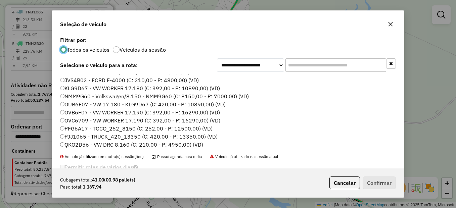
scroll to position [34, 0]
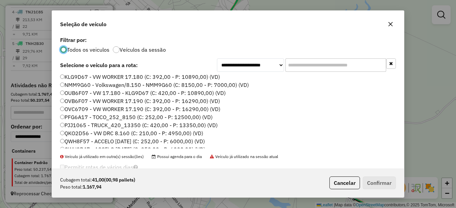
click at [82, 140] on label "QWH8F57 - ACCELO [DATE] (C: 252,00 - P: 6000,00) (VD)" at bounding box center [132, 141] width 145 height 8
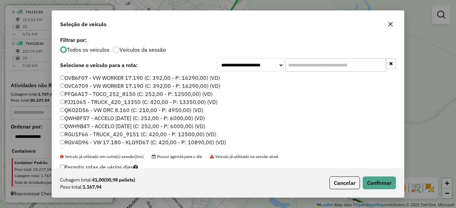
scroll to position [67, 0]
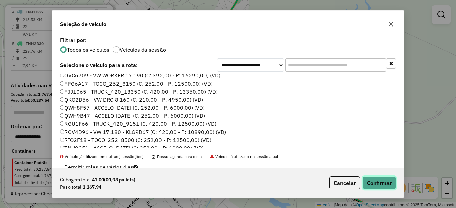
click at [372, 183] on button "Confirmar" at bounding box center [379, 183] width 33 height 13
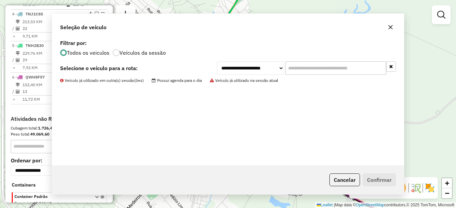
scroll to position [352, 0]
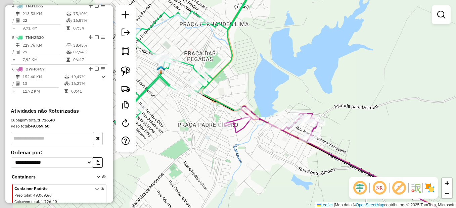
drag, startPoint x: 254, startPoint y: 103, endPoint x: 261, endPoint y: 95, distance: 10.5
click at [257, 98] on div "Rota 6 - Placa QWH8F57 1103 - passaporte do Jonath Janela de atendimento Grade …" at bounding box center [228, 104] width 456 height 208
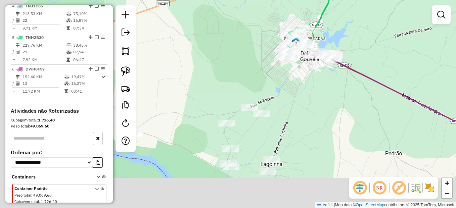
drag, startPoint x: 226, startPoint y: 170, endPoint x: 272, endPoint y: 129, distance: 61.9
click at [281, 130] on div "Janela de atendimento Grade de atendimento Capacidade Transportadoras Veículos …" at bounding box center [228, 104] width 456 height 208
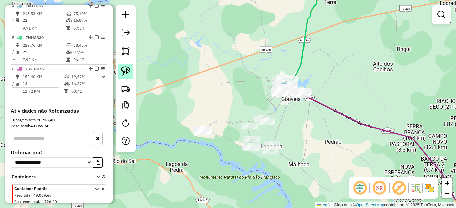
click at [127, 71] on img at bounding box center [125, 70] width 9 height 9
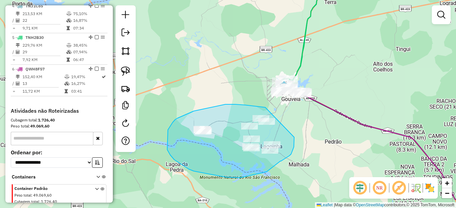
drag, startPoint x: 265, startPoint y: 107, endPoint x: 294, endPoint y: 137, distance: 41.5
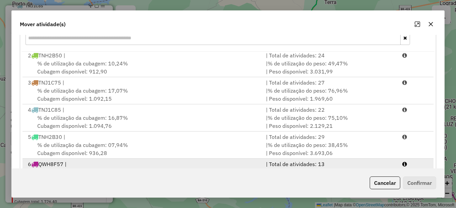
scroll to position [130, 0]
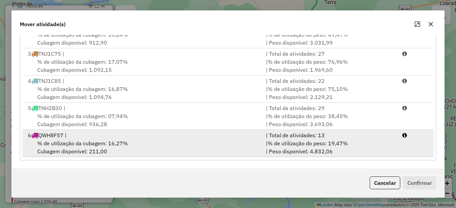
click at [105, 151] on div "% de utilização da cubagem: 16,27% Cubagem disponível: 211,00" at bounding box center [143, 147] width 238 height 16
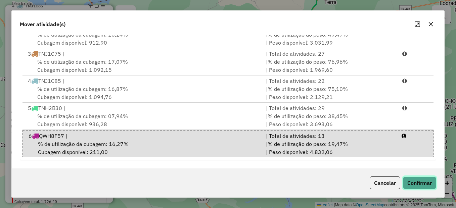
click at [415, 184] on button "Confirmar" at bounding box center [419, 183] width 33 height 13
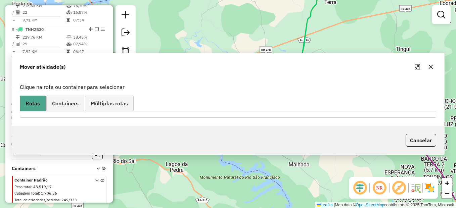
scroll to position [344, 0]
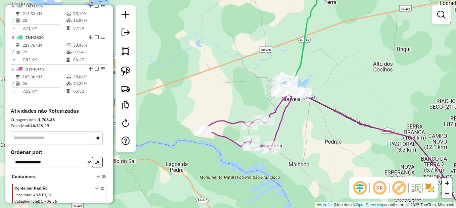
click at [245, 133] on div "Rota 6 - Placa QWH8F57 1141 - petisco cia bar + P Rota 6 - Placa QWH8F57 764 - …" at bounding box center [228, 104] width 456 height 208
select select "*********"
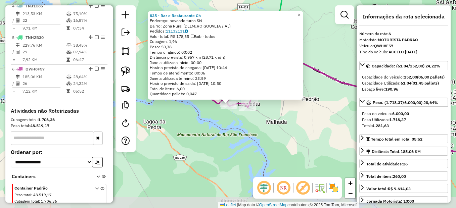
scroll to position [376, 0]
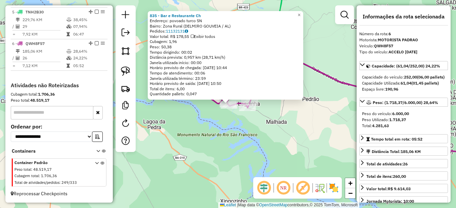
click at [270, 144] on div "835 - Bar e Restaurante Ch Endereço: povoado turco SN Bairro: Zona Rural (DELMI…" at bounding box center [228, 104] width 456 height 208
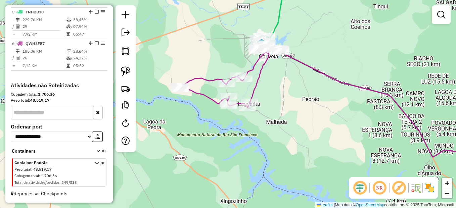
drag, startPoint x: 271, startPoint y: 98, endPoint x: 268, endPoint y: 144, distance: 45.5
click at [268, 144] on div "Janela de atendimento Grade de atendimento Capacidade Transportadoras Veículos …" at bounding box center [228, 104] width 456 height 208
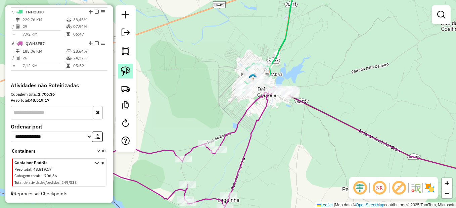
click at [122, 67] on img at bounding box center [125, 70] width 9 height 9
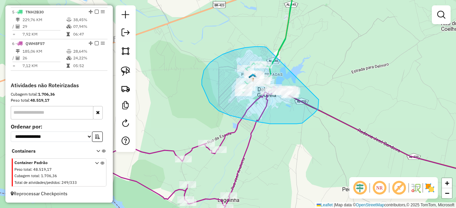
drag, startPoint x: 267, startPoint y: 48, endPoint x: 319, endPoint y: 97, distance: 71.9
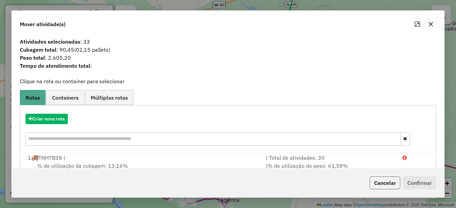
click at [375, 186] on button "Cancelar" at bounding box center [385, 183] width 31 height 13
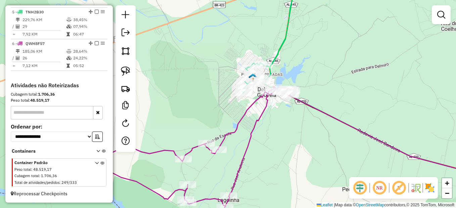
drag, startPoint x: 303, startPoint y: 148, endPoint x: 276, endPoint y: 195, distance: 53.7
click at [275, 197] on div "Janela de atendimento Grade de atendimento Capacidade Transportadoras Veículos …" at bounding box center [228, 104] width 456 height 208
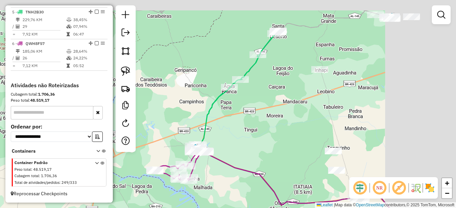
drag, startPoint x: 330, startPoint y: 121, endPoint x: 261, endPoint y: 137, distance: 70.3
click at [261, 137] on div "Janela de atendimento Grade de atendimento Capacidade Transportadoras Veículos …" at bounding box center [228, 104] width 456 height 208
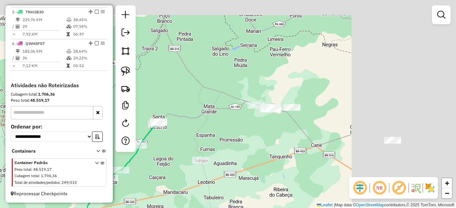
drag, startPoint x: 316, startPoint y: 118, endPoint x: 265, endPoint y: 159, distance: 65.4
click at [265, 159] on div "Janela de atendimento Grade de atendimento Capacidade Transportadoras Veículos …" at bounding box center [228, 104] width 456 height 208
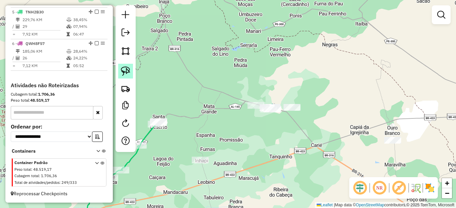
click at [123, 65] on link at bounding box center [125, 71] width 15 height 15
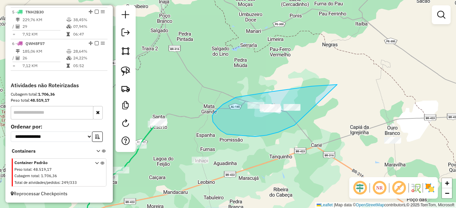
drag, startPoint x: 337, startPoint y: 85, endPoint x: 305, endPoint y: 123, distance: 49.8
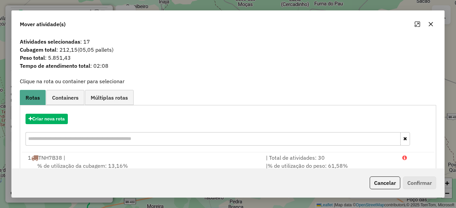
click at [384, 176] on div "Cancelar Confirmar" at bounding box center [228, 183] width 432 height 29
click at [378, 184] on button "Cancelar" at bounding box center [385, 183] width 31 height 13
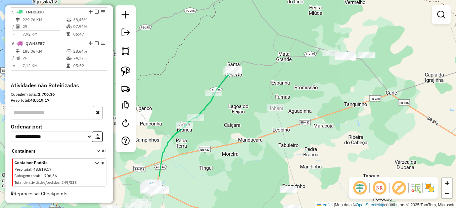
drag, startPoint x: 271, startPoint y: 150, endPoint x: 328, endPoint y: 120, distance: 64.7
click at [328, 120] on div "Janela de atendimento Grade de atendimento Capacidade Transportadoras Veículos …" at bounding box center [228, 104] width 456 height 208
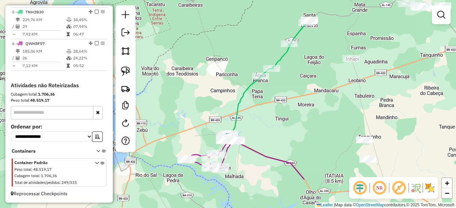
drag, startPoint x: 242, startPoint y: 159, endPoint x: 324, endPoint y: 102, distance: 99.4
click at [323, 103] on div "Janela de atendimento Grade de atendimento Capacidade Transportadoras Veículos …" at bounding box center [228, 104] width 456 height 208
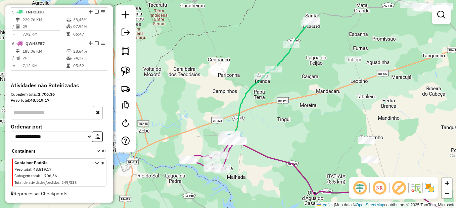
drag, startPoint x: 285, startPoint y: 124, endPoint x: 277, endPoint y: 135, distance: 13.0
click at [277, 135] on div "Janela de atendimento Grade de atendimento Capacidade Transportadoras Veículos …" at bounding box center [228, 104] width 456 height 208
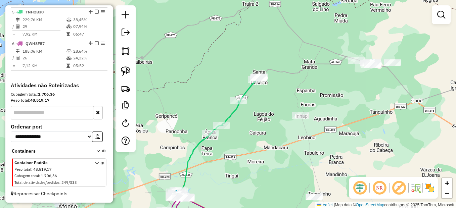
drag, startPoint x: 344, startPoint y: 116, endPoint x: 318, endPoint y: 138, distance: 34.6
click at [320, 138] on div "Janela de atendimento Grade de atendimento Capacidade Transportadoras Veículos …" at bounding box center [228, 104] width 456 height 208
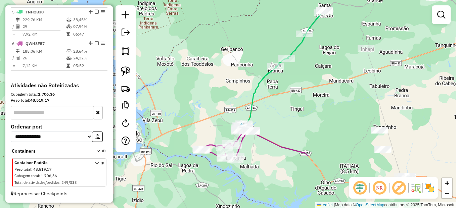
drag, startPoint x: 211, startPoint y: 164, endPoint x: 255, endPoint y: 115, distance: 65.8
click at [255, 115] on div "Janela de atendimento Grade de atendimento Capacidade Transportadoras Veículos …" at bounding box center [228, 104] width 456 height 208
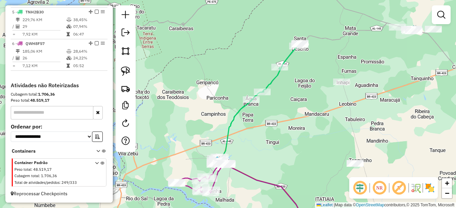
drag, startPoint x: 291, startPoint y: 97, endPoint x: 270, endPoint y: 126, distance: 35.7
click at [270, 126] on div "Janela de atendimento Grade de atendimento Capacidade Transportadoras Veículos …" at bounding box center [228, 104] width 456 height 208
click at [131, 69] on link at bounding box center [125, 71] width 15 height 15
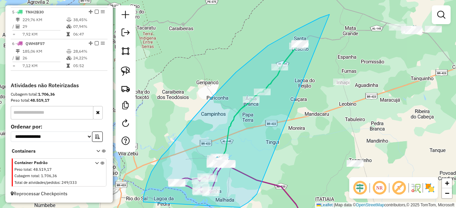
drag, startPoint x: 329, startPoint y: 14, endPoint x: 259, endPoint y: 191, distance: 189.6
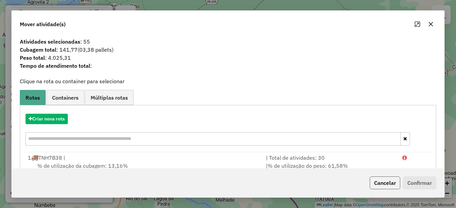
click at [378, 181] on button "Cancelar" at bounding box center [385, 183] width 31 height 13
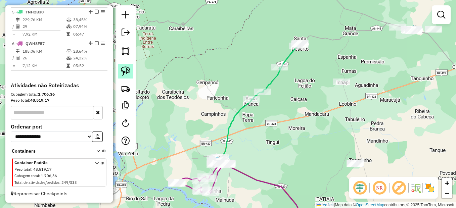
click at [127, 73] on img at bounding box center [125, 70] width 9 height 9
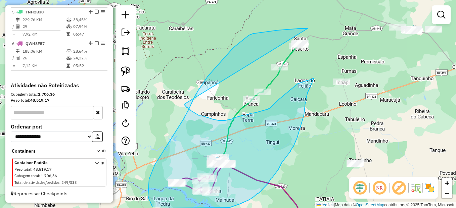
drag, startPoint x: 299, startPoint y: 29, endPoint x: 184, endPoint y: 104, distance: 138.2
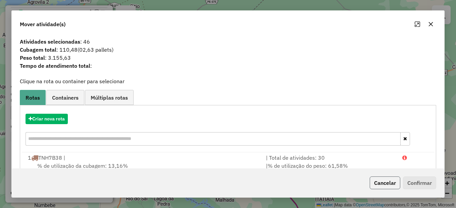
click at [381, 182] on button "Cancelar" at bounding box center [385, 183] width 31 height 13
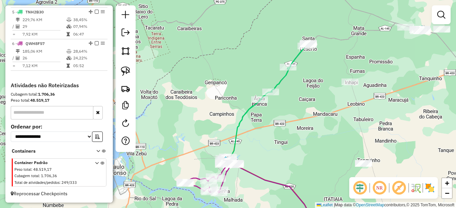
drag, startPoint x: 284, startPoint y: 134, endPoint x: 288, endPoint y: 134, distance: 4.0
click at [288, 134] on div "Janela de atendimento Grade de atendimento Capacidade Transportadoras Veículos …" at bounding box center [228, 104] width 456 height 208
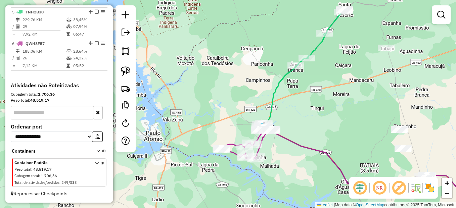
drag, startPoint x: 232, startPoint y: 144, endPoint x: 265, endPoint y: 114, distance: 44.0
click at [265, 114] on div "Janela de atendimento Grade de atendimento Capacidade Transportadoras Veículos …" at bounding box center [228, 104] width 456 height 208
drag, startPoint x: 126, startPoint y: 73, endPoint x: 153, endPoint y: 86, distance: 30.2
click at [126, 73] on img at bounding box center [125, 70] width 9 height 9
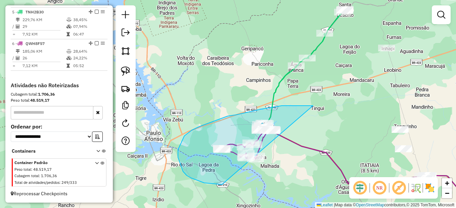
drag, startPoint x: 307, startPoint y: 106, endPoint x: 278, endPoint y: 171, distance: 71.7
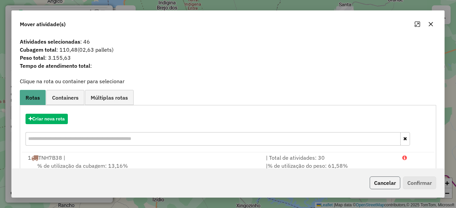
click at [391, 184] on button "Cancelar" at bounding box center [385, 183] width 31 height 13
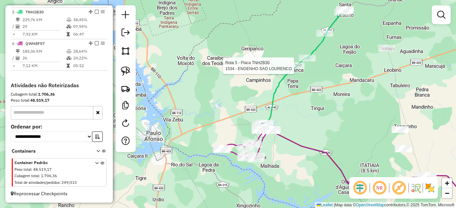
select select "*********"
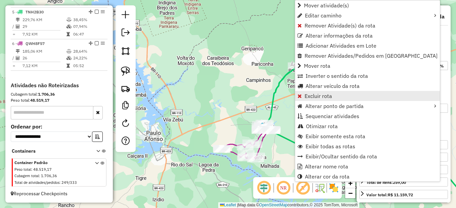
click at [312, 97] on span "Excluir rota" at bounding box center [318, 95] width 28 height 5
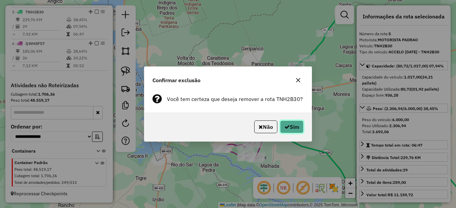
click at [294, 130] on button "Sim" at bounding box center [291, 127] width 23 height 13
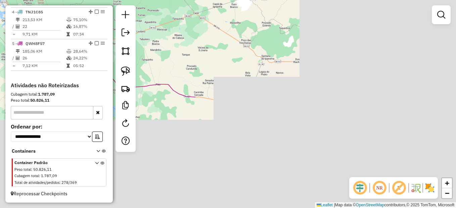
scroll to position [344, 0]
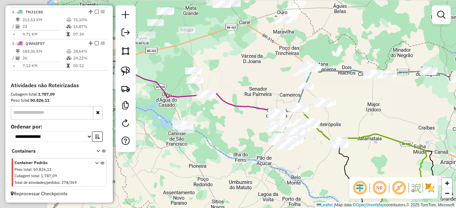
drag, startPoint x: 181, startPoint y: 136, endPoint x: 332, endPoint y: 159, distance: 153.5
click at [332, 159] on div "Janela de atendimento Grade de atendimento Capacidade Transportadoras Veículos …" at bounding box center [228, 104] width 456 height 208
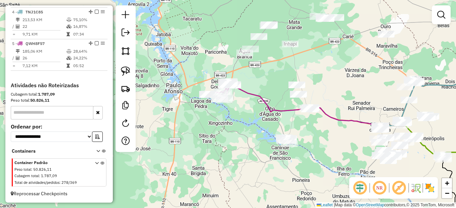
drag, startPoint x: 232, startPoint y: 122, endPoint x: 241, endPoint y: 162, distance: 41.1
click at [241, 162] on div "Janela de atendimento Grade de atendimento Capacidade Transportadoras Veículos …" at bounding box center [228, 104] width 456 height 208
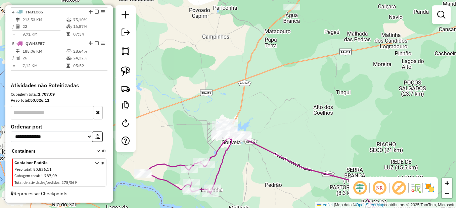
drag, startPoint x: 291, startPoint y: 110, endPoint x: 269, endPoint y: 152, distance: 47.2
click at [270, 152] on div "Janela de atendimento Grade de atendimento Capacidade Transportadoras Veículos …" at bounding box center [228, 104] width 456 height 208
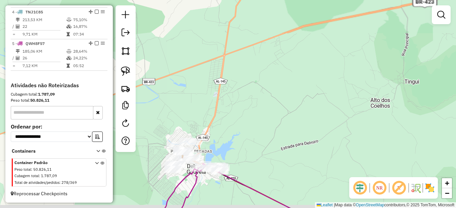
drag, startPoint x: 238, startPoint y: 142, endPoint x: 224, endPoint y: 107, distance: 36.8
click at [267, 115] on div "Janela de atendimento Grade de atendimento Capacidade Transportadoras Veículos …" at bounding box center [228, 104] width 456 height 208
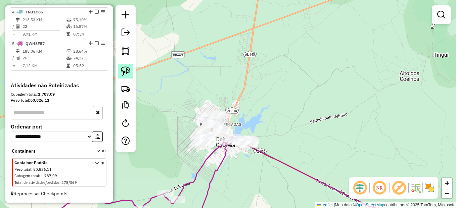
click at [123, 72] on img at bounding box center [125, 70] width 9 height 9
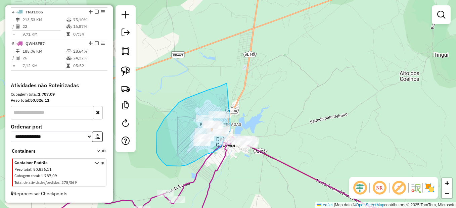
click at [231, 130] on div "Janela de atendimento Grade de atendimento Capacidade Transportadoras Veículos …" at bounding box center [228, 104] width 456 height 208
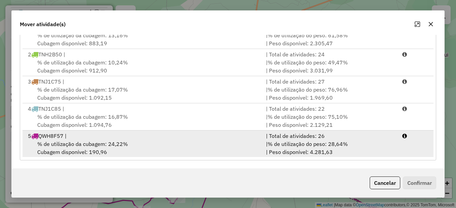
scroll to position [2, 0]
click at [134, 137] on div "5 QWH8F57 |" at bounding box center [143, 135] width 238 height 8
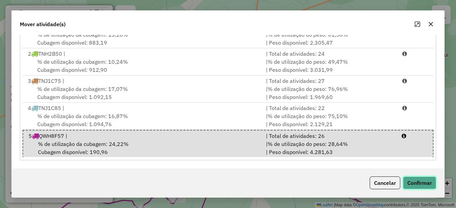
click at [412, 185] on button "Confirmar" at bounding box center [419, 183] width 33 height 13
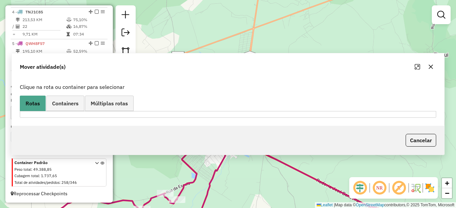
scroll to position [0, 0]
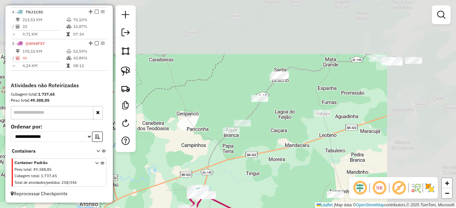
drag, startPoint x: 296, startPoint y: 102, endPoint x: 240, endPoint y: 169, distance: 87.7
click at [240, 169] on div "Janela de atendimento Grade de atendimento Capacidade Transportadoras Veículos …" at bounding box center [228, 104] width 456 height 208
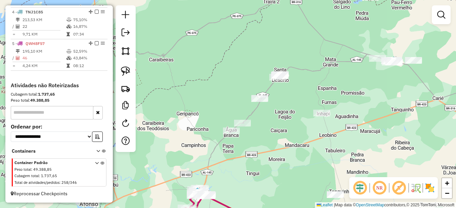
drag, startPoint x: 169, startPoint y: 157, endPoint x: 218, endPoint y: 80, distance: 91.3
click at [218, 80] on div "Janela de atendimento Grade de atendimento Capacidade Transportadoras Veículos …" at bounding box center [228, 104] width 456 height 208
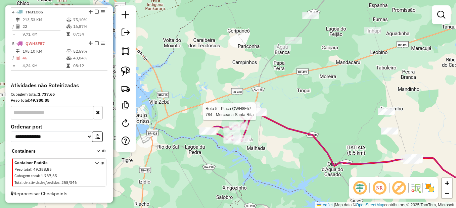
select select "*********"
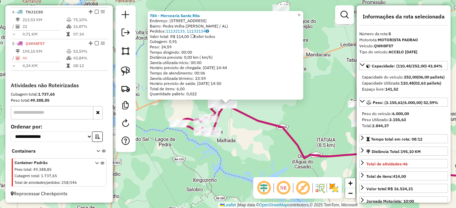
click at [259, 159] on div "784 - Mercearia Santa Rita Endereço: Travessa Sinval Florencio 12 Bairro: Pedra…" at bounding box center [228, 104] width 456 height 208
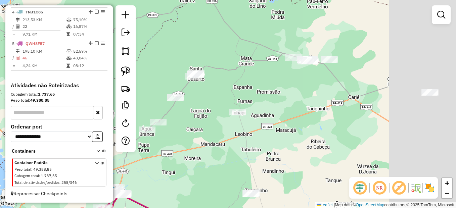
drag, startPoint x: 298, startPoint y: 100, endPoint x: 193, endPoint y: 189, distance: 138.4
click at [193, 189] on div "Janela de atendimento Grade de atendimento Capacidade Transportadoras Veículos …" at bounding box center [228, 104] width 456 height 208
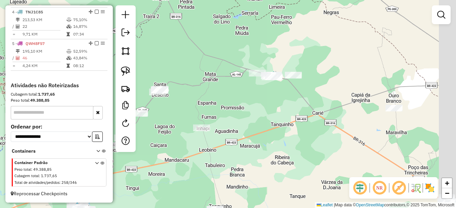
drag, startPoint x: 251, startPoint y: 150, endPoint x: 238, endPoint y: 156, distance: 13.8
click at [238, 156] on div "Janela de atendimento Grade de atendimento Capacidade Transportadoras Veículos …" at bounding box center [228, 104] width 456 height 208
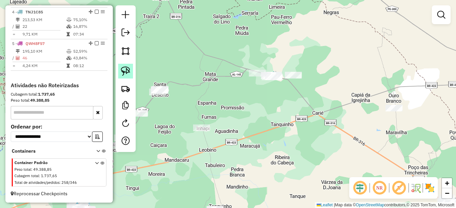
click at [121, 73] on img at bounding box center [125, 70] width 9 height 9
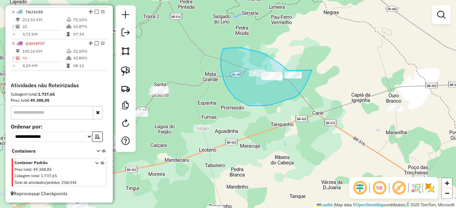
drag, startPoint x: 241, startPoint y: 48, endPoint x: 313, endPoint y: 62, distance: 73.2
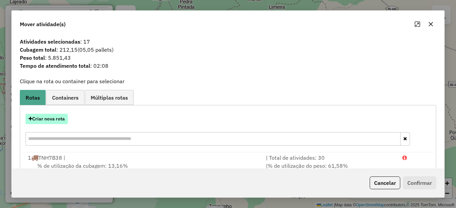
click at [47, 116] on button "Criar nova rota" at bounding box center [47, 119] width 42 height 10
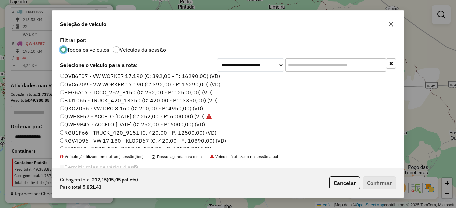
scroll to position [67, 0]
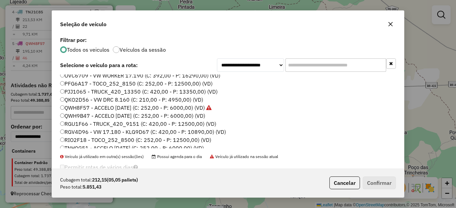
click at [75, 116] on label "QWH9B47 - ACCELO [DATE] (C: 252,00 - P: 6000,00) (VD)" at bounding box center [132, 116] width 145 height 8
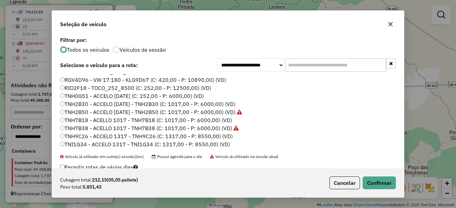
scroll to position [134, 0]
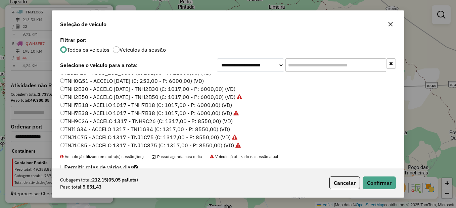
click at [80, 122] on label "TNH9C26 - ACCELO 1317 - TNH9C26 (C: 1317,00 - P: 8550,00) (VD)" at bounding box center [146, 121] width 173 height 8
click at [83, 131] on label "TNI1G34 - ACCELO 1317 - TNI1G34 (C: 1317,00 - P: 8550,00) (VD)" at bounding box center [145, 129] width 170 height 8
click at [386, 186] on button "Confirmar" at bounding box center [379, 183] width 33 height 13
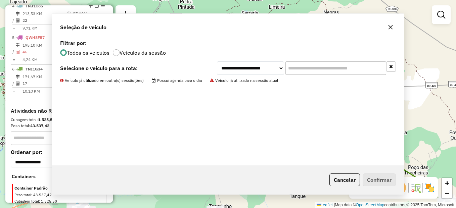
scroll to position [376, 0]
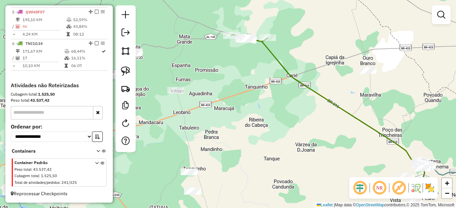
drag, startPoint x: 290, startPoint y: 179, endPoint x: 211, endPoint y: 98, distance: 113.0
click at [211, 98] on div "Janela de atendimento Grade de atendimento Capacidade Transportadoras Veículos …" at bounding box center [228, 104] width 456 height 208
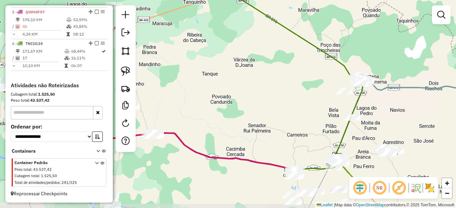
drag, startPoint x: 226, startPoint y: 136, endPoint x: 200, endPoint y: 112, distance: 34.9
click at [200, 112] on div "Janela de atendimento Grade de atendimento Capacidade Transportadoras Veículos …" at bounding box center [228, 104] width 456 height 208
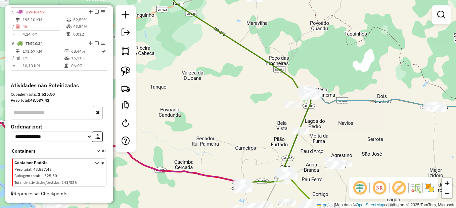
click at [338, 115] on div "Janela de atendimento Grade de atendimento Capacidade Transportadoras Veículos …" at bounding box center [228, 104] width 456 height 208
drag, startPoint x: 126, startPoint y: 69, endPoint x: 170, endPoint y: 74, distance: 43.9
click at [126, 69] on img at bounding box center [125, 70] width 9 height 9
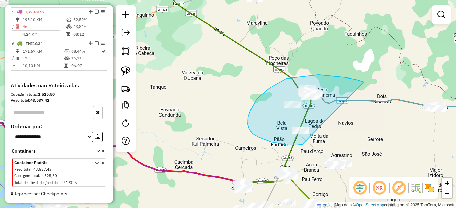
drag, startPoint x: 364, startPoint y: 82, endPoint x: 314, endPoint y: 140, distance: 76.0
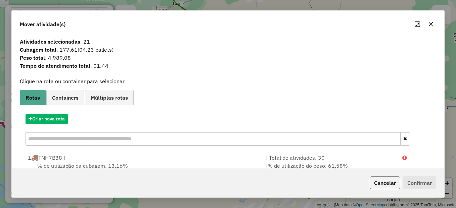
click at [391, 185] on button "Cancelar" at bounding box center [385, 183] width 31 height 13
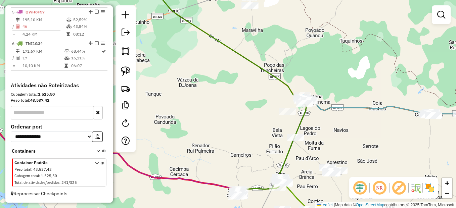
click at [292, 116] on div "Janela de atendimento Grade de atendimento Capacidade Transportadoras Veículos …" at bounding box center [228, 104] width 456 height 208
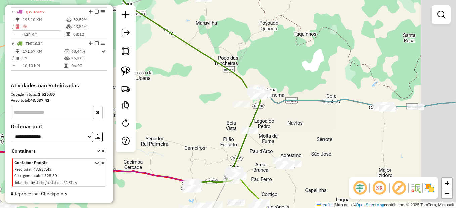
drag, startPoint x: 345, startPoint y: 125, endPoint x: 318, endPoint y: 115, distance: 28.5
click at [318, 115] on div "Janela de atendimento Grade de atendimento Capacidade Transportadoras Veículos …" at bounding box center [228, 104] width 456 height 208
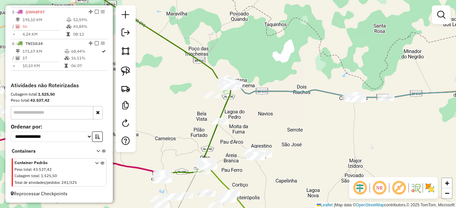
drag, startPoint x: 317, startPoint y: 121, endPoint x: 299, endPoint y: 116, distance: 17.8
click at [299, 116] on div "Janela de atendimento Grade de atendimento Capacidade Transportadoras Veículos …" at bounding box center [228, 104] width 456 height 208
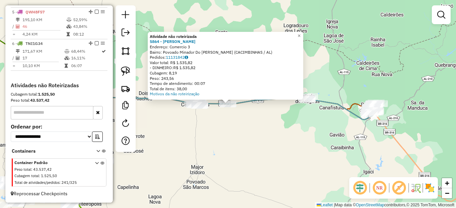
click at [268, 132] on div "Atividade não roteirizada 5864 - COMERCIAL MORAES Endereço: Comercio 3 Bairro: …" at bounding box center [228, 104] width 456 height 208
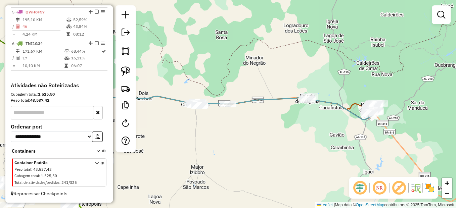
click at [234, 125] on div "Janela de atendimento Grade de atendimento Capacidade Transportadoras Veículos …" at bounding box center [228, 104] width 456 height 208
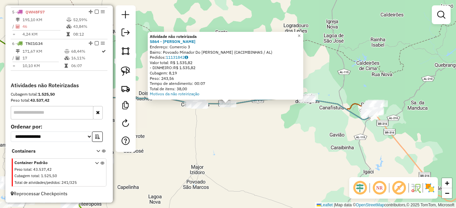
click at [218, 133] on div "Atividade não roteirizada 5864 - COMERCIAL MORAES Endereço: Comercio 3 Bairro: …" at bounding box center [228, 104] width 456 height 208
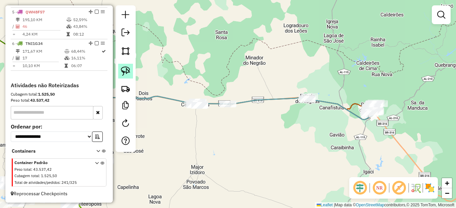
click at [123, 65] on link at bounding box center [125, 71] width 15 height 15
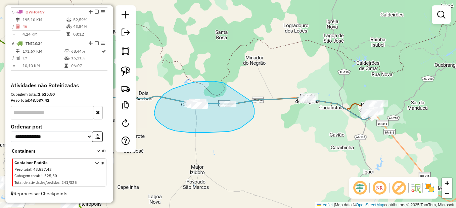
drag, startPoint x: 222, startPoint y: 83, endPoint x: 252, endPoint y: 102, distance: 35.5
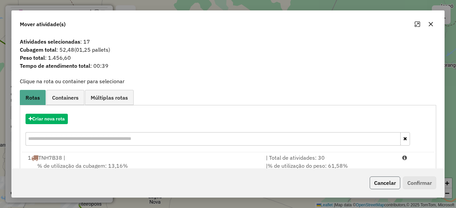
click at [389, 186] on button "Cancelar" at bounding box center [385, 183] width 31 height 13
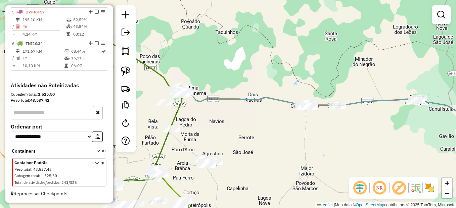
drag, startPoint x: 168, startPoint y: 132, endPoint x: 279, endPoint y: 134, distance: 110.5
click at [279, 134] on div "Janela de atendimento Grade de atendimento Capacidade Transportadoras Veículos …" at bounding box center [228, 104] width 456 height 208
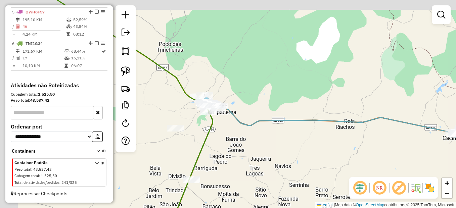
drag, startPoint x: 202, startPoint y: 125, endPoint x: 212, endPoint y: 122, distance: 10.7
click at [207, 127] on div "Janela de atendimento Grade de atendimento Capacidade Transportadoras Veículos …" at bounding box center [228, 104] width 456 height 208
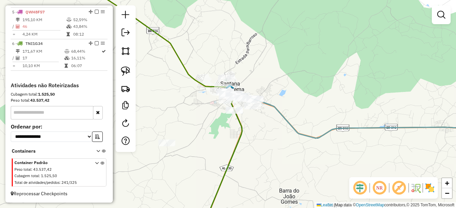
drag, startPoint x: 178, startPoint y: 109, endPoint x: 203, endPoint y: 104, distance: 25.4
click at [203, 104] on div "Janela de atendimento Grade de atendimento Capacidade Transportadoras Veículos …" at bounding box center [228, 104] width 456 height 208
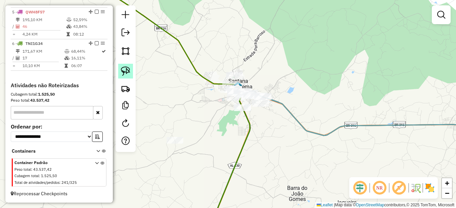
click at [125, 72] on img at bounding box center [125, 70] width 9 height 9
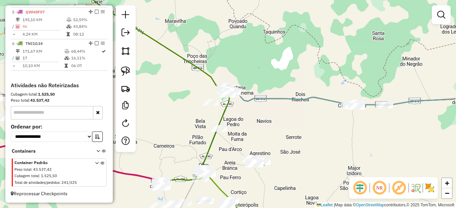
drag, startPoint x: 259, startPoint y: 68, endPoint x: 235, endPoint y: 62, distance: 25.2
click at [131, 72] on link at bounding box center [125, 71] width 15 height 15
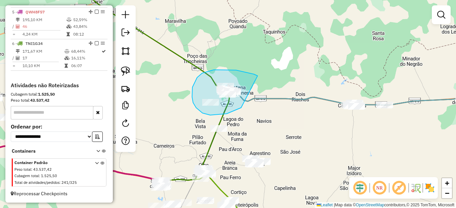
drag, startPoint x: 257, startPoint y: 76, endPoint x: 248, endPoint y: 105, distance: 31.1
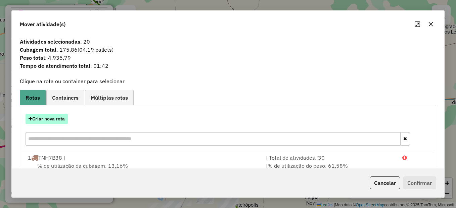
click at [63, 120] on button "Criar nova rota" at bounding box center [47, 119] width 42 height 10
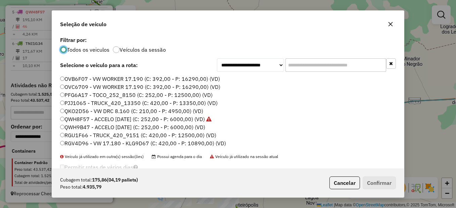
scroll to position [67, 0]
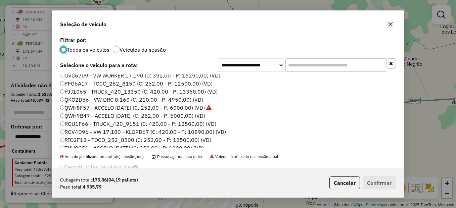
click at [72, 116] on label "QWH9B47 - ACCELO [DATE] (C: 252,00 - P: 6000,00) (VD)" at bounding box center [132, 116] width 145 height 8
click at [379, 176] on div "Cubagem total: 175,86 (04,19 pallets) Peso total: 4.935,79 Cancelar Confirmar" at bounding box center [228, 183] width 352 height 29
click at [374, 182] on button "Confirmar" at bounding box center [379, 183] width 33 height 13
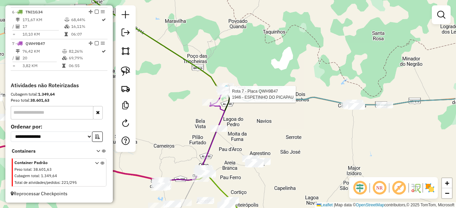
select select "*********"
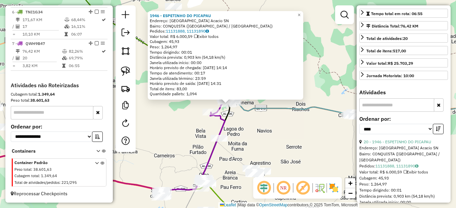
scroll to position [134, 0]
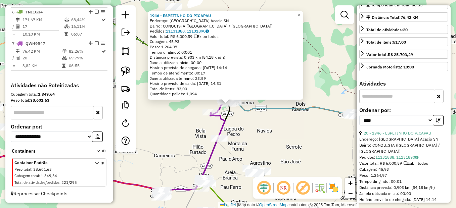
click at [378, 102] on input "text" at bounding box center [396, 96] width 75 height 13
type input "*"
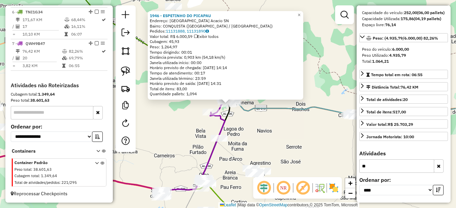
scroll to position [77, 0]
type input "*****"
click at [261, 140] on div "1946 - ESPETINHO DO PICAPAU Endereço: Rua Domingos Acacio SN Bairro: CONQUISTA …" at bounding box center [228, 104] width 456 height 208
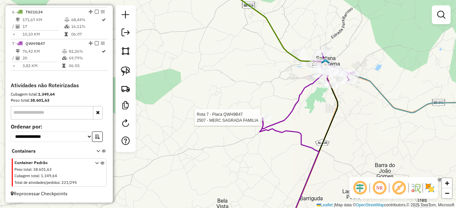
select select "*********"
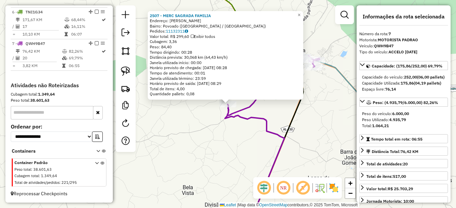
click at [265, 166] on div "2507 - MERC SAGRADA FAMILIA Endereço: JOAO GOMES SN Bairro: Povoado (SANTANA DO…" at bounding box center [228, 104] width 456 height 208
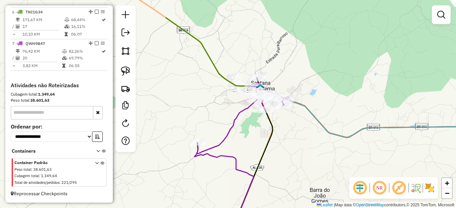
drag, startPoint x: 337, startPoint y: 123, endPoint x: 303, endPoint y: 167, distance: 55.7
click at [303, 167] on div "Janela de atendimento Grade de atendimento Capacidade Transportadoras Veículos …" at bounding box center [228, 104] width 456 height 208
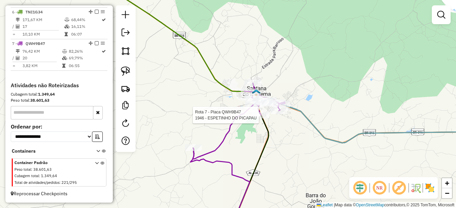
select select "*********"
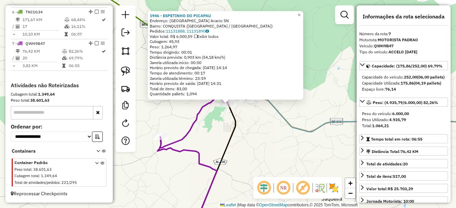
click at [242, 152] on div "1946 - ESPETINHO DO PICAPAU Endereço: Rua Domingos Acacio SN Bairro: CONQUISTA …" at bounding box center [228, 104] width 456 height 208
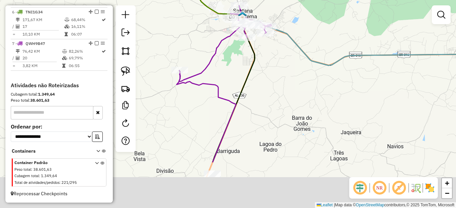
drag, startPoint x: 230, startPoint y: 171, endPoint x: 249, endPoint y: 105, distance: 69.2
click at [249, 105] on div "Janela de atendimento Grade de atendimento Capacidade Transportadoras Veículos …" at bounding box center [228, 104] width 456 height 208
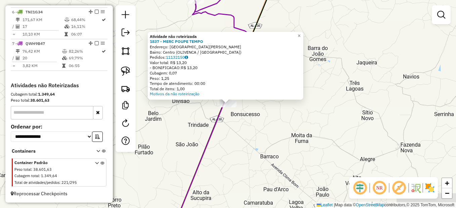
click at [296, 152] on div "Atividade não roteirizada 1837 - MERC POUPE TEMPO Endereço: Rua Luiz Gonzaga SN…" at bounding box center [228, 104] width 456 height 208
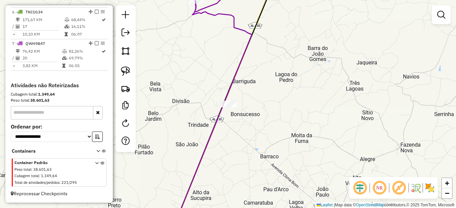
drag, startPoint x: 276, startPoint y: 101, endPoint x: 259, endPoint y: 218, distance: 118.0
click at [259, 208] on html "Aguarde... Pop-up bloqueado! Seu navegador bloqueou automáticamente a abertura …" at bounding box center [228, 104] width 456 height 208
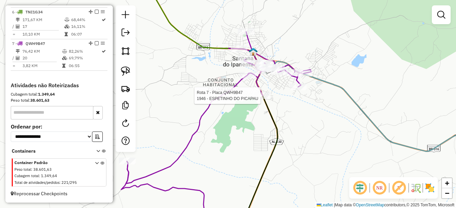
select select "*********"
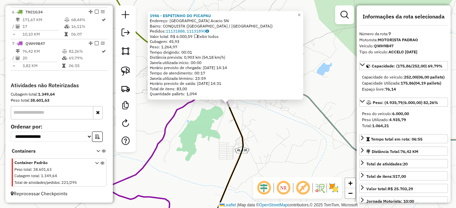
click at [250, 131] on div "1946 - ESPETINHO DO PICAPAU Endereço: Rua Domingos Acacio SN Bairro: CONQUISTA …" at bounding box center [228, 104] width 456 height 208
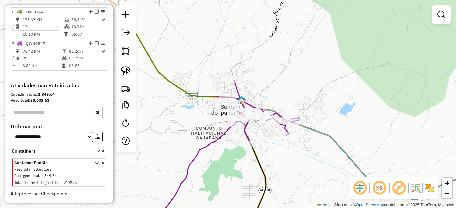
drag, startPoint x: 275, startPoint y: 141, endPoint x: 281, endPoint y: 163, distance: 22.6
click at [281, 163] on div "Janela de atendimento Grade de atendimento Capacidade Transportadoras Veículos …" at bounding box center [228, 104] width 456 height 208
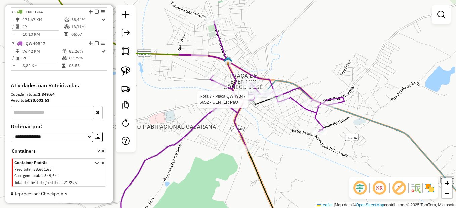
click at [251, 103] on div at bounding box center [250, 99] width 17 height 7
select select "*********"
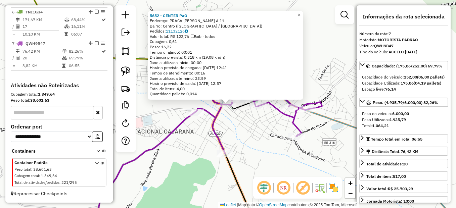
click at [250, 164] on div "5652 - CENTER PaO Endereço: PRACA MANOEL RODRIGUES DA ROCH A 11 Bairro: Centro …" at bounding box center [228, 104] width 456 height 208
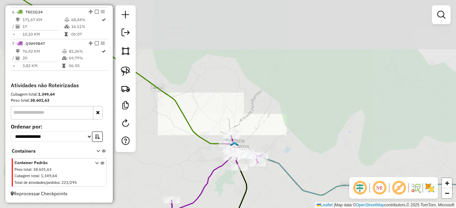
click at [273, 150] on div "Janela de atendimento Grade de atendimento Capacidade Transportadoras Veículos …" at bounding box center [228, 104] width 456 height 208
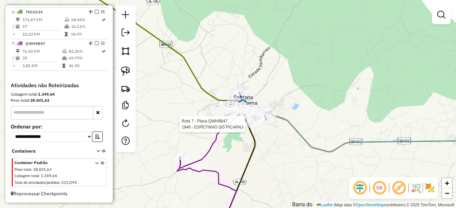
click at [256, 154] on div "Rota 7 - Placa QWH9B47 1946 - ESPETINHO DO PICAPAU Janela de atendimento Grade …" at bounding box center [228, 104] width 456 height 208
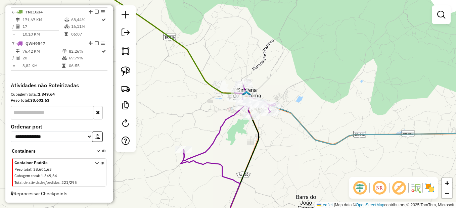
drag, startPoint x: 269, startPoint y: 180, endPoint x: 303, endPoint y: 81, distance: 104.8
click at [303, 81] on div "Janela de atendimento Grade de atendimento Capacidade Transportadoras Veículos …" at bounding box center [228, 104] width 456 height 208
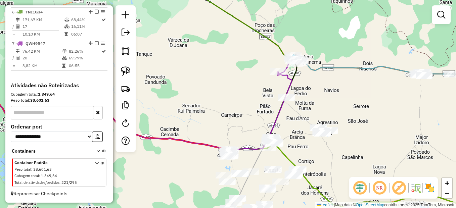
drag, startPoint x: 344, startPoint y: 102, endPoint x: 339, endPoint y: 102, distance: 5.0
click at [341, 103] on div "Janela de atendimento Grade de atendimento Capacidade Transportadoras Veículos …" at bounding box center [228, 104] width 456 height 208
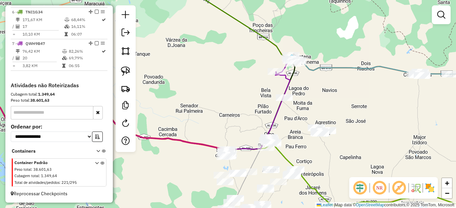
drag, startPoint x: 295, startPoint y: 118, endPoint x: 281, endPoint y: 106, distance: 18.3
click at [281, 106] on div "Janela de atendimento Grade de atendimento Capacidade Transportadoras Veículos …" at bounding box center [228, 104] width 456 height 208
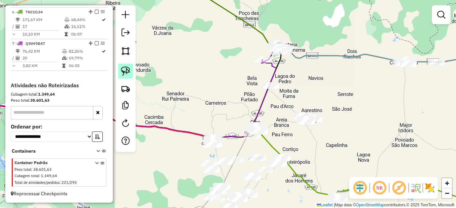
click at [127, 68] on img at bounding box center [125, 70] width 9 height 9
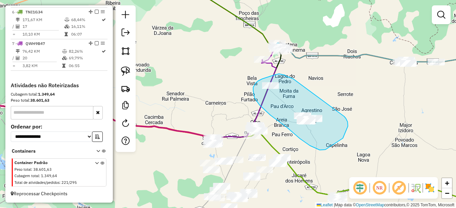
drag, startPoint x: 274, startPoint y: 75, endPoint x: 343, endPoint y: 116, distance: 80.8
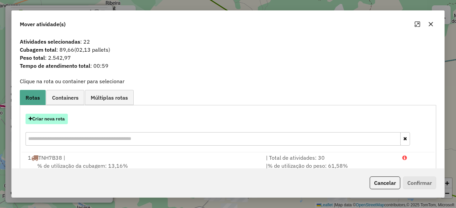
click at [51, 123] on button "Criar nova rota" at bounding box center [47, 119] width 42 height 10
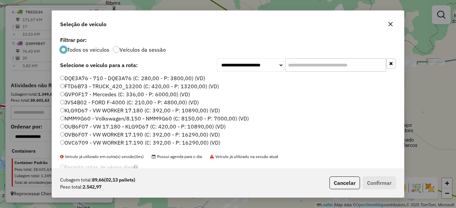
scroll to position [34, 0]
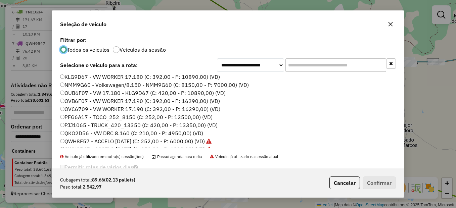
click at [76, 119] on label "PFG6A17 - TOCO_252_8150 (C: 252,00 - P: 12500,00) (VD)" at bounding box center [136, 117] width 152 height 8
click at [377, 184] on button "Confirmar" at bounding box center [379, 183] width 33 height 13
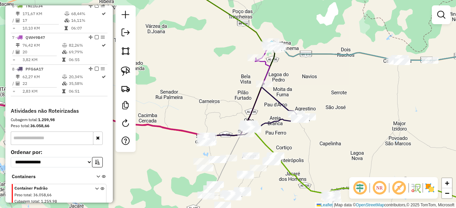
drag, startPoint x: 352, startPoint y: 152, endPoint x: 302, endPoint y: 146, distance: 50.6
click at [302, 146] on div "Janela de atendimento Grade de atendimento Capacidade Transportadoras Veículos …" at bounding box center [228, 104] width 456 height 208
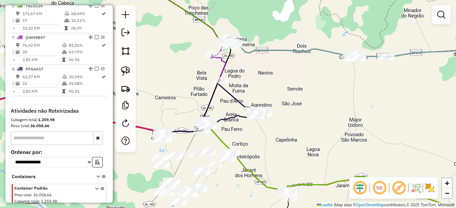
click at [348, 102] on div "Janela de atendimento Grade de atendimento Capacidade Transportadoras Veículos …" at bounding box center [228, 104] width 456 height 208
click at [122, 75] on img at bounding box center [125, 70] width 9 height 9
drag, startPoint x: 219, startPoint y: 108, endPoint x: 218, endPoint y: 134, distance: 25.2
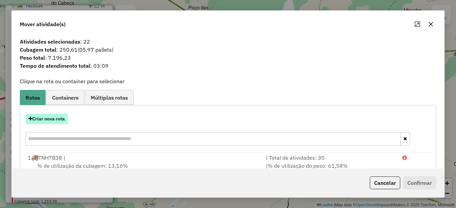
click at [50, 119] on button "Criar nova rota" at bounding box center [47, 119] width 42 height 10
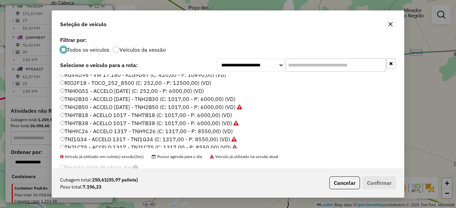
scroll to position [134, 0]
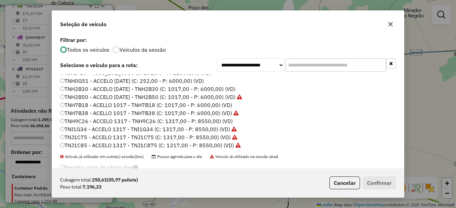
click at [85, 123] on label "TNH9C26 - ACCELO 1317 - TNH9C26 (C: 1317,00 - P: 8550,00) (VD)" at bounding box center [146, 121] width 173 height 8
click at [377, 182] on button "Confirmar" at bounding box center [379, 183] width 33 height 13
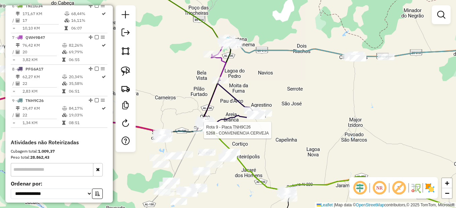
select select "*********"
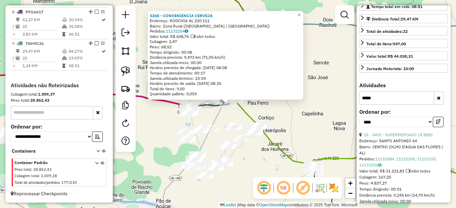
scroll to position [168, 0]
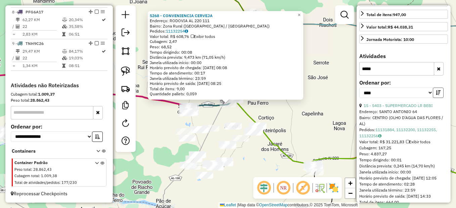
click at [437, 95] on icon "button" at bounding box center [438, 92] width 5 height 5
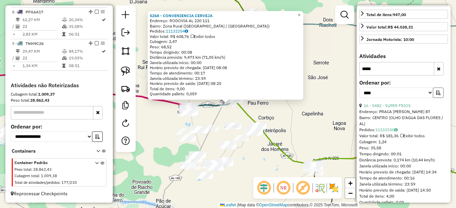
click at [437, 95] on icon "button" at bounding box center [438, 92] width 5 height 5
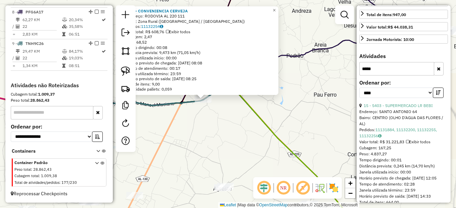
drag, startPoint x: 196, startPoint y: 115, endPoint x: 196, endPoint y: 131, distance: 16.5
click at [196, 131] on div "5268 - CONVENIENCIA CERVEJA Endereço: RODOVIA AL 220 111 Bairro: Zona Rural (MO…" at bounding box center [228, 104] width 456 height 208
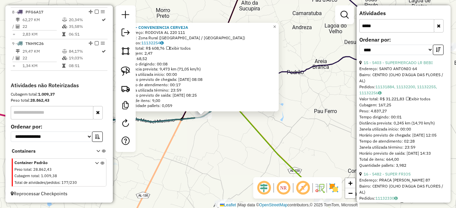
scroll to position [144, 0]
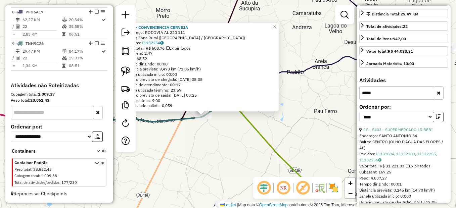
click at [437, 119] on icon "button" at bounding box center [438, 116] width 5 height 5
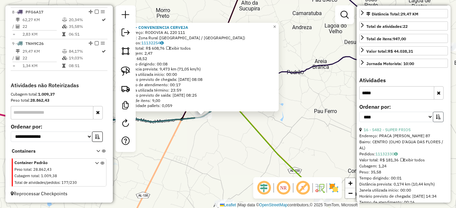
click at [438, 119] on icon "button" at bounding box center [438, 116] width 5 height 5
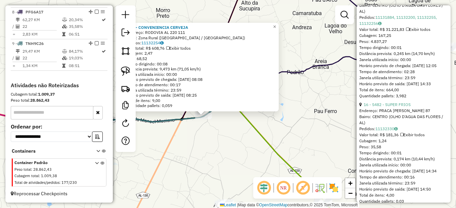
scroll to position [312, 0]
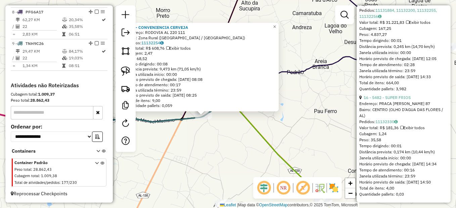
click at [196, 138] on div "5268 - CONVENIENCIA CERVEJA Endereço: RODOVIA AL 220 111 Bairro: Zona Rural (MO…" at bounding box center [228, 104] width 456 height 208
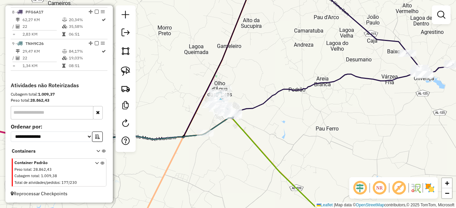
drag, startPoint x: 246, startPoint y: 129, endPoint x: 248, endPoint y: 146, distance: 17.5
click at [248, 146] on div "Janela de atendimento Grade de atendimento Capacidade Transportadoras Veículos …" at bounding box center [228, 104] width 456 height 208
select select "*********"
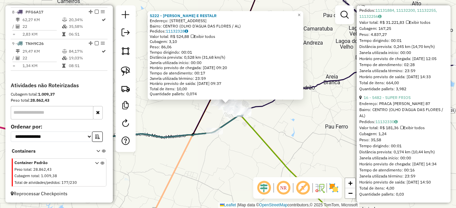
click at [267, 147] on icon at bounding box center [201, 172] width 288 height 113
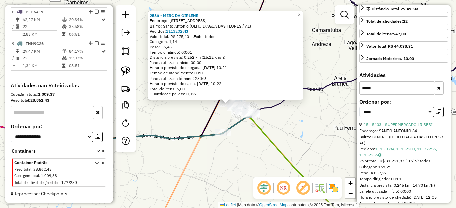
scroll to position [110, 0]
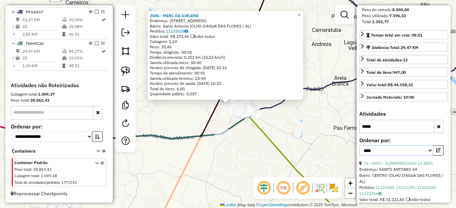
click at [429, 156] on select "**********" at bounding box center [396, 150] width 74 height 10
click at [359, 156] on select "**********" at bounding box center [396, 150] width 74 height 10
click at [436, 133] on button "button" at bounding box center [439, 126] width 10 height 13
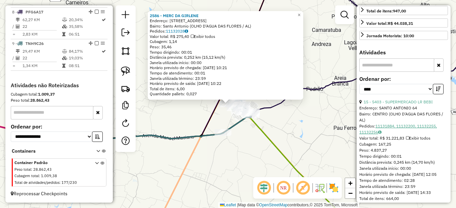
scroll to position [177, 0]
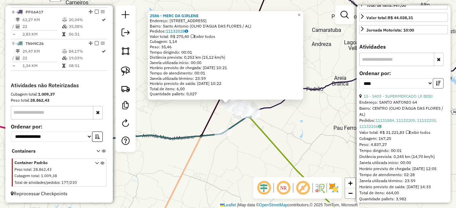
click at [437, 89] on button "button" at bounding box center [438, 83] width 11 height 10
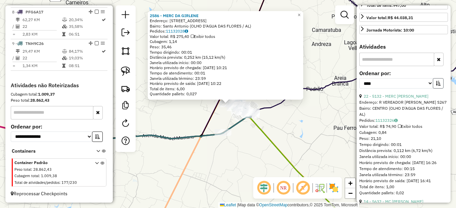
click at [438, 89] on button "button" at bounding box center [438, 83] width 11 height 10
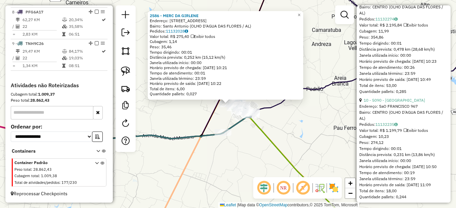
scroll to position [379, 0]
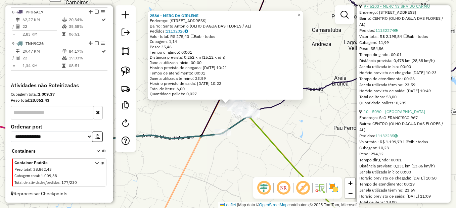
click at [392, 9] on link "9 - 5103 - MERC NS SRA DO CARMO" at bounding box center [397, 6] width 66 height 5
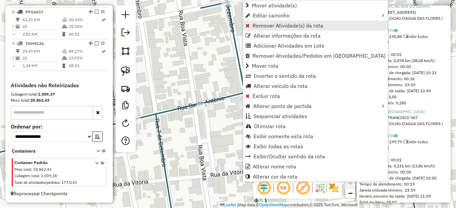
click at [292, 23] on span "Remover Atividade(s) da rota" at bounding box center [287, 25] width 71 height 5
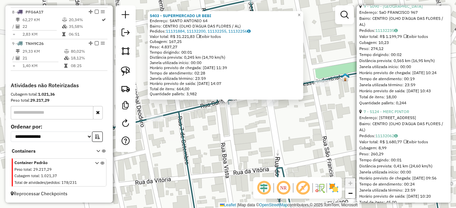
click at [216, 132] on div "5403 - SUPERMERCADO LR BEBI Endereço: SANTO ANTONIO 64 Bairro: CENTRO (OLHO D'A…" at bounding box center [228, 104] width 456 height 208
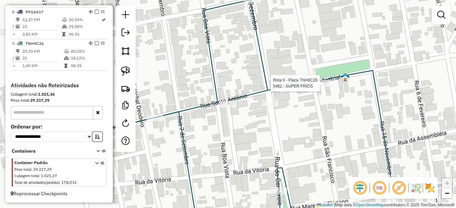
select select "*********"
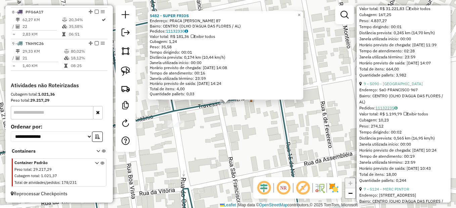
scroll to position [302, 0]
click at [395, 85] on link "9 - 5090 - BAR DO BOLINHA" at bounding box center [393, 82] width 59 height 5
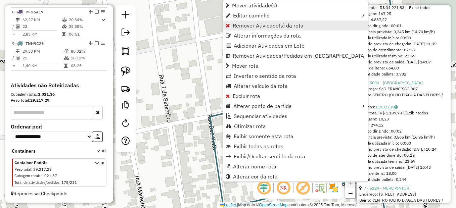
click at [287, 30] on link "Remover Atividade(s) da rota" at bounding box center [295, 25] width 145 height 10
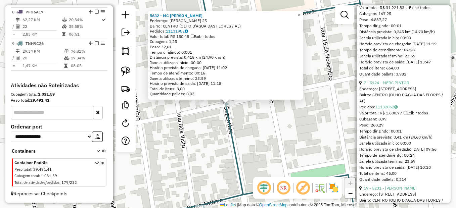
click at [230, 135] on icon at bounding box center [231, 104] width 260 height 250
click at [236, 111] on div "5632 - MC Rosas Endereço: Delmiro Gouveia 25 Bairro: CENTRO (OLHO D'AGUA DAS FL…" at bounding box center [228, 104] width 456 height 208
click at [222, 127] on div "5632 - MC Rosas Endereço: Delmiro Gouveia 25 Bairro: CENTRO (OLHO D'AGUA DAS FL…" at bounding box center [228, 104] width 456 height 208
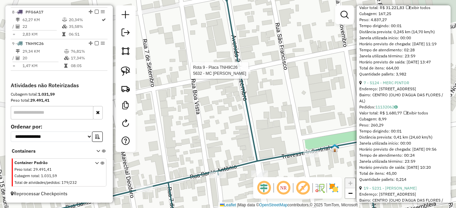
click at [238, 74] on div at bounding box center [242, 70] width 17 height 7
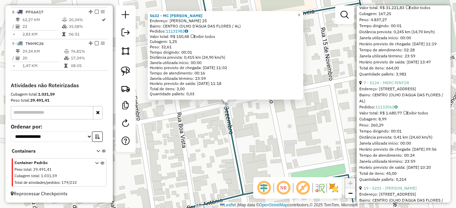
click at [195, 146] on div "5632 - MC Rosas Endereço: Delmiro Gouveia 25 Bairro: CENTRO (OLHO D'AGUA DAS FL…" at bounding box center [228, 104] width 456 height 208
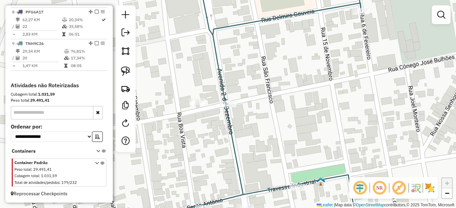
drag, startPoint x: 212, startPoint y: 154, endPoint x: 227, endPoint y: 119, distance: 37.7
click at [227, 119] on div "Janela de atendimento Grade de atendimento Capacidade Transportadoras Veículos …" at bounding box center [228, 104] width 456 height 208
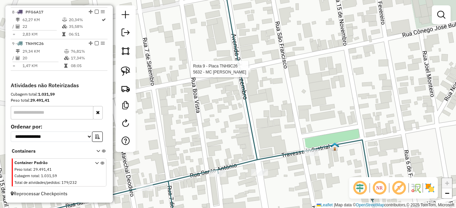
select select "*********"
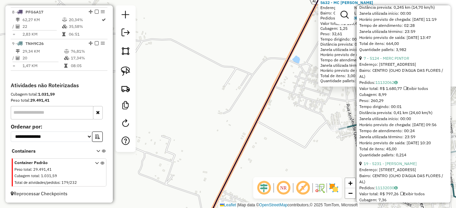
scroll to position [336, 0]
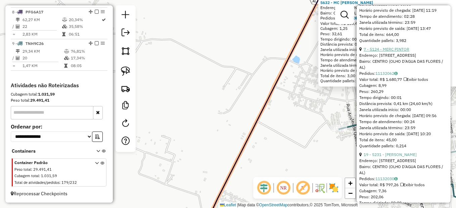
click at [384, 52] on link "7 - 5124 - MERC PINTOR" at bounding box center [387, 49] width 46 height 5
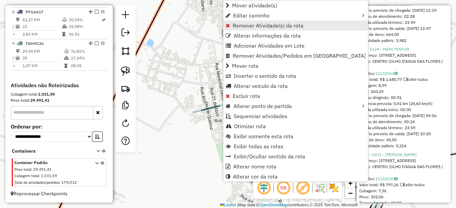
click at [267, 26] on span "Remover Atividade(s) da rota" at bounding box center [268, 25] width 71 height 5
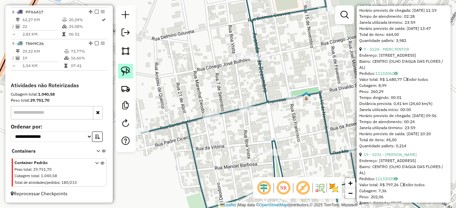
click at [123, 66] on img at bounding box center [125, 70] width 9 height 9
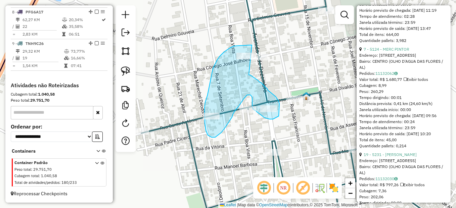
drag, startPoint x: 252, startPoint y: 45, endPoint x: 249, endPoint y: 75, distance: 30.0
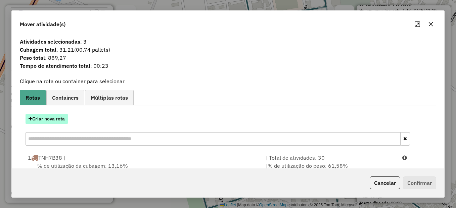
click at [45, 122] on button "Criar nova rota" at bounding box center [47, 119] width 42 height 10
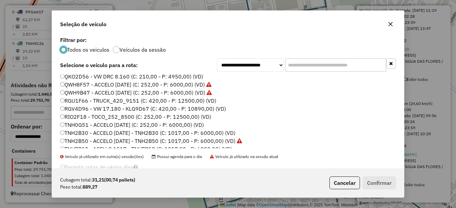
scroll to position [101, 0]
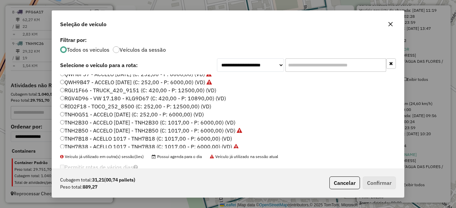
click at [98, 117] on label "TNH0G51 - ACCELO [DATE] (C: 252,00 - P: 6000,00) (VD)" at bounding box center [132, 114] width 144 height 8
click at [377, 182] on button "Confirmar" at bounding box center [379, 183] width 33 height 13
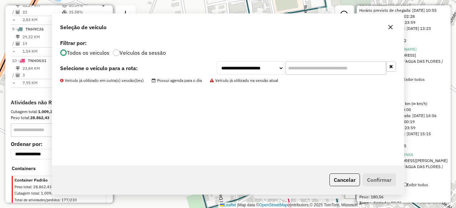
scroll to position [504, 0]
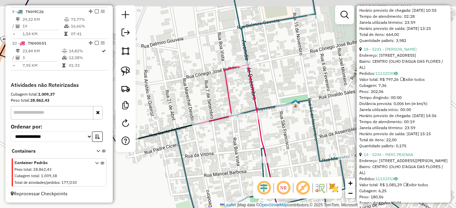
drag, startPoint x: 308, startPoint y: 127, endPoint x: 267, endPoint y: 129, distance: 41.3
click at [298, 131] on div "Janela de atendimento Grade de atendimento Capacidade Transportadoras Veículos …" at bounding box center [228, 104] width 456 height 208
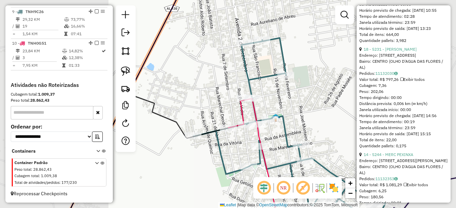
drag, startPoint x: 321, startPoint y: 111, endPoint x: 297, endPoint y: 89, distance: 32.5
click at [297, 89] on div "Janela de atendimento Grade de atendimento Capacidade Transportadoras Veículos …" at bounding box center [228, 104] width 456 height 208
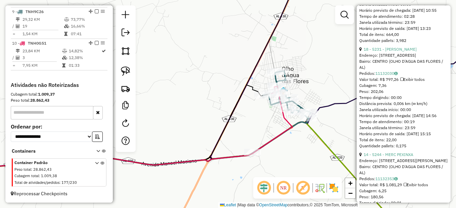
drag, startPoint x: 332, startPoint y: 138, endPoint x: 253, endPoint y: 137, distance: 78.9
click at [258, 137] on div "Rota 9 - Placa TNH9C26 5132 - MERC CLAUDENICE Janela de atendimento Grade de at…" at bounding box center [228, 104] width 456 height 208
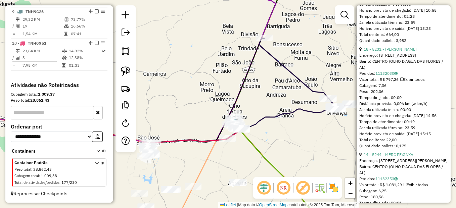
drag, startPoint x: 289, startPoint y: 135, endPoint x: 232, endPoint y: 128, distance: 57.9
click at [224, 142] on div "Janela de atendimento Grade de atendimento Capacidade Transportadoras Veículos …" at bounding box center [228, 104] width 456 height 208
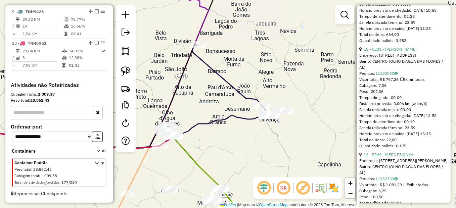
drag, startPoint x: 305, startPoint y: 57, endPoint x: 175, endPoint y: 155, distance: 162.3
click at [175, 154] on div "Janela de atendimento Grade de atendimento Capacidade Transportadoras Veículos …" at bounding box center [228, 104] width 456 height 208
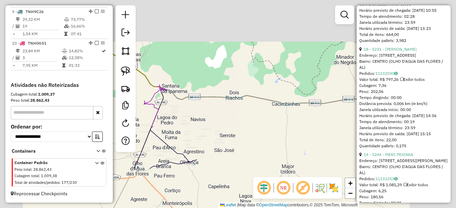
click at [236, 127] on div "Janela de atendimento Grade de atendimento Capacidade Transportadoras Veículos …" at bounding box center [228, 104] width 456 height 208
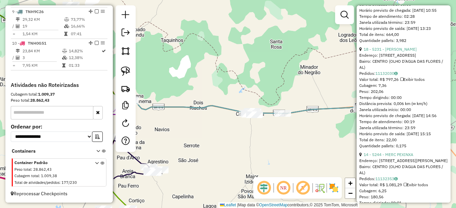
drag, startPoint x: 128, startPoint y: 70, endPoint x: 151, endPoint y: 78, distance: 24.0
click at [128, 70] on img at bounding box center [125, 70] width 9 height 9
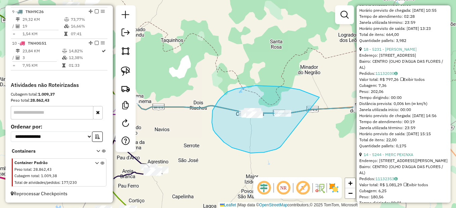
drag, startPoint x: 282, startPoint y: 87, endPoint x: 290, endPoint y: 144, distance: 58.3
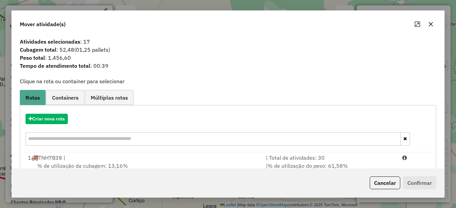
select select "*********"
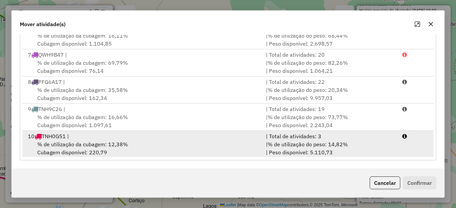
scroll to position [138, 0]
click at [139, 139] on div "% de utilização da cubagem: 12,38% Cubagem disponível: 220,79" at bounding box center [143, 147] width 238 height 16
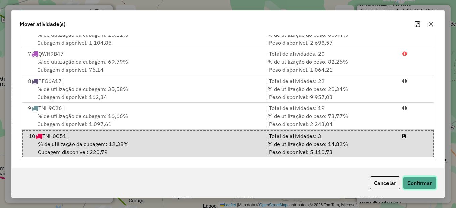
click at [424, 183] on button "Confirmar" at bounding box center [419, 183] width 33 height 13
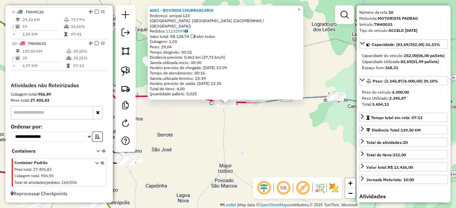
scroll to position [0, 0]
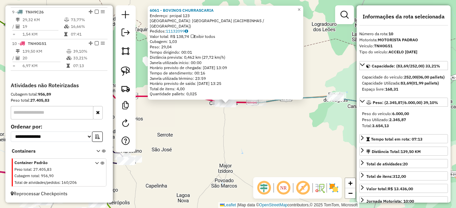
click at [283, 151] on div "6061 - BOVINOS CHURRASCARIA Endereço: prcipal 123 Bairro: CENTRO (CACIMBINHAS /…" at bounding box center [228, 104] width 456 height 208
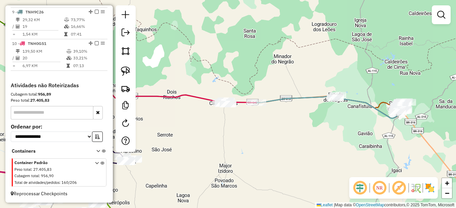
drag, startPoint x: 262, startPoint y: 151, endPoint x: 377, endPoint y: 85, distance: 133.2
click at [377, 85] on div "Janela de atendimento Grade de atendimento Capacidade Transportadoras Veículos …" at bounding box center [228, 104] width 456 height 208
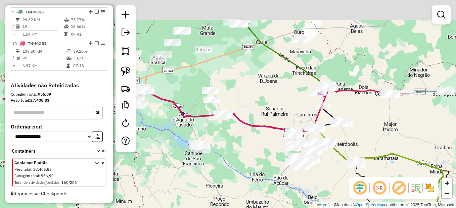
drag, startPoint x: 204, startPoint y: 144, endPoint x: 237, endPoint y: 158, distance: 35.7
click at [237, 158] on div "Janela de atendimento Grade de atendimento Capacidade Transportadoras Veículos …" at bounding box center [228, 104] width 456 height 208
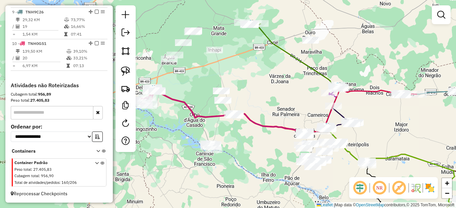
drag, startPoint x: 241, startPoint y: 152, endPoint x: 278, endPoint y: 148, distance: 36.8
click at [276, 150] on div "Janela de atendimento Grade de atendimento Capacidade Transportadoras Veículos …" at bounding box center [228, 104] width 456 height 208
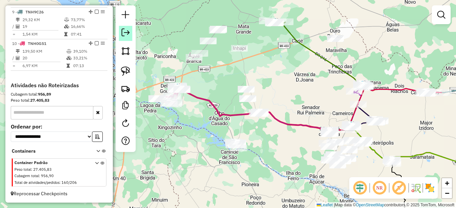
click at [129, 34] on em at bounding box center [126, 33] width 8 height 8
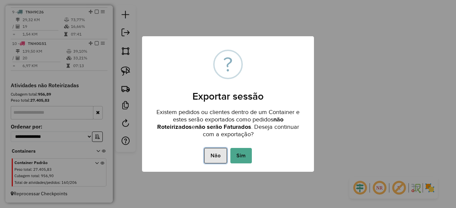
click at [204, 151] on button "Não" at bounding box center [215, 155] width 22 height 15
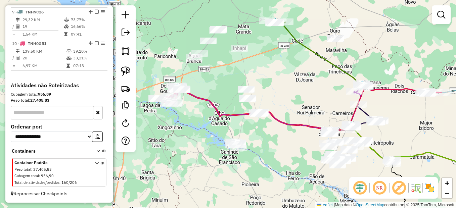
drag, startPoint x: 290, startPoint y: 138, endPoint x: 282, endPoint y: 139, distance: 8.2
click at [284, 140] on div "Janela de atendimento Grade de atendimento Capacidade Transportadoras Veículos …" at bounding box center [228, 104] width 456 height 208
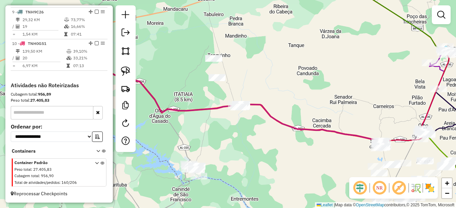
drag, startPoint x: 276, startPoint y: 150, endPoint x: 248, endPoint y: 118, distance: 42.4
click at [248, 118] on div "Janela de atendimento Grade de atendimento Capacidade Transportadoras Veículos …" at bounding box center [228, 104] width 456 height 208
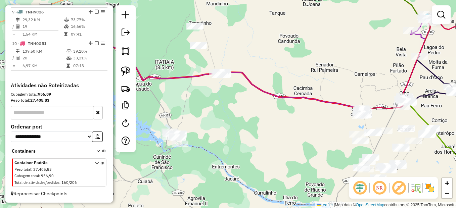
drag, startPoint x: 235, startPoint y: 124, endPoint x: 241, endPoint y: 124, distance: 5.7
click at [241, 124] on div "Janela de atendimento Grade de atendimento Capacidade Transportadoras Veículos …" at bounding box center [228, 104] width 456 height 208
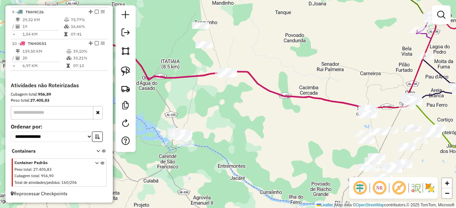
click at [239, 108] on div "Janela de atendimento Grade de atendimento Capacidade Transportadoras Veículos …" at bounding box center [228, 104] width 456 height 208
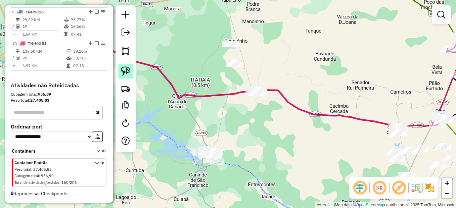
click at [128, 71] on img at bounding box center [125, 70] width 9 height 9
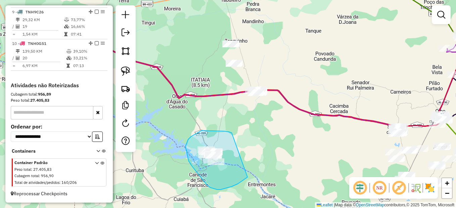
drag, startPoint x: 229, startPoint y: 132, endPoint x: 258, endPoint y: 169, distance: 47.1
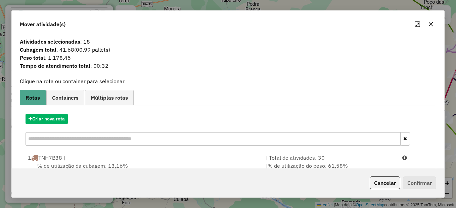
click at [382, 182] on button "Cancelar" at bounding box center [385, 183] width 31 height 13
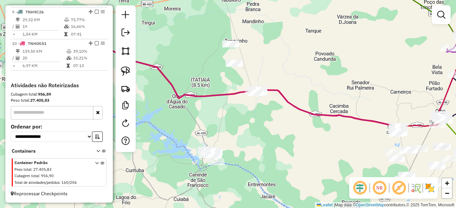
drag, startPoint x: 280, startPoint y: 133, endPoint x: 308, endPoint y: 152, distance: 34.4
click at [308, 152] on div "Janela de atendimento Grade de atendimento Capacidade Transportadoras Veículos …" at bounding box center [228, 104] width 456 height 208
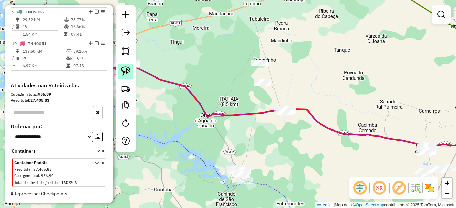
click at [128, 72] on img at bounding box center [125, 70] width 9 height 9
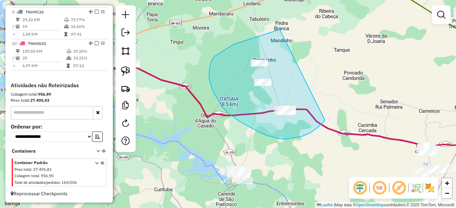
drag, startPoint x: 280, startPoint y: 30, endPoint x: 325, endPoint y: 120, distance: 100.9
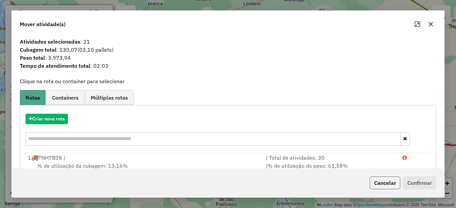
click at [383, 180] on button "Cancelar" at bounding box center [385, 183] width 31 height 13
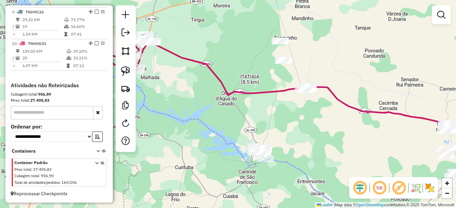
drag, startPoint x: 291, startPoint y: 166, endPoint x: 311, endPoint y: 143, distance: 30.2
click at [313, 143] on div "Janela de atendimento Grade de atendimento Capacidade Transportadoras Veículos …" at bounding box center [228, 104] width 456 height 208
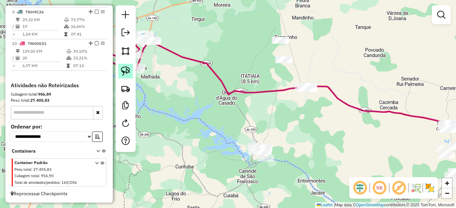
click at [128, 70] on img at bounding box center [125, 70] width 9 height 9
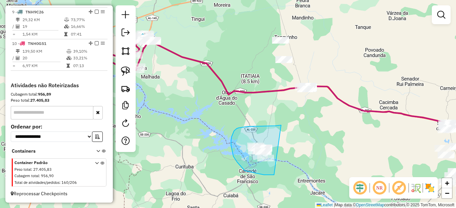
drag, startPoint x: 281, startPoint y: 125, endPoint x: 315, endPoint y: 166, distance: 52.4
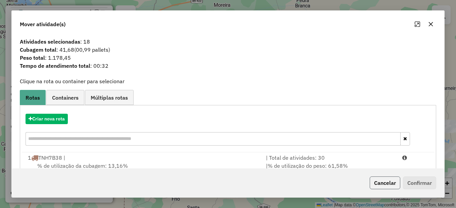
click at [381, 185] on button "Cancelar" at bounding box center [385, 183] width 31 height 13
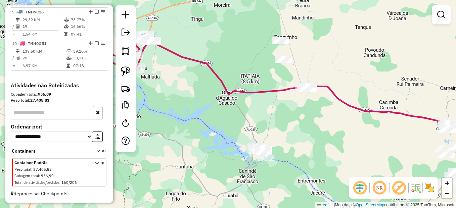
click at [289, 138] on div "Janela de atendimento Grade de atendimento Capacidade Transportadoras Veículos …" at bounding box center [228, 104] width 456 height 208
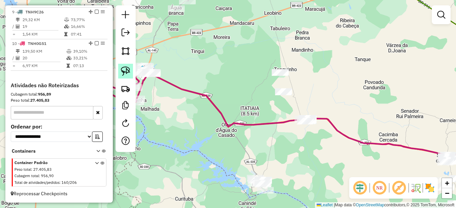
click at [125, 71] on img at bounding box center [125, 70] width 9 height 9
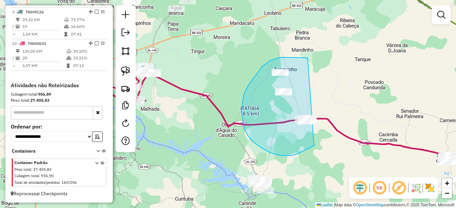
drag, startPoint x: 306, startPoint y: 57, endPoint x: 323, endPoint y: 136, distance: 80.4
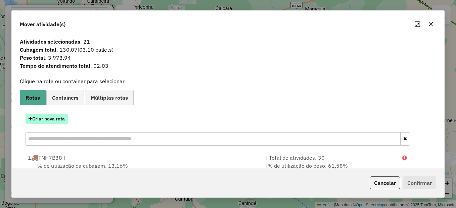
click at [54, 116] on button "Criar nova rota" at bounding box center [47, 119] width 42 height 10
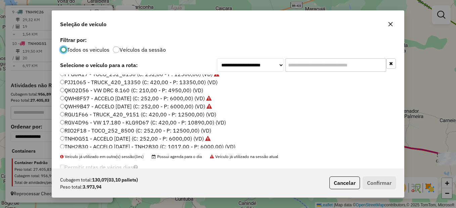
scroll to position [67, 0]
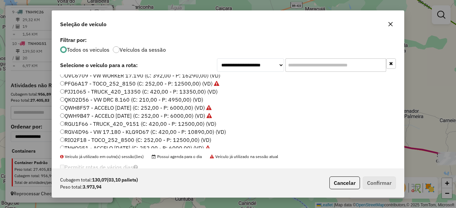
click at [75, 100] on label "QKO2D56 - VW DRC 8.160 (C: 210,00 - P: 4950,00) (VD)" at bounding box center [131, 100] width 143 height 8
click at [380, 186] on button "Confirmar" at bounding box center [379, 183] width 33 height 13
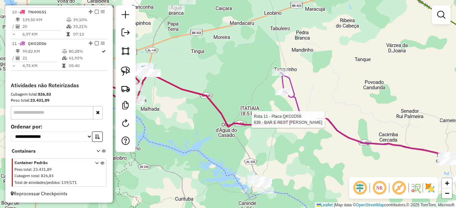
select select "*********"
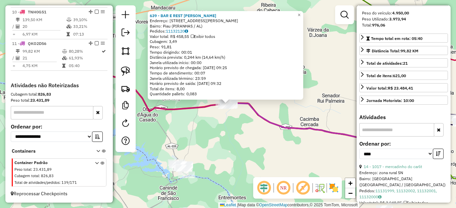
scroll to position [168, 0]
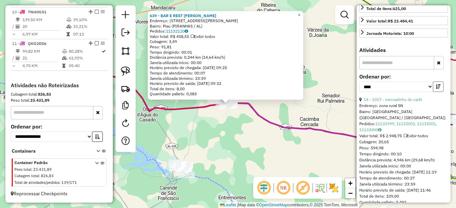
click at [437, 89] on icon "button" at bounding box center [438, 86] width 5 height 5
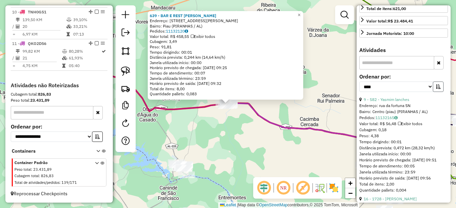
click at [437, 89] on icon "button" at bounding box center [438, 86] width 5 height 5
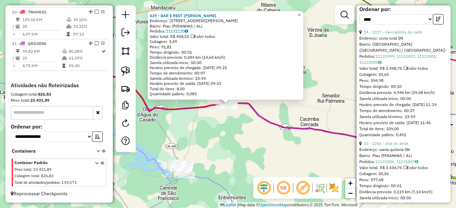
scroll to position [235, 0]
click at [404, 35] on link "14 - 1017 - mercadinho do carlit" at bounding box center [393, 32] width 58 height 5
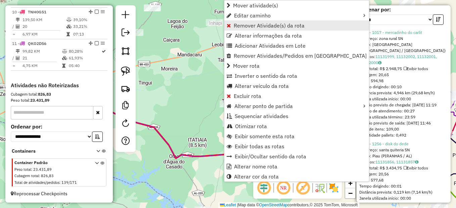
click at [268, 25] on span "Remover Atividade(s) da rota" at bounding box center [269, 25] width 71 height 5
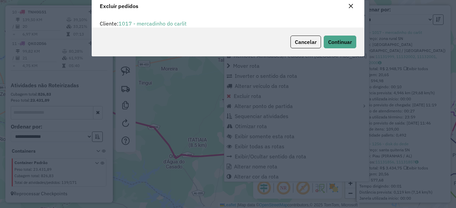
scroll to position [4, 2]
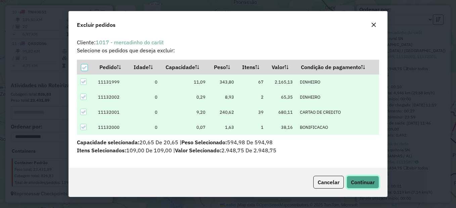
click at [363, 188] on button "Continuar" at bounding box center [362, 182] width 33 height 13
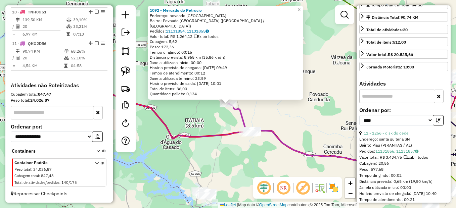
scroll to position [34, 0]
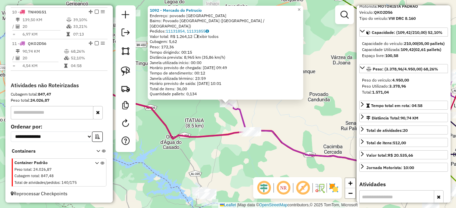
click at [279, 171] on div "1092 - Mercado do Petrucio Endereço: povoado lagoa nova 2 Bairro: Povoado Lagoa…" at bounding box center [228, 104] width 456 height 208
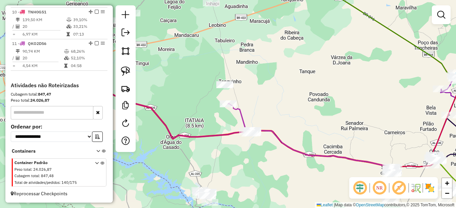
drag, startPoint x: 251, startPoint y: 143, endPoint x: 251, endPoint y: 136, distance: 7.1
click at [251, 136] on div "Janela de atendimento Grade de atendimento Capacidade Transportadoras Veículos …" at bounding box center [228, 104] width 456 height 208
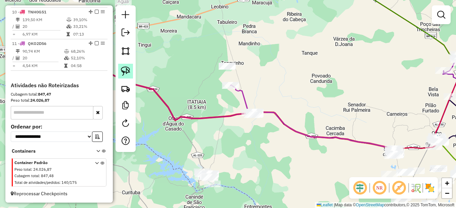
click at [123, 71] on img at bounding box center [125, 70] width 9 height 9
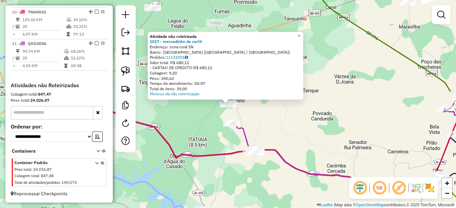
click at [250, 117] on div "Atividade não roteirizada 1017 - mercadinho do carlit Endereço: zona rural SN B…" at bounding box center [228, 104] width 456 height 208
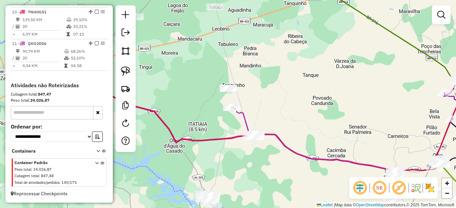
drag, startPoint x: 250, startPoint y: 117, endPoint x: 250, endPoint y: 102, distance: 15.4
click at [250, 102] on div "Janela de atendimento Grade de atendimento Capacidade Transportadoras Veículos …" at bounding box center [228, 104] width 456 height 208
select select "*********"
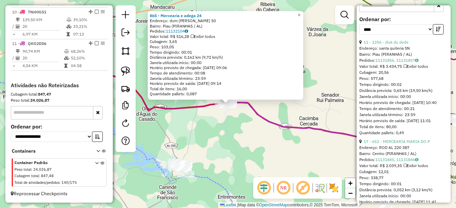
scroll to position [235, 0]
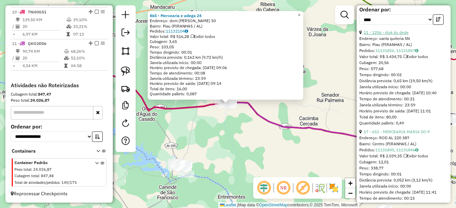
click at [389, 35] on link "11 - 1256 - disk do dede" at bounding box center [386, 32] width 45 height 5
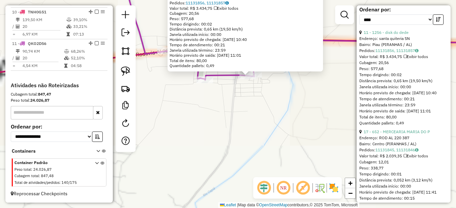
drag, startPoint x: 251, startPoint y: 82, endPoint x: 241, endPoint y: 111, distance: 31.0
click at [241, 111] on div "1256 - disk do dede Endereço: santa quiteria SN Bairro: Piau (PIRANHAS / AL) Pe…" at bounding box center [228, 104] width 456 height 208
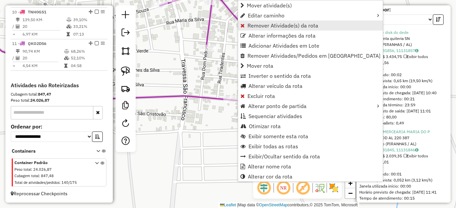
click at [278, 27] on span "Remover Atividade(s) da rota" at bounding box center [282, 25] width 71 height 5
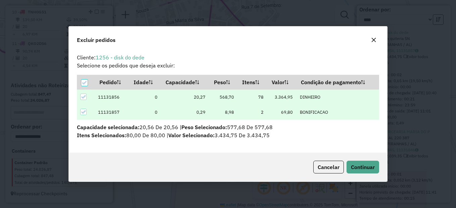
scroll to position [0, 0]
click at [348, 171] on button "Continuar" at bounding box center [362, 167] width 33 height 13
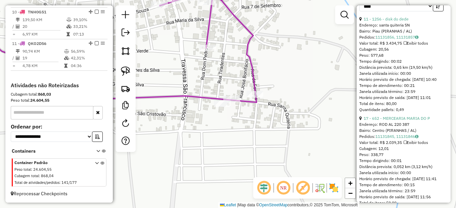
scroll to position [296, 0]
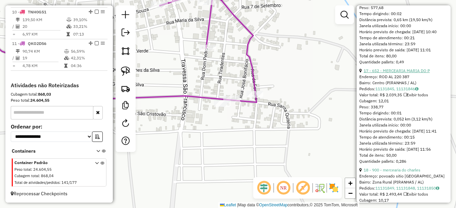
click at [420, 73] on link "17 - 652 - MERCEARIA MARIA DO P" at bounding box center [397, 70] width 66 height 5
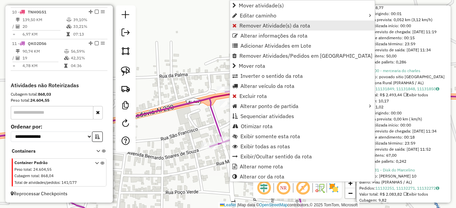
click at [262, 29] on link "Remover Atividade(s) da rota" at bounding box center [302, 25] width 145 height 10
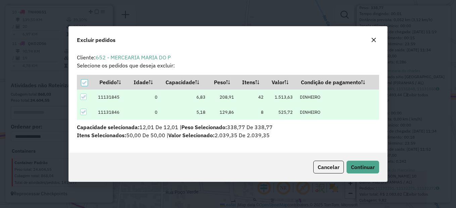
scroll to position [4, 2]
click at [358, 174] on hb-button "Continuar" at bounding box center [361, 167] width 35 height 13
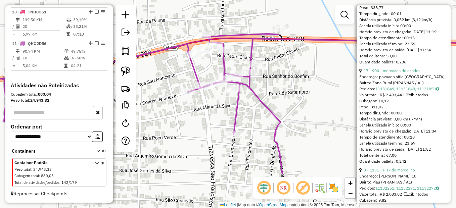
drag, startPoint x: 291, startPoint y: 145, endPoint x: 276, endPoint y: 108, distance: 40.1
click at [276, 108] on div "Janela de atendimento Grade de atendimento Capacidade Transportadoras Veículos …" at bounding box center [228, 104] width 456 height 208
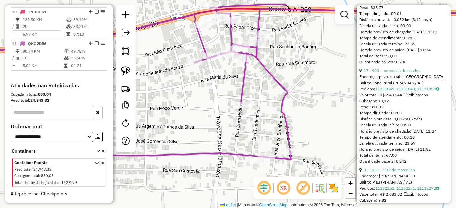
drag, startPoint x: 201, startPoint y: 113, endPoint x: 201, endPoint y: 121, distance: 7.4
click at [201, 121] on div "Janela de atendimento Grade de atendimento Capacidade Transportadoras Veículos …" at bounding box center [228, 104] width 456 height 208
click at [125, 70] on img at bounding box center [125, 70] width 9 height 9
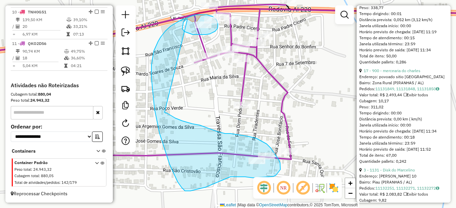
drag, startPoint x: 187, startPoint y: 19, endPoint x: 164, endPoint y: 112, distance: 96.1
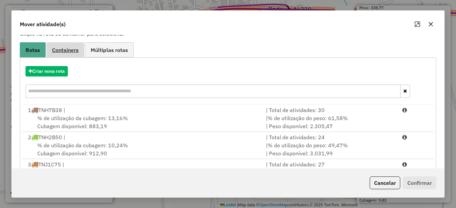
scroll to position [0, 0]
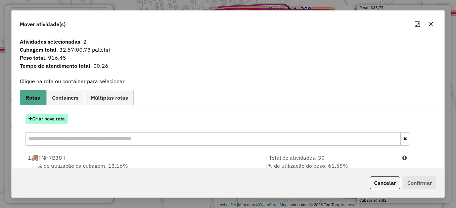
click at [50, 121] on button "Criar nova rota" at bounding box center [47, 119] width 42 height 10
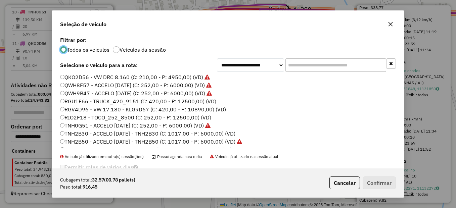
scroll to position [101, 0]
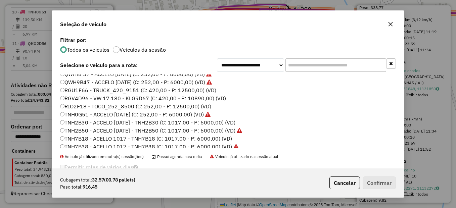
click at [80, 116] on label "TNH0G51 - ACCELO [DATE] (C: 252,00 - P: 6000,00) (VD)" at bounding box center [135, 114] width 150 height 8
click at [79, 124] on label "TNH2B30 - ACCELO [DATE] - TNH2B30 (C: 1017,00 - P: 6000,00) (VD)" at bounding box center [147, 123] width 175 height 8
click at [386, 184] on button "Confirmar" at bounding box center [379, 183] width 33 height 13
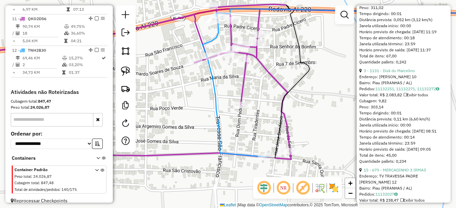
scroll to position [567, 0]
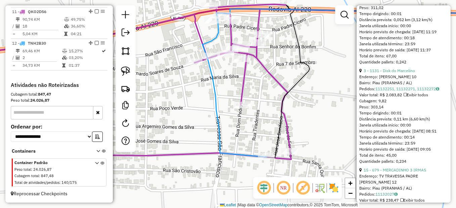
click at [271, 132] on div "Janela de atendimento Grade de atendimento Capacidade Transportadoras Veículos …" at bounding box center [228, 104] width 456 height 208
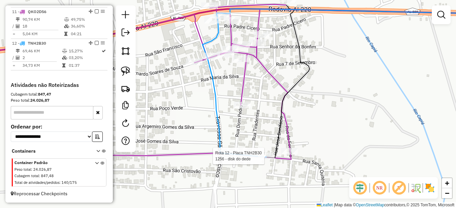
select select "*********"
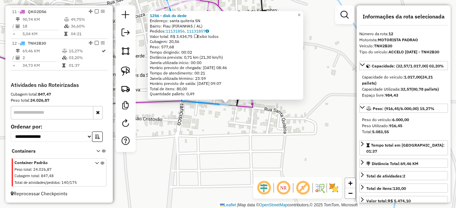
scroll to position [573, 0]
click at [236, 168] on div "1256 - disk do dede Endereço: santa quiteria SN Bairro: Piau (PIRANHAS / AL) Pe…" at bounding box center [228, 104] width 456 height 208
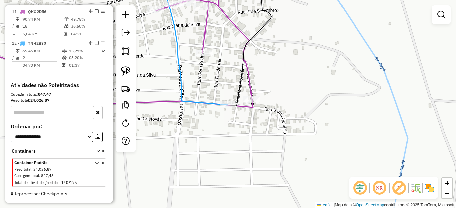
click at [311, 124] on div "1256 - disk do dede Endereço: santa quiteria SN Bairro: Piau (PIRANHAS / AL) Pe…" at bounding box center [228, 104] width 456 height 208
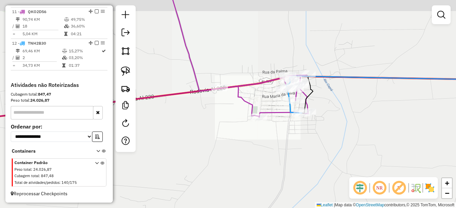
drag, startPoint x: 266, startPoint y: 158, endPoint x: 316, endPoint y: 120, distance: 63.2
click at [313, 121] on div "Janela de atendimento Grade de atendimento Capacidade Transportadoras Veículos …" at bounding box center [228, 104] width 456 height 208
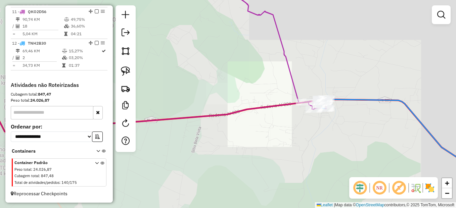
drag, startPoint x: 334, startPoint y: 113, endPoint x: 344, endPoint y: 101, distance: 15.0
click at [343, 102] on div "Janela de atendimento Grade de atendimento Capacidade Transportadoras Veículos …" at bounding box center [228, 104] width 456 height 208
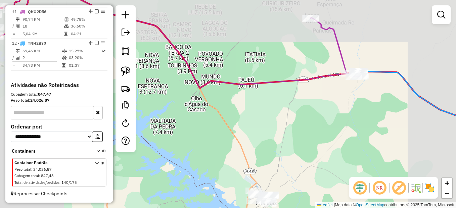
drag, startPoint x: 311, startPoint y: 132, endPoint x: 352, endPoint y: 104, distance: 49.7
click at [350, 106] on div "Janela de atendimento Grade de atendimento Capacidade Transportadoras Veículos …" at bounding box center [228, 104] width 456 height 208
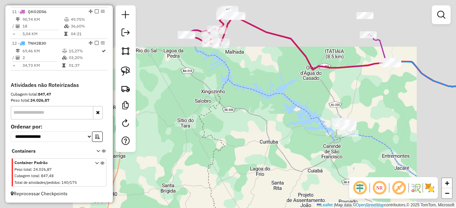
drag, startPoint x: 368, startPoint y: 120, endPoint x: 302, endPoint y: 113, distance: 66.1
click at [363, 120] on div "Janela de atendimento Grade de atendimento Capacidade Transportadoras Veículos …" at bounding box center [228, 104] width 456 height 208
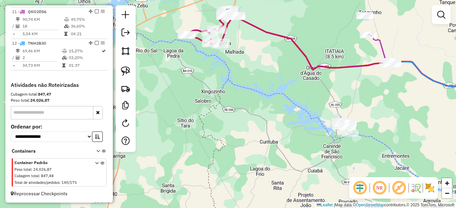
drag, startPoint x: 127, startPoint y: 75, endPoint x: 148, endPoint y: 76, distance: 21.2
click at [127, 75] on img at bounding box center [125, 70] width 9 height 9
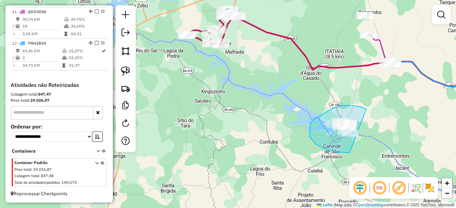
drag, startPoint x: 366, startPoint y: 109, endPoint x: 382, endPoint y: 140, distance: 34.8
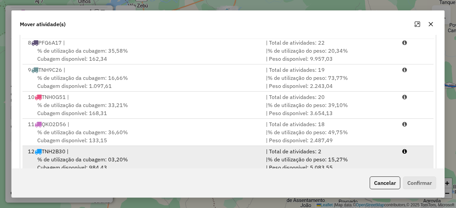
scroll to position [130, 0]
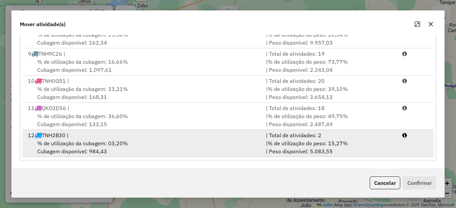
click at [100, 145] on span "% de utilização da cubagem: 03,20%" at bounding box center [82, 143] width 91 height 7
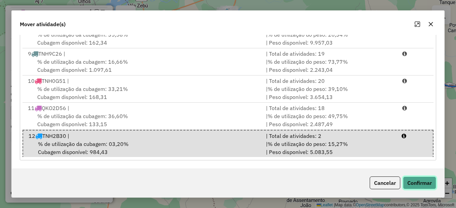
click at [428, 182] on button "Confirmar" at bounding box center [419, 183] width 33 height 13
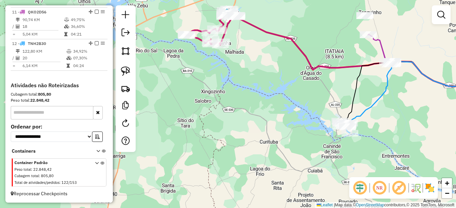
scroll to position [0, 0]
select select "*********"
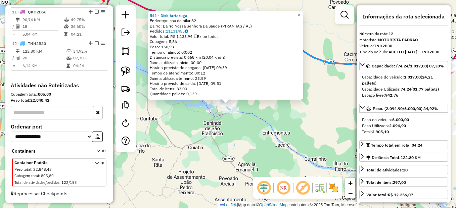
click at [264, 151] on div "541 - Disk tartaruga Endereço: cha do pilar 82 Bairro: Bairro Nossa Senhora Da …" at bounding box center [228, 104] width 456 height 208
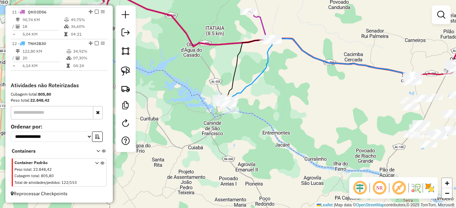
drag, startPoint x: 267, startPoint y: 76, endPoint x: 262, endPoint y: 178, distance: 101.5
click at [262, 178] on div "Janela de atendimento Grade de atendimento Capacidade Transportadoras Veículos …" at bounding box center [228, 104] width 456 height 208
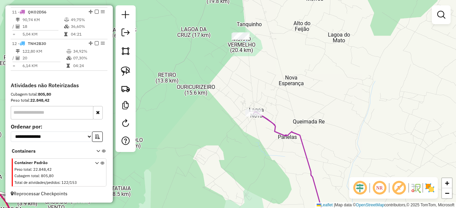
drag, startPoint x: 124, startPoint y: 69, endPoint x: 136, endPoint y: 69, distance: 11.8
click at [124, 69] on img at bounding box center [125, 70] width 9 height 9
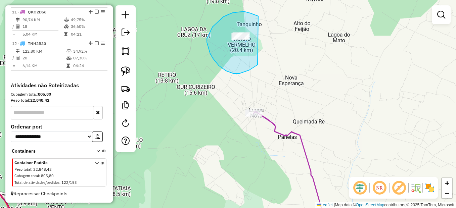
drag, startPoint x: 250, startPoint y: 13, endPoint x: 263, endPoint y: 60, distance: 48.3
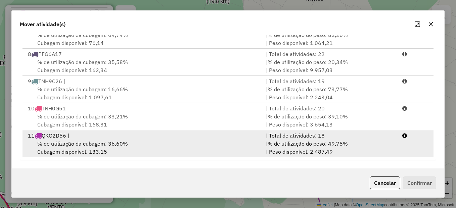
scroll to position [192, 0]
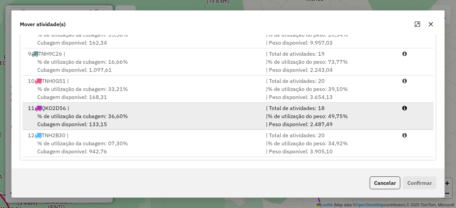
click at [127, 115] on div "% de utilização da cubagem: 36,60% Cubagem disponível: 133,15" at bounding box center [143, 120] width 238 height 16
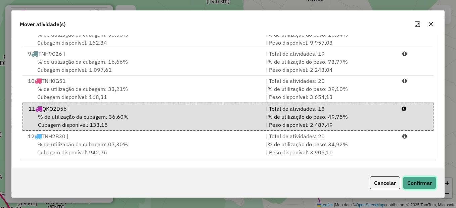
click at [418, 179] on button "Confirmar" at bounding box center [419, 183] width 33 height 13
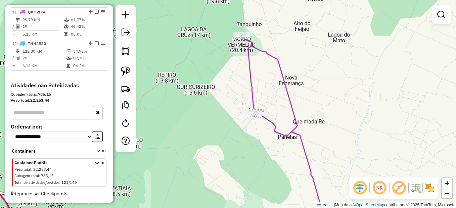
scroll to position [0, 0]
select select "*********"
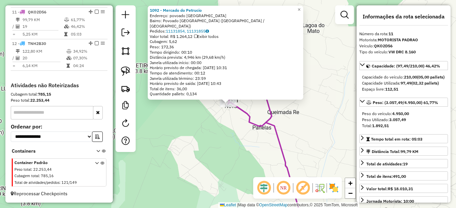
click at [242, 133] on div "1092 - Mercado do Petrucio Endereço: povoado lagoa nova 2 Bairro: Povoado Lagoa…" at bounding box center [228, 104] width 456 height 208
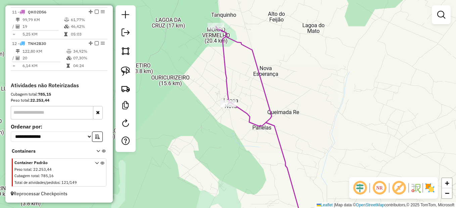
drag, startPoint x: 227, startPoint y: 147, endPoint x: 265, endPoint y: 132, distance: 41.0
click at [265, 132] on div "Janela de atendimento Grade de atendimento Capacidade Transportadoras Veículos …" at bounding box center [228, 104] width 456 height 208
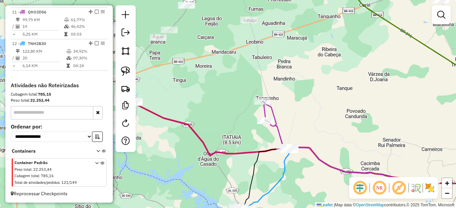
drag, startPoint x: 243, startPoint y: 169, endPoint x: 274, endPoint y: 121, distance: 57.1
click at [274, 121] on div "Janela de atendimento Grade de atendimento Capacidade Transportadoras Veículos …" at bounding box center [228, 104] width 456 height 208
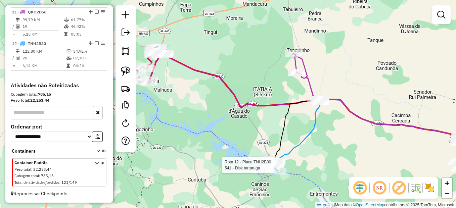
select select "*********"
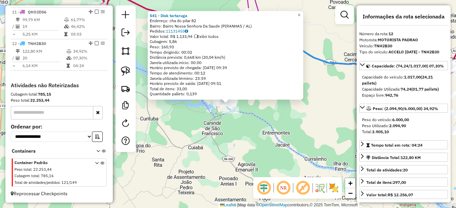
click at [302, 166] on div "541 - Disk tartaruga Endereço: cha do pilar 82 Bairro: Bairro Nossa Senhora Da …" at bounding box center [228, 104] width 456 height 208
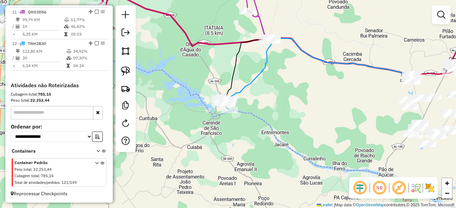
drag, startPoint x: 307, startPoint y: 141, endPoint x: 259, endPoint y: 132, distance: 48.9
click at [259, 132] on div "Janela de atendimento Grade de atendimento Capacidade Transportadoras Veículos …" at bounding box center [228, 104] width 456 height 208
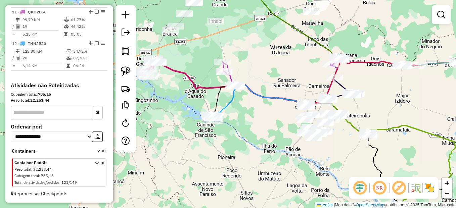
drag, startPoint x: 350, startPoint y: 131, endPoint x: 302, endPoint y: 162, distance: 57.2
click at [302, 162] on div "Janela de atendimento Grade de atendimento Capacidade Transportadoras Veículos …" at bounding box center [228, 104] width 456 height 208
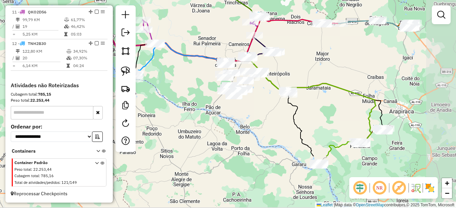
drag, startPoint x: 363, startPoint y: 149, endPoint x: 335, endPoint y: 82, distance: 72.6
click at [335, 82] on icon at bounding box center [301, 100] width 150 height 85
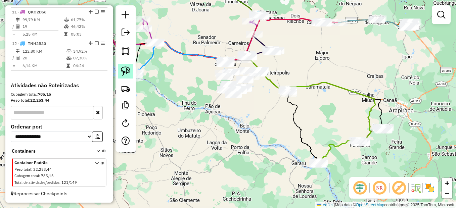
click at [121, 73] on img at bounding box center [125, 70] width 9 height 9
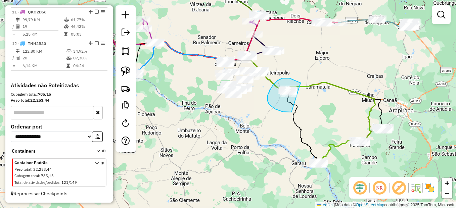
drag, startPoint x: 299, startPoint y: 82, endPoint x: 308, endPoint y: 102, distance: 21.9
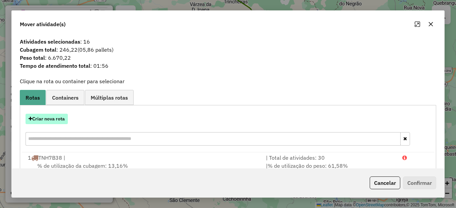
click at [53, 114] on button "Criar nova rota" at bounding box center [47, 119] width 42 height 10
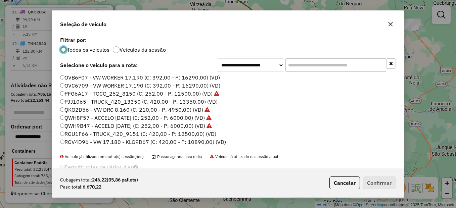
scroll to position [67, 0]
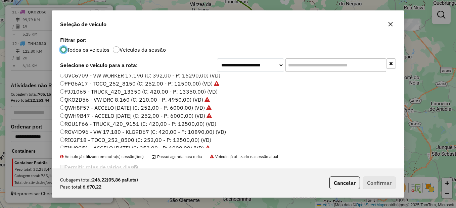
click at [79, 132] on label "RGV4D96 - VW 17.180 - KLG9D67 (C: 420,00 - P: 10890,00) (VD)" at bounding box center [143, 132] width 166 height 8
click at [89, 124] on label "RGU1F66 - TRUCK_420_9151 (C: 420,00 - P: 12500,00) (VD)" at bounding box center [138, 124] width 156 height 8
click at [380, 184] on button "Confirmar" at bounding box center [379, 183] width 33 height 13
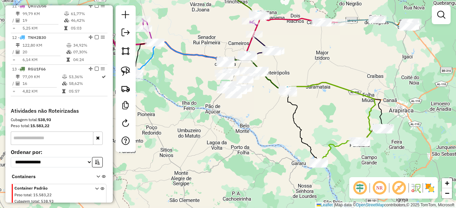
scroll to position [565, 0]
drag, startPoint x: 237, startPoint y: 141, endPoint x: 248, endPoint y: 169, distance: 30.2
click at [248, 169] on div "Janela de atendimento Grade de atendimento Capacidade Transportadoras Veículos …" at bounding box center [228, 104] width 456 height 208
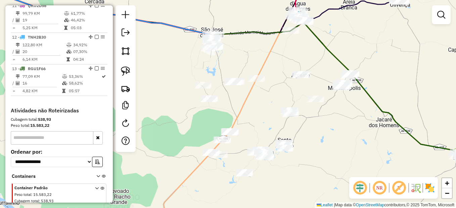
drag, startPoint x: 255, startPoint y: 130, endPoint x: 255, endPoint y: 114, distance: 15.1
click at [255, 114] on div "Janela de atendimento Grade de atendimento Capacidade Transportadoras Veículos …" at bounding box center [228, 104] width 456 height 208
click at [129, 74] on img at bounding box center [125, 70] width 9 height 9
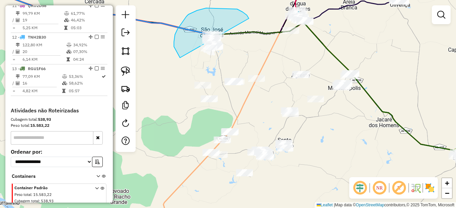
drag, startPoint x: 237, startPoint y: 9, endPoint x: 222, endPoint y: 55, distance: 48.2
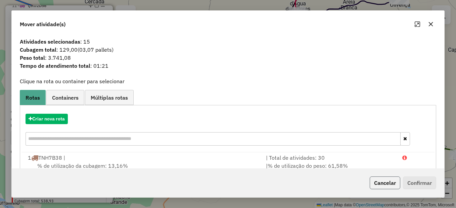
click at [377, 189] on button "Cancelar" at bounding box center [385, 183] width 31 height 13
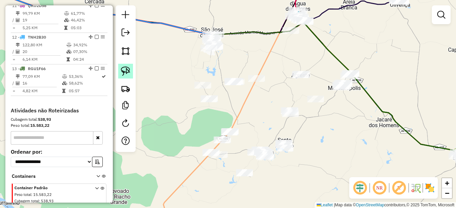
click at [124, 69] on img at bounding box center [125, 70] width 9 height 9
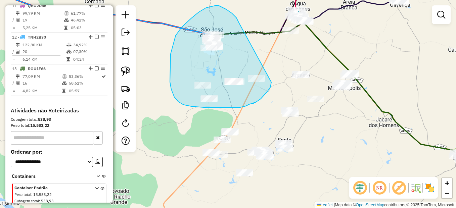
drag, startPoint x: 216, startPoint y: 5, endPoint x: 271, endPoint y: 74, distance: 87.6
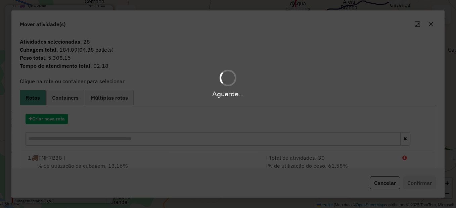
click at [271, 74] on div "Aguarde..." at bounding box center [228, 83] width 456 height 32
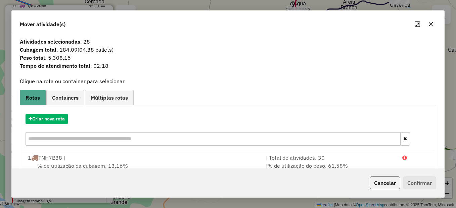
click at [386, 185] on button "Cancelar" at bounding box center [385, 183] width 31 height 13
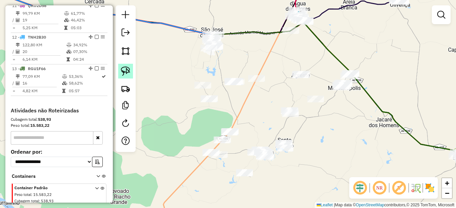
click at [126, 66] on link at bounding box center [125, 71] width 15 height 15
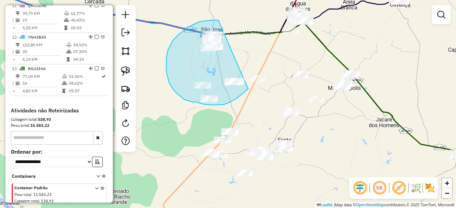
drag, startPoint x: 218, startPoint y: 20, endPoint x: 248, endPoint y: 89, distance: 75.0
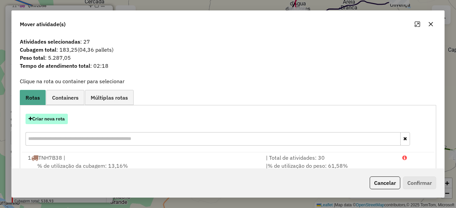
click at [64, 114] on button "Criar nova rota" at bounding box center [47, 119] width 42 height 10
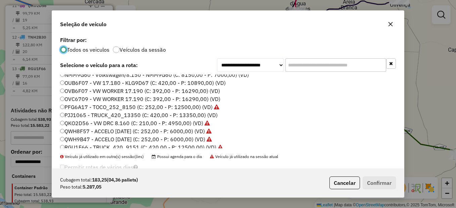
scroll to position [34, 0]
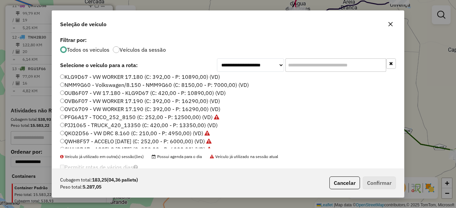
click at [77, 109] on label "OVC6709 - VW WORKER 17.190 (C: 392,00 - P: 16290,00) (VD)" at bounding box center [140, 109] width 160 height 8
click at [386, 190] on div "Cubagem total: 183,25 (04,36 pallets) Peso total: 5.287,05 Cancelar Confirmar" at bounding box center [228, 183] width 352 height 29
click at [382, 184] on button "Confirmar" at bounding box center [379, 183] width 33 height 13
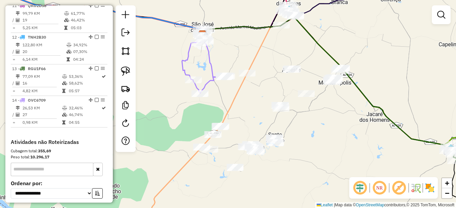
drag, startPoint x: 316, startPoint y: 140, endPoint x: 307, endPoint y: 135, distance: 10.8
click at [307, 135] on div "Janela de atendimento Grade de atendimento Capacidade Transportadoras Veículos …" at bounding box center [228, 104] width 456 height 208
click at [128, 72] on img at bounding box center [125, 70] width 9 height 9
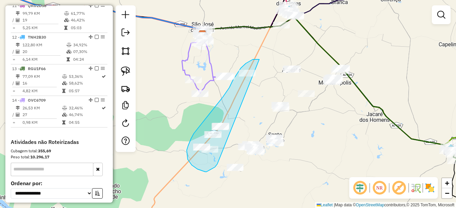
drag, startPoint x: 259, startPoint y: 59, endPoint x: 217, endPoint y: 164, distance: 112.8
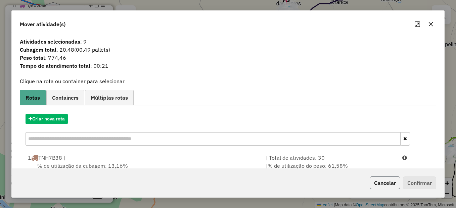
click at [386, 182] on button "Cancelar" at bounding box center [385, 183] width 31 height 13
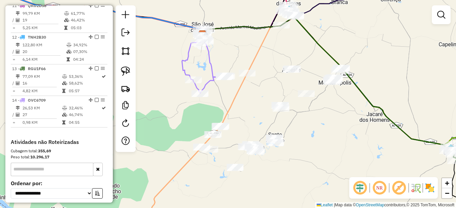
drag, startPoint x: 353, startPoint y: 164, endPoint x: 346, endPoint y: 164, distance: 6.7
click at [346, 164] on div "Janela de atendimento Grade de atendimento Capacidade Transportadoras Veículos …" at bounding box center [228, 104] width 456 height 208
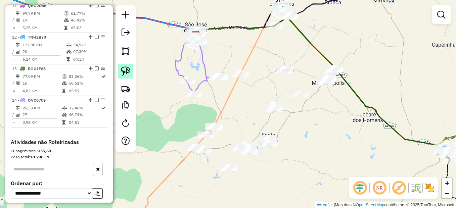
click at [124, 70] on img at bounding box center [125, 70] width 9 height 9
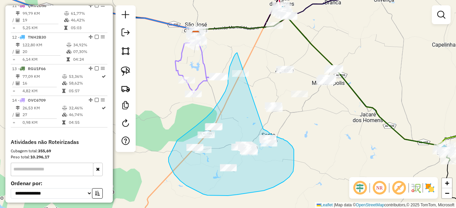
drag, startPoint x: 234, startPoint y: 57, endPoint x: 263, endPoint y: 129, distance: 78.0
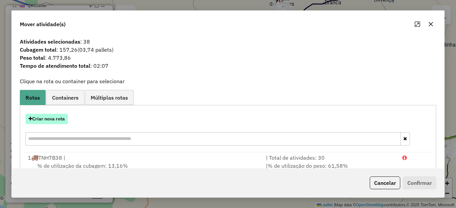
click at [60, 123] on button "Criar nova rota" at bounding box center [47, 119] width 42 height 10
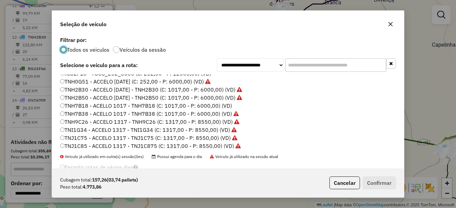
scroll to position [136, 0]
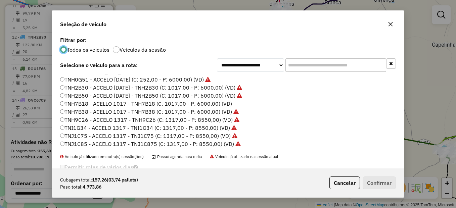
click at [91, 121] on label "TNH9C26 - ACCELO 1317 - TNH9C26 (C: 1317,00 - P: 8550,00) (VD)" at bounding box center [149, 120] width 179 height 8
click at [350, 188] on button "Cancelar" at bounding box center [344, 183] width 31 height 13
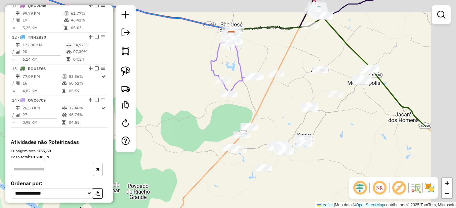
drag, startPoint x: 382, startPoint y: 136, endPoint x: 292, endPoint y: 152, distance: 91.0
click at [292, 152] on div "Janela de atendimento Grade de atendimento Capacidade Transportadoras Veículos …" at bounding box center [228, 104] width 456 height 208
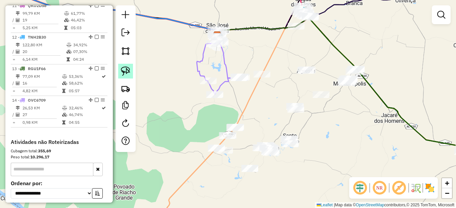
click at [122, 75] on img at bounding box center [125, 70] width 9 height 9
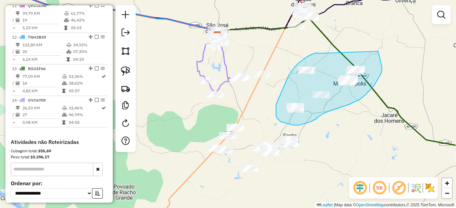
drag, startPoint x: 318, startPoint y: 53, endPoint x: 377, endPoint y: 50, distance: 58.9
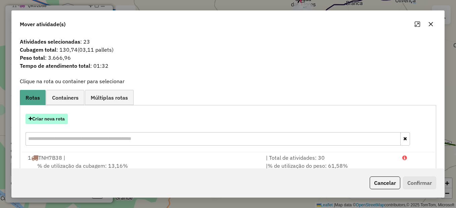
click at [42, 119] on button "Criar nova rota" at bounding box center [47, 119] width 42 height 10
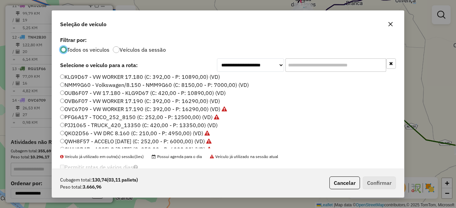
scroll to position [67, 0]
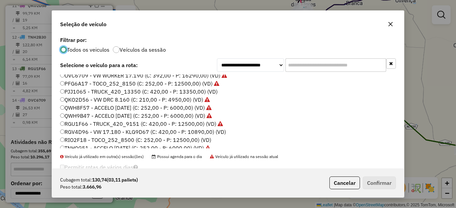
click at [88, 137] on label "RIO2F18 - TOCO_252_8500 (C: 252,00 - P: 12500,00) (VD)" at bounding box center [135, 140] width 151 height 8
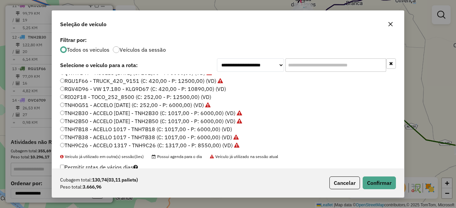
scroll to position [134, 0]
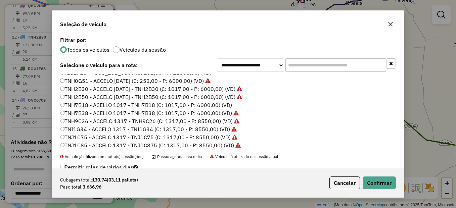
click at [72, 106] on label "TNH7B18 - ACELLO 1017 - TNH7B18 (C: 1017,00 - P: 6000,00) (VD)" at bounding box center [146, 105] width 172 height 8
click at [383, 188] on button "Confirmar" at bounding box center [379, 183] width 33 height 13
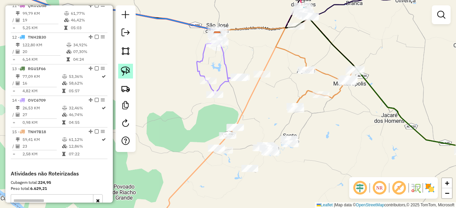
click at [127, 76] on link at bounding box center [125, 71] width 15 height 15
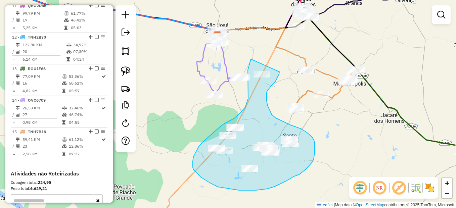
drag, startPoint x: 251, startPoint y: 59, endPoint x: 279, endPoint y: 72, distance: 31.3
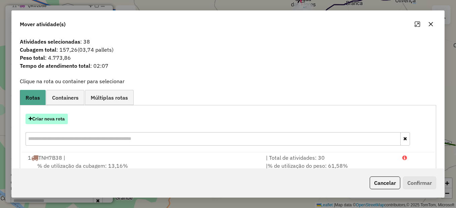
click at [33, 121] on button "Criar nova rota" at bounding box center [47, 119] width 42 height 10
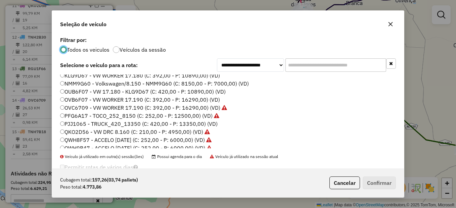
scroll to position [68, 0]
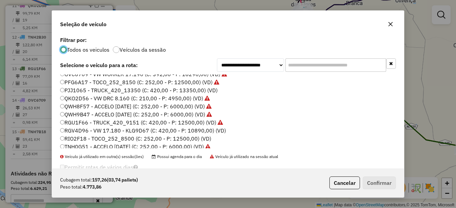
click at [88, 134] on label "RGV4D96 - VW 17.180 - KLG9D67 (C: 420,00 - P: 10890,00) (VD)" at bounding box center [143, 131] width 166 height 8
click at [384, 183] on button "Confirmar" at bounding box center [379, 183] width 33 height 13
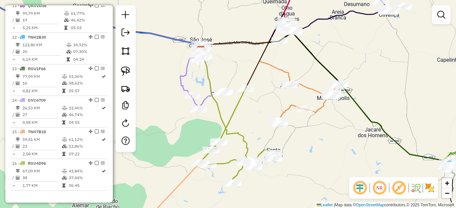
drag, startPoint x: 249, startPoint y: 122, endPoint x: 245, endPoint y: 127, distance: 6.2
click at [245, 127] on div "Janela de atendimento Grade de atendimento Capacidade Transportadoras Veículos …" at bounding box center [228, 104] width 456 height 208
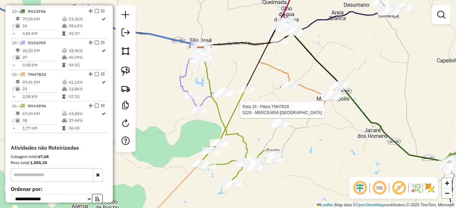
select select "*********"
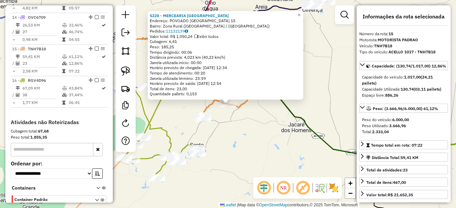
scroll to position [691, 0]
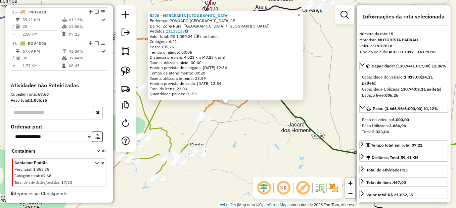
click at [275, 143] on div "5228 - MERCEARIA SAO JOSE Endereço: POVOADO LAGOA DA ARARA 15 Bairro: Zona Rura…" at bounding box center [228, 104] width 456 height 208
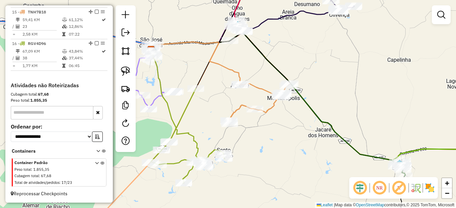
drag, startPoint x: 229, startPoint y: 145, endPoint x: 265, endPoint y: 153, distance: 36.3
click at [265, 153] on div "Janela de atendimento Grade de atendimento Capacidade Transportadoras Veículos …" at bounding box center [228, 104] width 456 height 208
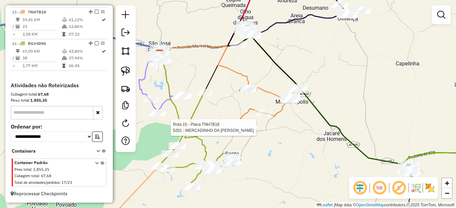
select select "*********"
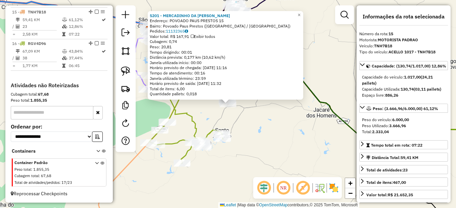
click at [264, 129] on div "5201 - MERCADINHO DA GISELI Endereço: POVOADO PAUS PRESTOS 15 Bairro: Povoado P…" at bounding box center [228, 104] width 456 height 208
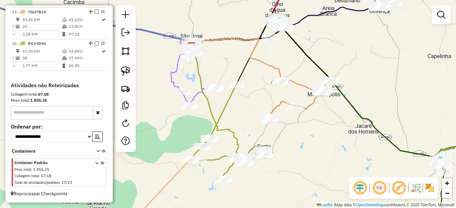
drag, startPoint x: 276, startPoint y: 132, endPoint x: 297, endPoint y: 142, distance: 23.1
click at [297, 142] on div "Janela de atendimento Grade de atendimento Capacidade Transportadoras Veículos …" at bounding box center [228, 104] width 456 height 208
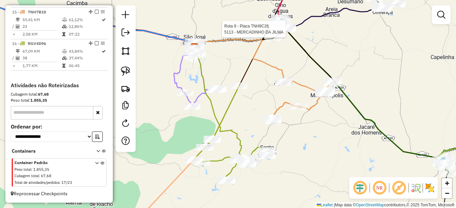
select select "*********"
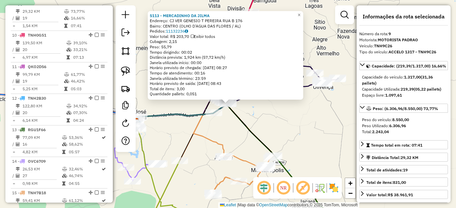
scroll to position [504, 0]
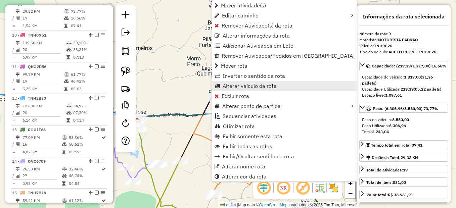
click at [232, 88] on span "Alterar veículo da rota" at bounding box center [250, 85] width 54 height 5
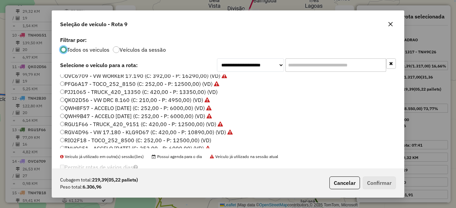
scroll to position [67, 0]
click at [80, 132] on label "RGV4D96 - VW 17.180 - KLG9D67 (C: 420,00 - P: 10890,00) (VD)" at bounding box center [146, 132] width 173 height 8
click at [365, 182] on button "Confirmar" at bounding box center [379, 183] width 33 height 13
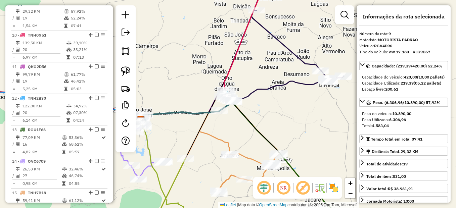
drag, startPoint x: 239, startPoint y: 139, endPoint x: 285, endPoint y: 90, distance: 67.7
click at [284, 92] on div "Rota 15 - Placa TNH7B18 5034 - CHURRASCARIA TEMPERO Rota 15 - Placa TNH7B18 563…" at bounding box center [228, 104] width 456 height 208
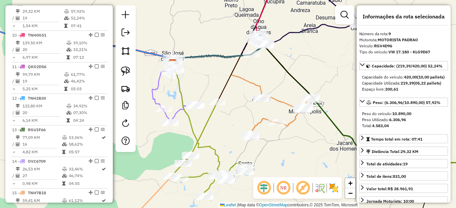
drag, startPoint x: 237, startPoint y: 140, endPoint x: 230, endPoint y: 114, distance: 26.8
click at [230, 114] on div "Janela de atendimento Grade de atendimento Capacidade Transportadoras Veículos …" at bounding box center [228, 104] width 456 height 208
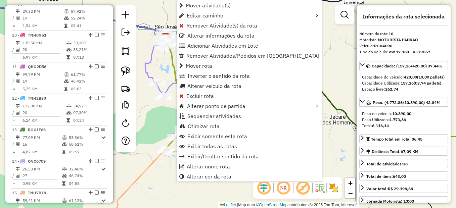
scroll to position [691, 0]
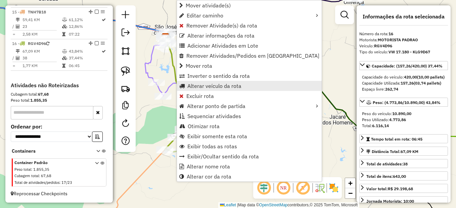
click at [216, 85] on span "Alterar veículo da rota" at bounding box center [214, 85] width 54 height 5
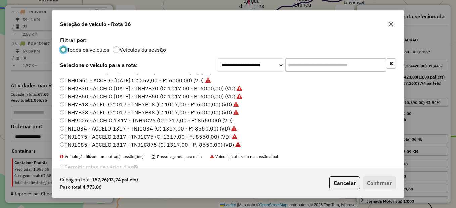
scroll to position [136, 0]
click at [88, 119] on label "TNH9C26 - ACCELO 1317 - TNH9C26 (C: 1317,00 - P: 8550,00) (VD)" at bounding box center [146, 120] width 173 height 8
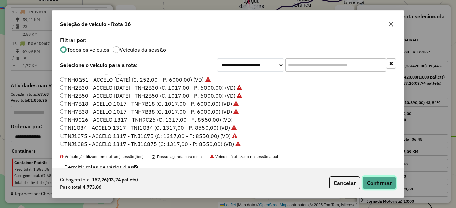
click at [387, 178] on button "Confirmar" at bounding box center [379, 183] width 33 height 13
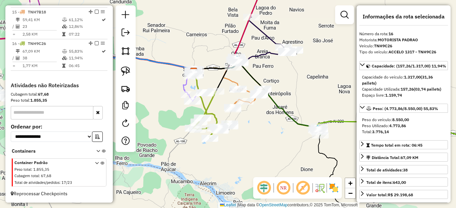
drag, startPoint x: 270, startPoint y: 145, endPoint x: 251, endPoint y: 134, distance: 21.9
click at [251, 134] on div "Janela de atendimento Grade de atendimento Capacidade Transportadoras Veículos …" at bounding box center [228, 104] width 456 height 208
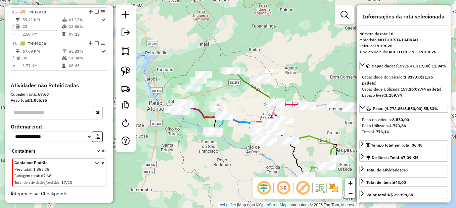
drag, startPoint x: 301, startPoint y: 161, endPoint x: 262, endPoint y: 128, distance: 52.2
click at [262, 128] on div "Janela de atendimento Grade de atendimento Capacidade Transportadoras Veículos …" at bounding box center [228, 104] width 456 height 208
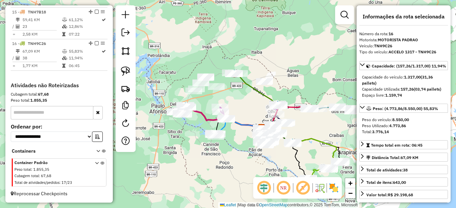
drag, startPoint x: 229, startPoint y: 141, endPoint x: 273, endPoint y: 166, distance: 50.7
click at [274, 181] on hb-router-mapa "Informações da Sessão 977925 - 12/08/2025 Criação: 11/08/2025 17:49 Depósito: U…" at bounding box center [228, 104] width 456 height 208
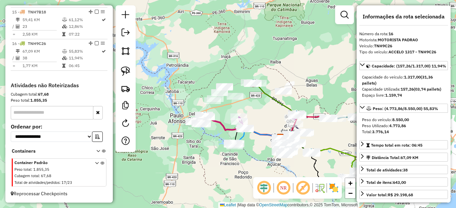
drag, startPoint x: 193, startPoint y: 159, endPoint x: 198, endPoint y: 160, distance: 5.6
click at [198, 160] on div "Janela de atendimento Grade de atendimento Capacidade Transportadoras Veículos …" at bounding box center [228, 104] width 456 height 208
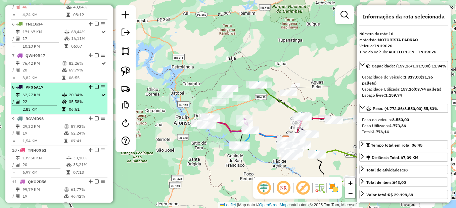
scroll to position [456, 0]
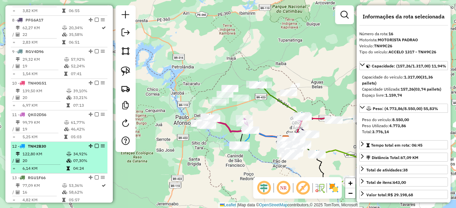
click at [49, 149] on div "12 - TNH2B30" at bounding box center [47, 146] width 71 height 6
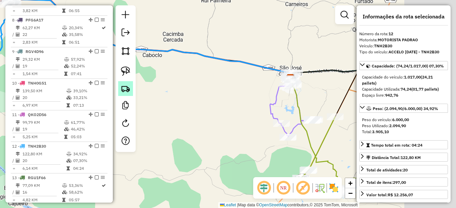
drag, startPoint x: 230, startPoint y: 122, endPoint x: 123, endPoint y: 95, distance: 110.1
click at [123, 95] on hb-router-mapa "Informações da Sessão 977925 - 12/08/2025 Criação: 11/08/2025 17:49 Depósito: U…" at bounding box center [228, 104] width 456 height 208
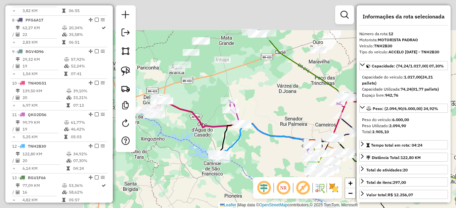
drag, startPoint x: 163, startPoint y: 109, endPoint x: 263, endPoint y: 167, distance: 115.0
click at [280, 171] on div "Janela de atendimento Grade de atendimento Capacidade Transportadoras Veículos …" at bounding box center [228, 104] width 456 height 208
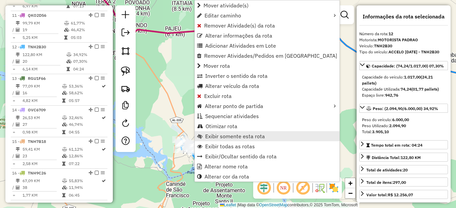
scroll to position [599, 0]
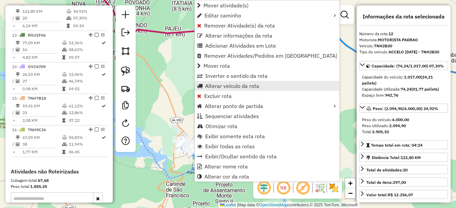
click at [232, 85] on span "Alterar veículo da rota" at bounding box center [232, 85] width 54 height 5
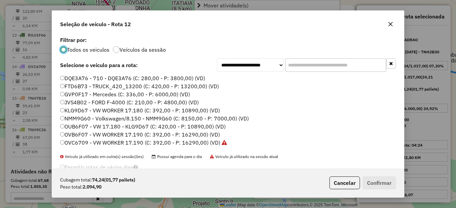
scroll to position [4, 2]
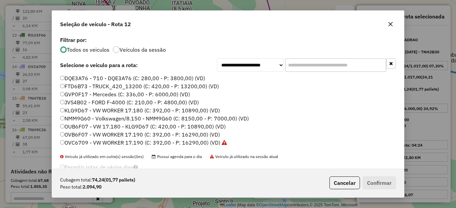
click at [64, 77] on label "DQE3A76 - 710 - DQE3A76 (C: 280,00 - P: 3800,00) (VD)" at bounding box center [132, 78] width 145 height 8
click at [366, 186] on button "Confirmar" at bounding box center [379, 183] width 33 height 13
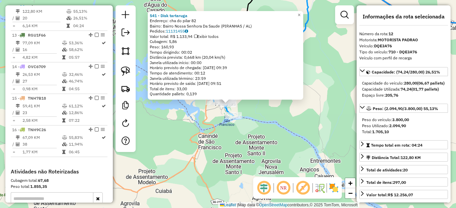
click at [304, 145] on div "541 - Disk tartaruga Endereço: cha do pilar 82 Bairro: Bairro Nossa Senhora Da …" at bounding box center [228, 104] width 456 height 208
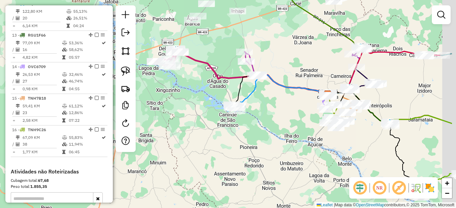
drag, startPoint x: 303, startPoint y: 139, endPoint x: 256, endPoint y: 116, distance: 52.8
click at [256, 116] on div "Janela de atendimento Grade de atendimento Capacidade Transportadoras Veículos …" at bounding box center [228, 104] width 456 height 208
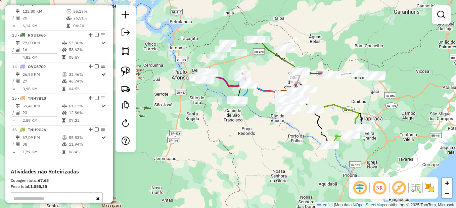
click at [259, 164] on div "Janela de atendimento Grade de atendimento Capacidade Transportadoras Veículos …" at bounding box center [228, 104] width 456 height 208
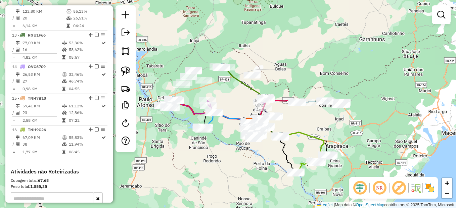
drag, startPoint x: 244, startPoint y: 104, endPoint x: 263, endPoint y: 107, distance: 18.4
click at [253, 106] on div "Janela de atendimento Grade de atendimento Capacidade Transportadoras Veículos …" at bounding box center [228, 104] width 456 height 208
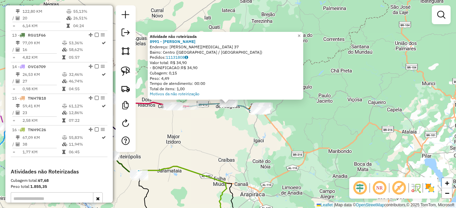
click at [215, 145] on div "Atividade não roteirizada 8991 - CARLOS BEBIDAS Endereço: ARLINDO GARROTE 37 Ba…" at bounding box center [228, 104] width 456 height 208
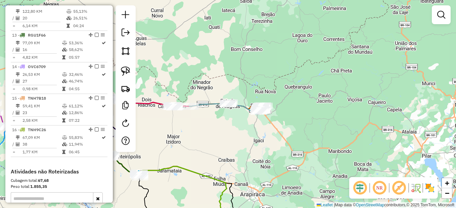
drag, startPoint x: 210, startPoint y: 144, endPoint x: 226, endPoint y: 157, distance: 21.0
click at [226, 157] on div "Janela de atendimento Grade de atendimento Capacidade Transportadoras Veículos …" at bounding box center [228, 104] width 456 height 208
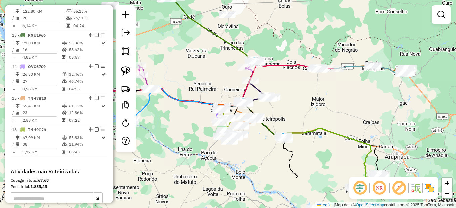
drag, startPoint x: 194, startPoint y: 168, endPoint x: 338, endPoint y: 112, distance: 154.9
click at [338, 112] on div "Janela de atendimento Grade de atendimento Capacidade Transportadoras Veículos …" at bounding box center [228, 104] width 456 height 208
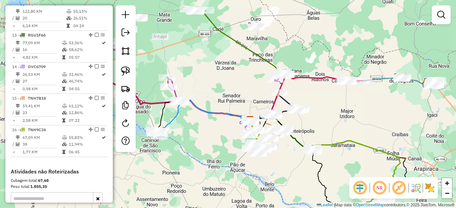
drag, startPoint x: 228, startPoint y: 75, endPoint x: 264, endPoint y: 112, distance: 52.0
click at [264, 112] on div "Janela de atendimento Grade de atendimento Capacidade Transportadoras Veículos …" at bounding box center [228, 104] width 456 height 208
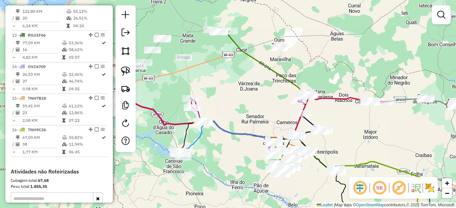
click at [278, 51] on div at bounding box center [279, 47] width 17 height 7
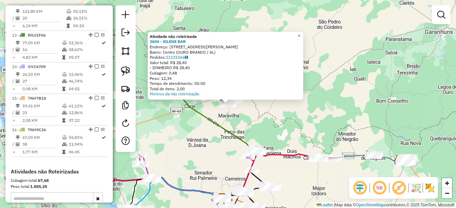
click at [229, 147] on div "Rota 7 - Placa QWH9B47 5722 - MAREVAL BEB. ALIMENT Atividade não roteirizada 26…" at bounding box center [228, 104] width 456 height 208
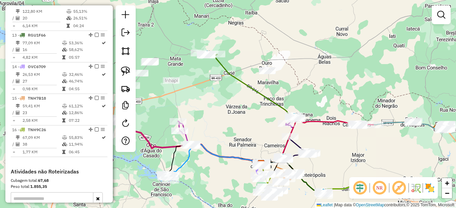
drag, startPoint x: 216, startPoint y: 148, endPoint x: 274, endPoint y: 100, distance: 75.6
click at [274, 100] on div "Janela de atendimento Grade de atendimento Capacidade Transportadoras Veículos …" at bounding box center [228, 104] width 456 height 208
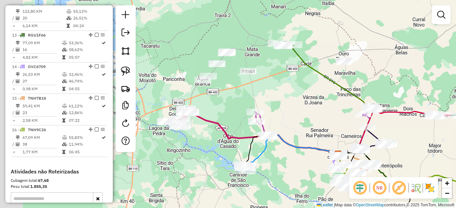
drag, startPoint x: 257, startPoint y: 123, endPoint x: 322, endPoint y: 130, distance: 65.2
click at [322, 130] on div "Janela de atendimento Grade de atendimento Capacidade Transportadoras Veículos …" at bounding box center [228, 104] width 456 height 208
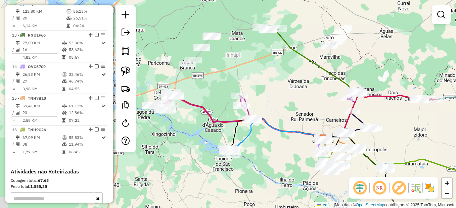
drag, startPoint x: 421, startPoint y: 150, endPoint x: 373, endPoint y: 109, distance: 63.3
click at [373, 109] on div "Janela de atendimento Grade de atendimento Capacidade Transportadoras Veículos …" at bounding box center [228, 104] width 456 height 208
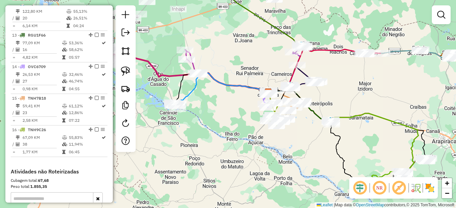
drag, startPoint x: 375, startPoint y: 154, endPoint x: 308, endPoint y: 96, distance: 88.8
click at [308, 96] on div "Janela de atendimento Grade de atendimento Capacidade Transportadoras Veículos …" at bounding box center [228, 104] width 456 height 208
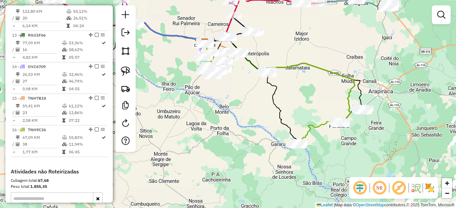
drag, startPoint x: 361, startPoint y: 148, endPoint x: 342, endPoint y: 140, distance: 19.8
click at [342, 140] on div "Janela de atendimento Grade de atendimento Capacidade Transportadoras Veículos …" at bounding box center [228, 104] width 456 height 208
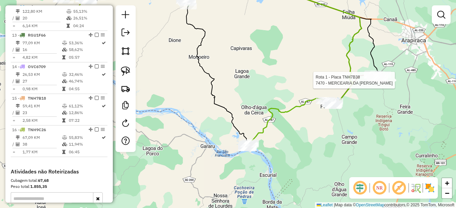
select select "*********"
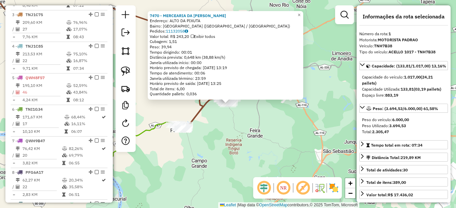
scroll to position [252, 0]
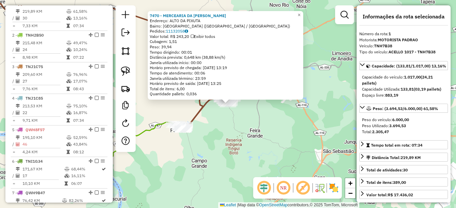
click at [318, 128] on div "7470 - MERCEARIA DA [PERSON_NAME]: ALTO DA PIXUTA Bairro: [GEOGRAPHIC_DATA] ([G…" at bounding box center [228, 104] width 456 height 208
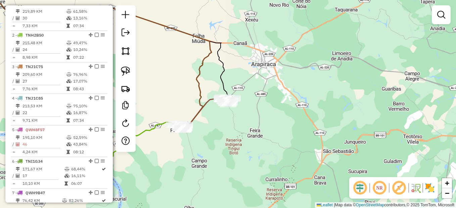
click at [203, 147] on div "Janela de atendimento Grade de atendimento Capacidade Transportadoras Veículos …" at bounding box center [228, 104] width 456 height 208
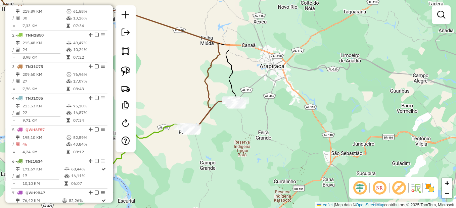
drag, startPoint x: 180, startPoint y: 157, endPoint x: 200, endPoint y: 161, distance: 20.8
click at [200, 161] on div "Janela de atendimento Grade de atendimento Capacidade Transportadoras Veículos …" at bounding box center [228, 104] width 456 height 208
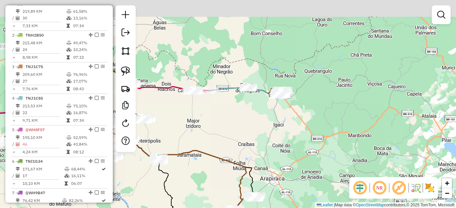
drag, startPoint x: 232, startPoint y: 141, endPoint x: 236, endPoint y: 165, distance: 24.7
click at [236, 165] on icon at bounding box center [171, 168] width 150 height 84
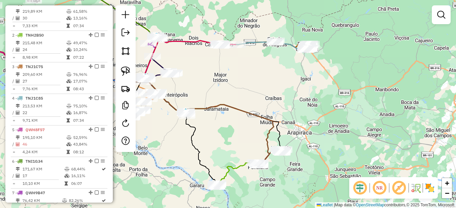
drag, startPoint x: 216, startPoint y: 130, endPoint x: 250, endPoint y: 65, distance: 72.8
click at [250, 65] on div "Janela de atendimento Grade de atendimento Capacidade Transportadoras Veículos …" at bounding box center [228, 104] width 456 height 208
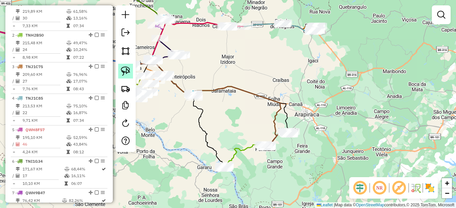
click at [121, 67] on link at bounding box center [125, 71] width 15 height 15
drag, startPoint x: 197, startPoint y: 80, endPoint x: 219, endPoint y: 102, distance: 31.6
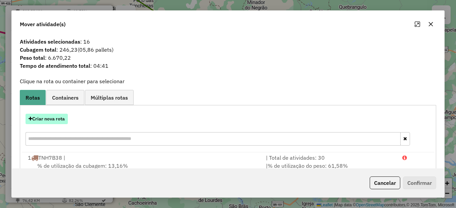
click at [39, 121] on button "Criar nova rota" at bounding box center [47, 119] width 42 height 10
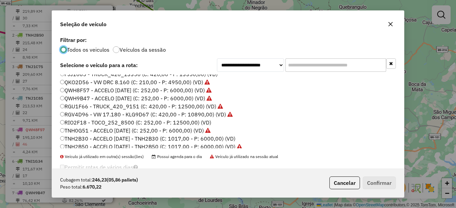
scroll to position [101, 0]
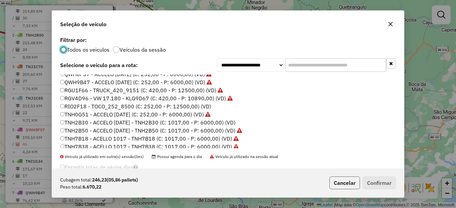
click at [347, 185] on button "Cancelar" at bounding box center [344, 183] width 31 height 13
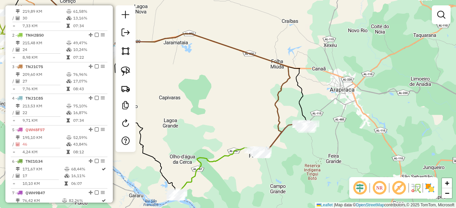
drag, startPoint x: 290, startPoint y: 80, endPoint x: 260, endPoint y: 223, distance: 145.9
click at [260, 208] on html "Aguarde... Pop-up bloqueado! Seu navegador bloqueou automáticamente a abertura …" at bounding box center [228, 104] width 456 height 208
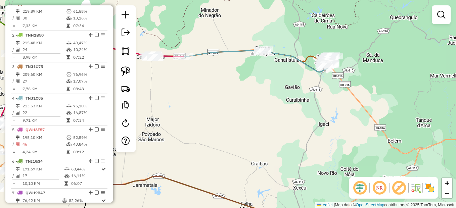
drag, startPoint x: 281, startPoint y: 135, endPoint x: 261, endPoint y: 205, distance: 72.7
click at [261, 205] on div "Janela de atendimento Grade de atendimento Capacidade Transportadoras Veículos …" at bounding box center [228, 104] width 456 height 208
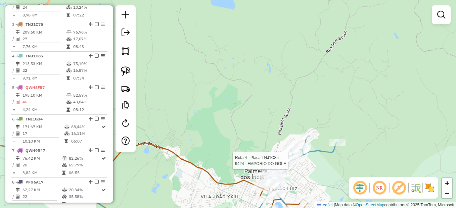
select select "*********"
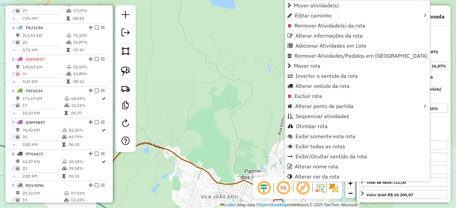
scroll to position [346, 0]
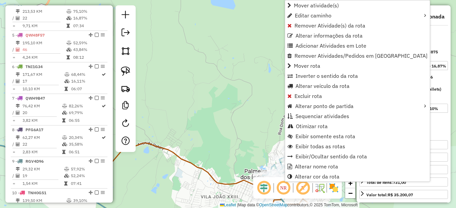
click at [255, 143] on div "Rota 4 - Placa TNJ1C85 8014 - BAR DO VIEIRA Janela de atendimento Grade de aten…" at bounding box center [228, 104] width 456 height 208
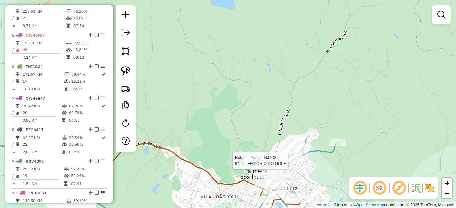
select select "*********"
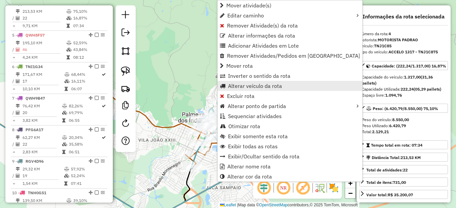
click at [243, 87] on span "Alterar veículo da rota" at bounding box center [255, 85] width 54 height 5
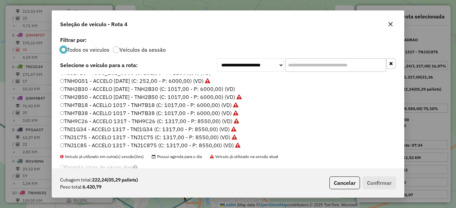
scroll to position [101, 0]
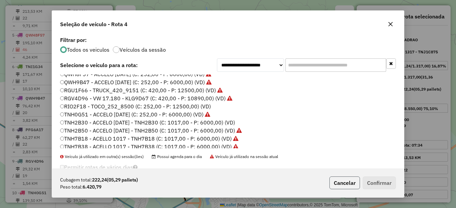
click at [329, 186] on button "Cancelar" at bounding box center [344, 183] width 31 height 13
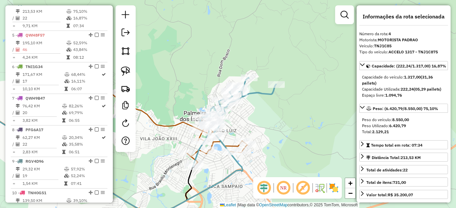
drag, startPoint x: 205, startPoint y: 175, endPoint x: 270, endPoint y: 142, distance: 72.8
click at [270, 142] on div "Janela de atendimento Grade de atendimento Capacidade Transportadoras Veículos …" at bounding box center [228, 104] width 456 height 208
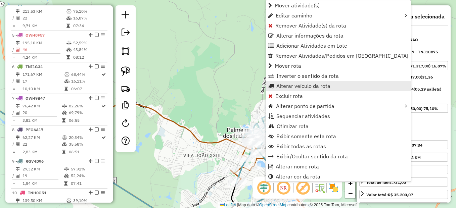
click at [295, 88] on span "Alterar veículo da rota" at bounding box center [303, 85] width 54 height 5
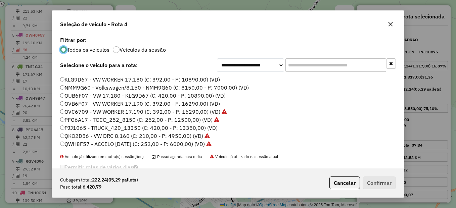
scroll to position [67, 0]
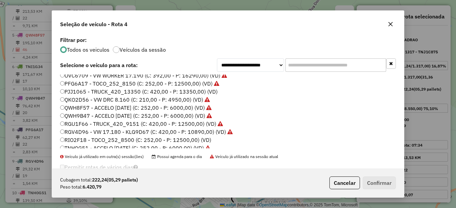
click at [80, 126] on label "RGU1F66 - TRUCK_420_9151 (C: 420,00 - P: 12500,00) (VD)" at bounding box center [141, 124] width 163 height 8
click at [68, 133] on label "RGV4D96 - VW 17.180 - KLG9D67 (C: 420,00 - P: 10890,00) (VD)" at bounding box center [146, 132] width 173 height 8
click at [385, 181] on button "Confirmar" at bounding box center [379, 183] width 33 height 13
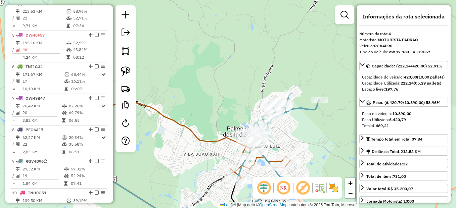
drag, startPoint x: 303, startPoint y: 149, endPoint x: 308, endPoint y: 122, distance: 27.3
click at [308, 122] on div "Janela de atendimento Grade de atendimento Capacidade Transportadoras Veículos …" at bounding box center [228, 104] width 456 height 208
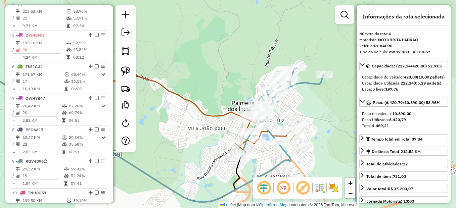
click at [319, 121] on div "Janela de atendimento Grade de atendimento Capacidade Transportadoras Veículos …" at bounding box center [228, 104] width 456 height 208
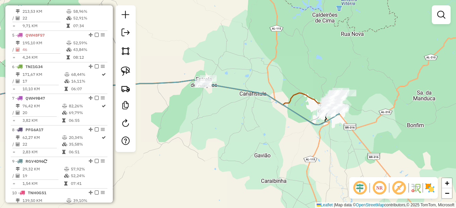
drag, startPoint x: 288, startPoint y: 161, endPoint x: 313, endPoint y: 145, distance: 29.7
click at [313, 145] on div "Janela de atendimento Grade de atendimento Capacidade Transportadoras Veículos …" at bounding box center [228, 104] width 456 height 208
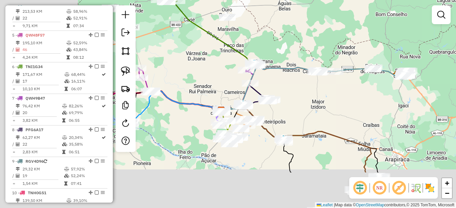
drag, startPoint x: 238, startPoint y: 172, endPoint x: 346, endPoint y: 115, distance: 121.3
click at [346, 115] on div "Janela de atendimento Grade de atendimento Capacidade Transportadoras Veículos …" at bounding box center [228, 104] width 456 height 208
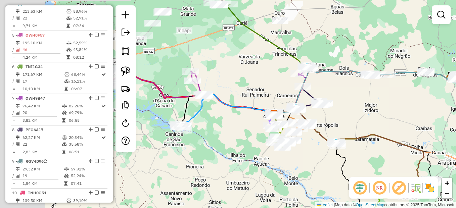
drag, startPoint x: 261, startPoint y: 174, endPoint x: 306, endPoint y: 173, distance: 45.3
click at [308, 174] on div "Janela de atendimento Grade de atendimento Capacidade Transportadoras Veículos …" at bounding box center [228, 104] width 456 height 208
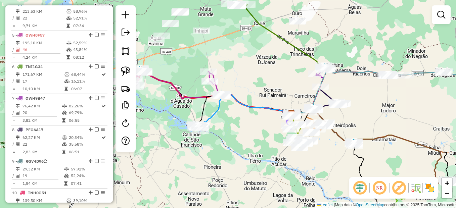
drag, startPoint x: 231, startPoint y: 150, endPoint x: 259, endPoint y: 171, distance: 35.0
click at [259, 171] on div "Janela de atendimento Grade de atendimento Capacidade Transportadoras Veículos …" at bounding box center [228, 104] width 456 height 208
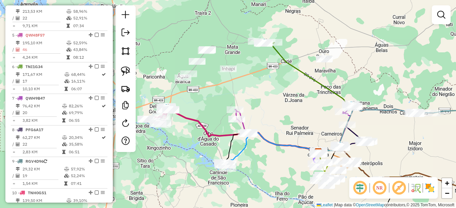
drag, startPoint x: 234, startPoint y: 124, endPoint x: 233, endPoint y: 141, distance: 17.2
click at [233, 141] on icon at bounding box center [272, 148] width 92 height 31
click at [209, 142] on div "Janela de atendimento Grade de atendimento Capacidade Transportadoras Veículos …" at bounding box center [228, 104] width 456 height 208
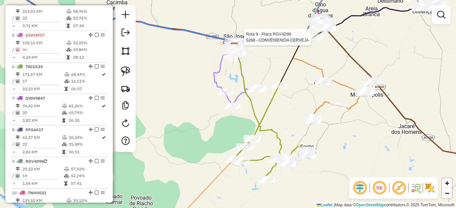
select select "*********"
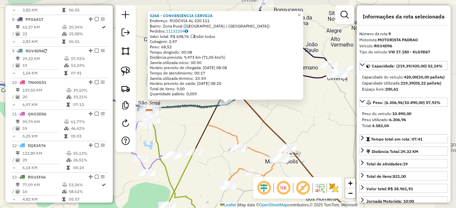
scroll to position [504, 0]
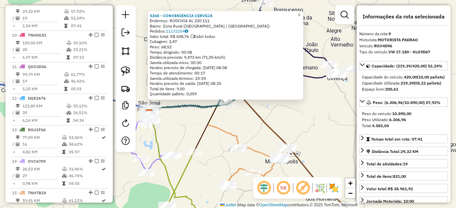
click at [201, 140] on icon at bounding box center [183, 128] width 68 height 47
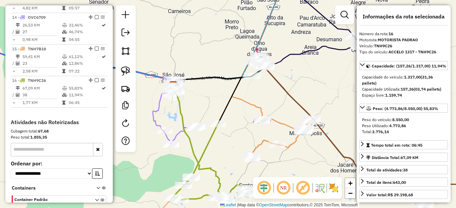
scroll to position [691, 0]
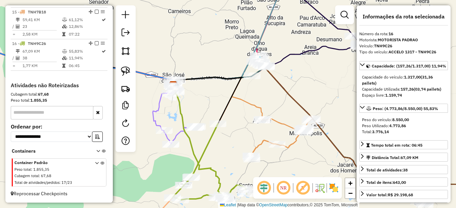
drag, startPoint x: 217, startPoint y: 124, endPoint x: 227, endPoint y: 110, distance: 17.1
click at [227, 110] on icon at bounding box center [208, 100] width 68 height 47
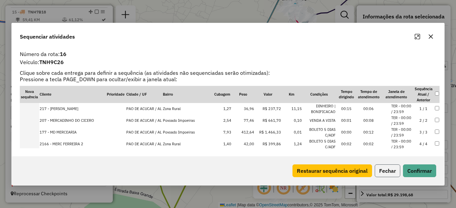
click at [377, 176] on button "Fechar" at bounding box center [388, 170] width 26 height 13
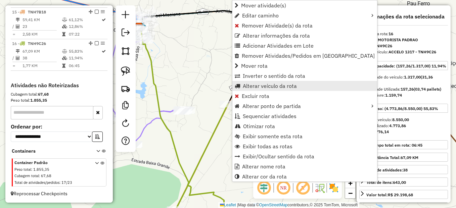
click at [252, 86] on span "Alterar veículo da rota" at bounding box center [270, 85] width 54 height 5
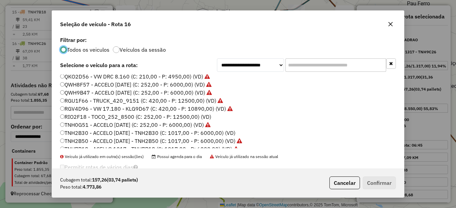
scroll to position [101, 0]
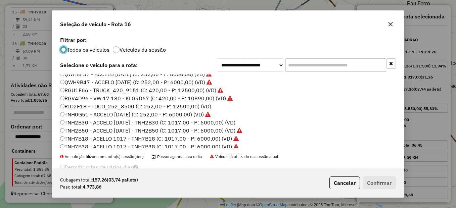
click at [102, 122] on label "TNH2B30 - ACCELO [DATE] - TNH2B30 (C: 1017,00 - P: 6000,00) (VD)" at bounding box center [147, 123] width 175 height 8
click at [394, 179] on button "Confirmar" at bounding box center [379, 183] width 33 height 13
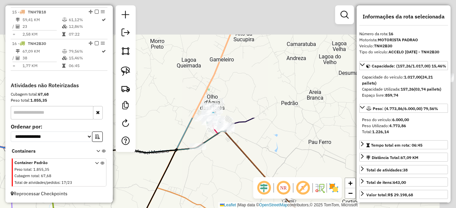
drag, startPoint x: 279, startPoint y: 84, endPoint x: 199, endPoint y: 166, distance: 114.7
click at [180, 208] on html "Aguarde... Pop-up bloqueado! Seu navegador bloqueou automáticamente a abertura …" at bounding box center [228, 104] width 456 height 208
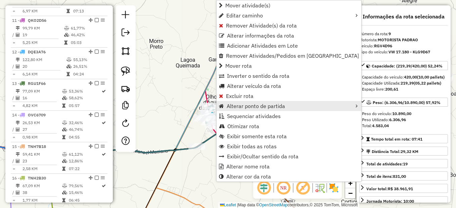
scroll to position [504, 0]
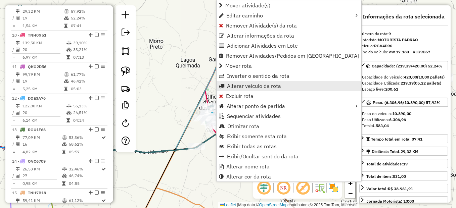
click at [252, 88] on span "Alterar veículo da rota" at bounding box center [254, 85] width 54 height 5
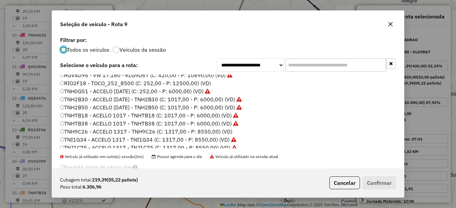
scroll to position [134, 0]
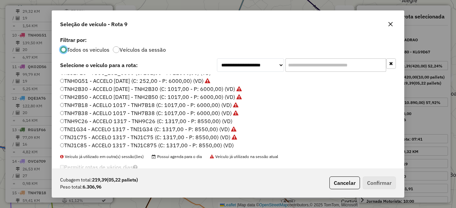
click at [91, 122] on label "TNH9C26 - ACCELO 1317 - TNH9C26 (C: 1317,00 - P: 8550,00) (VD)" at bounding box center [146, 121] width 172 height 8
click at [372, 183] on button "Confirmar" at bounding box center [379, 183] width 33 height 13
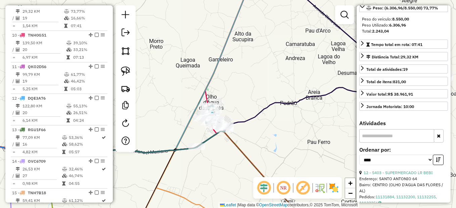
scroll to position [168, 0]
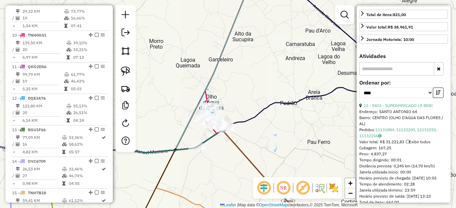
click at [284, 132] on div "Janela de atendimento Grade de atendimento Capacidade Transportadoras Veículos …" at bounding box center [228, 104] width 456 height 208
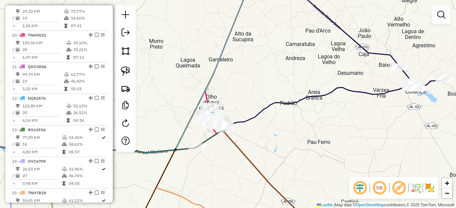
drag, startPoint x: 243, startPoint y: 174, endPoint x: 299, endPoint y: 140, distance: 65.2
click at [292, 147] on div "Janela de atendimento Grade de atendimento Capacidade Transportadoras Veículos …" at bounding box center [228, 104] width 456 height 208
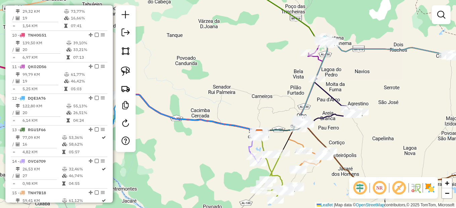
drag, startPoint x: 201, startPoint y: 166, endPoint x: 264, endPoint y: 180, distance: 64.0
click at [263, 181] on div "Janela de atendimento Grade de atendimento Capacidade Transportadoras Veículos …" at bounding box center [228, 104] width 456 height 208
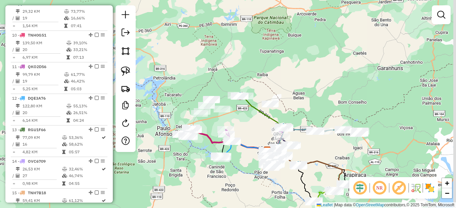
drag, startPoint x: 338, startPoint y: 175, endPoint x: 317, endPoint y: 143, distance: 38.2
click at [317, 149] on icon at bounding box center [304, 170] width 75 height 42
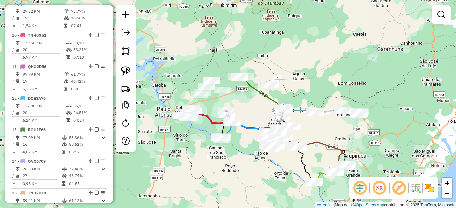
drag, startPoint x: 327, startPoint y: 143, endPoint x: 338, endPoint y: 142, distance: 11.5
click at [338, 142] on div "Janela de atendimento Grade de atendimento Capacidade Transportadoras Veículos …" at bounding box center [228, 104] width 456 height 208
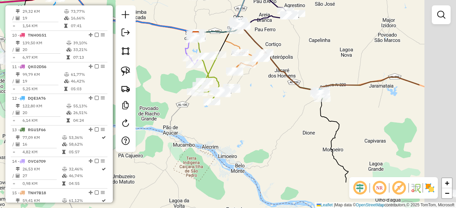
drag, startPoint x: 413, startPoint y: 100, endPoint x: 302, endPoint y: 97, distance: 111.5
click at [327, 64] on div "Janela de atendimento Grade de atendimento Capacidade Transportadoras Veículos …" at bounding box center [228, 104] width 456 height 208
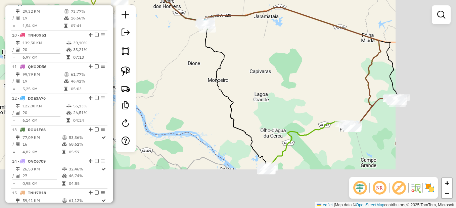
drag, startPoint x: 317, startPoint y: 180, endPoint x: 177, endPoint y: 79, distance: 172.5
click at [177, 79] on div "Janela de atendimento Grade de atendimento Capacidade Transportadoras Veículos …" at bounding box center [228, 104] width 456 height 208
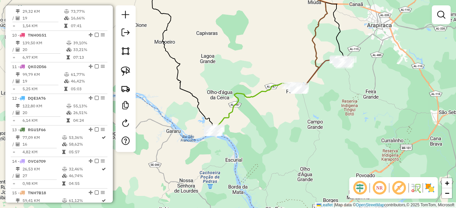
drag, startPoint x: 243, startPoint y: 140, endPoint x: 233, endPoint y: 124, distance: 19.2
click at [233, 124] on div "Janela de atendimento Grade de atendimento Capacidade Transportadoras Veículos …" at bounding box center [228, 104] width 456 height 208
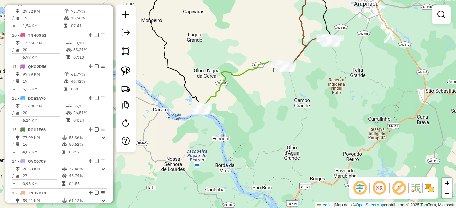
drag, startPoint x: 244, startPoint y: 164, endPoint x: 233, endPoint y: 137, distance: 29.8
click at [233, 137] on div "Janela de atendimento Grade de atendimento Capacidade Transportadoras Veículos …" at bounding box center [228, 104] width 456 height 208
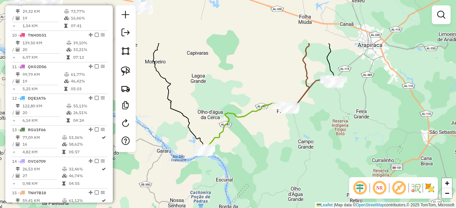
drag, startPoint x: 232, startPoint y: 145, endPoint x: 244, endPoint y: 218, distance: 74.1
click at [244, 208] on html "Aguarde... Pop-up bloqueado! Seu navegador bloqueou automáticamente a abertura …" at bounding box center [228, 104] width 456 height 208
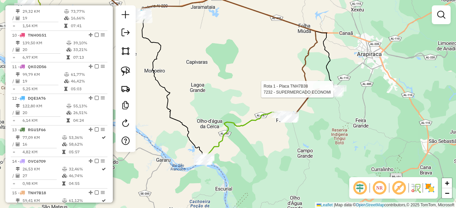
select select "*********"
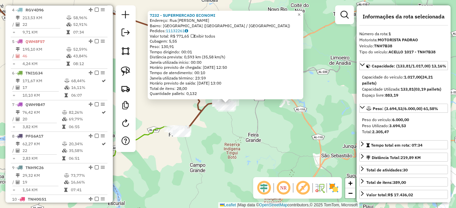
scroll to position [252, 0]
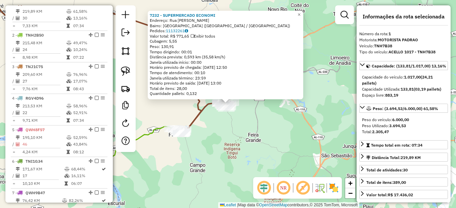
click at [299, 133] on div "7232 - SUPERMERCADO ECONOMI Endereço: Rua Luis evangelista Bairro: Santa Isabel…" at bounding box center [228, 104] width 456 height 208
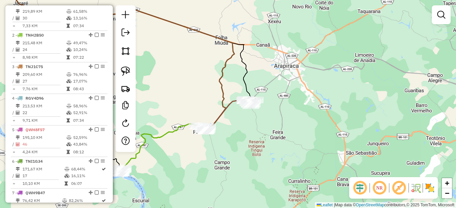
drag, startPoint x: 252, startPoint y: 142, endPoint x: 263, endPoint y: 140, distance: 10.7
click at [263, 140] on div "Janela de atendimento Grade de atendimento Capacidade Transportadoras Veículos …" at bounding box center [228, 104] width 456 height 208
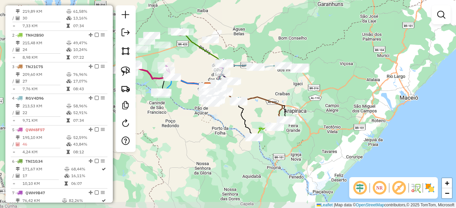
drag, startPoint x: 240, startPoint y: 167, endPoint x: 267, endPoint y: 161, distance: 26.9
click at [267, 161] on div "Janela de atendimento Grade de atendimento Capacidade Transportadoras Veículos …" at bounding box center [228, 104] width 456 height 208
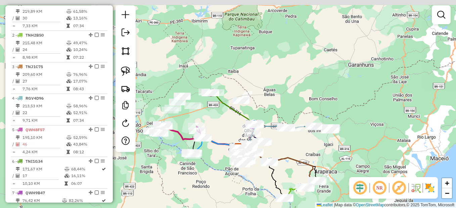
drag, startPoint x: 207, startPoint y: 168, endPoint x: 228, endPoint y: 204, distance: 42.1
click at [228, 204] on div "Janela de atendimento Grade de atendimento Capacidade Transportadoras Veículos …" at bounding box center [228, 104] width 456 height 208
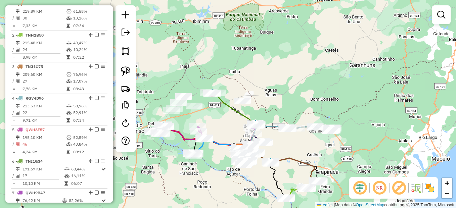
drag, startPoint x: 168, startPoint y: 185, endPoint x: 186, endPoint y: 188, distance: 18.0
click at [180, 192] on div "Janela de atendimento Grade de atendimento Capacidade Transportadoras Veículos …" at bounding box center [228, 104] width 456 height 208
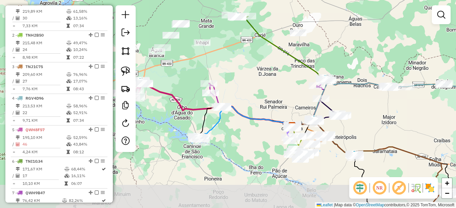
drag, startPoint x: 243, startPoint y: 144, endPoint x: 247, endPoint y: 139, distance: 5.8
click at [247, 139] on div "Janela de atendimento Grade de atendimento Capacidade Transportadoras Veículos …" at bounding box center [228, 104] width 456 height 208
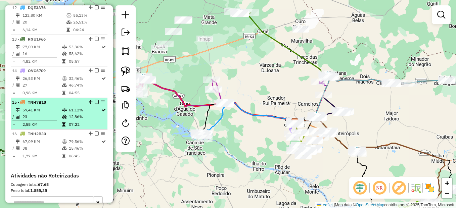
scroll to position [604, 0]
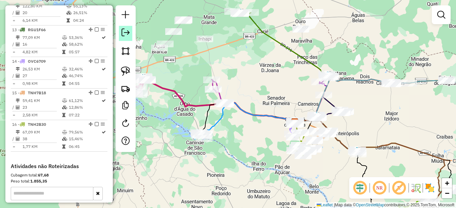
click at [129, 34] on em at bounding box center [126, 33] width 8 height 8
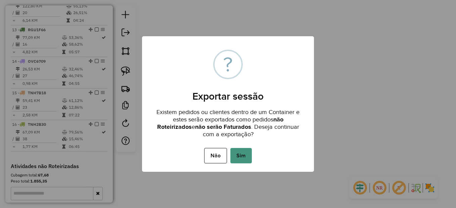
click at [235, 152] on button "Sim" at bounding box center [240, 155] width 21 height 15
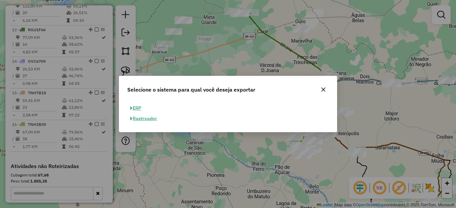
click at [330, 90] on div "Selecione o sistema para qual você deseja exportar" at bounding box center [228, 88] width 218 height 24
click at [327, 90] on button "button" at bounding box center [323, 89] width 11 height 11
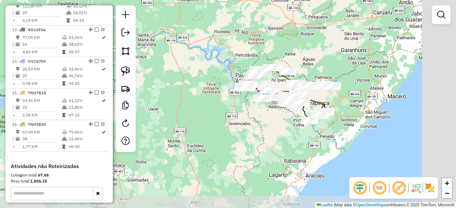
drag, startPoint x: 369, startPoint y: 143, endPoint x: 323, endPoint y: 137, distance: 46.3
click at [323, 137] on div "Janela de atendimento Grade de atendimento Capacidade Transportadoras Veículos …" at bounding box center [228, 104] width 456 height 208
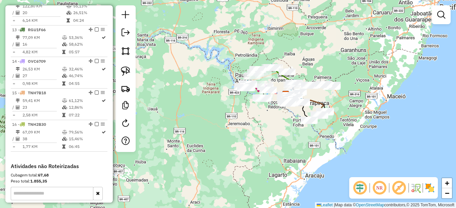
click at [128, 37] on link at bounding box center [125, 33] width 13 height 15
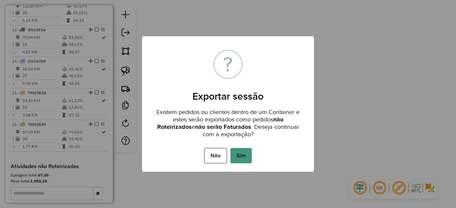
click at [234, 153] on button "Sim" at bounding box center [240, 155] width 21 height 15
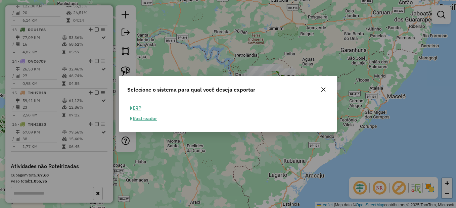
click at [136, 108] on button "ERP" at bounding box center [135, 108] width 17 height 10
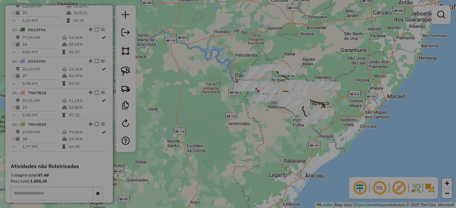
select select "**"
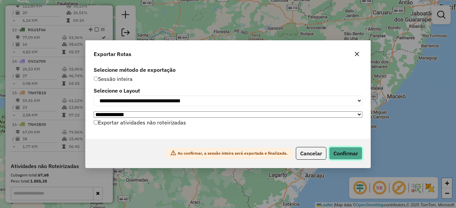
click at [345, 160] on button "Confirmar" at bounding box center [345, 153] width 33 height 13
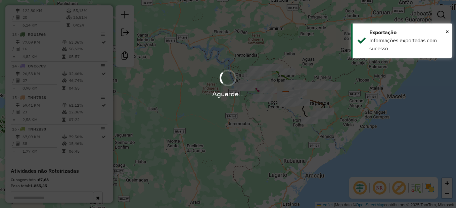
scroll to position [609, 0]
